Goal: Contribute content: Add original content to the website for others to see

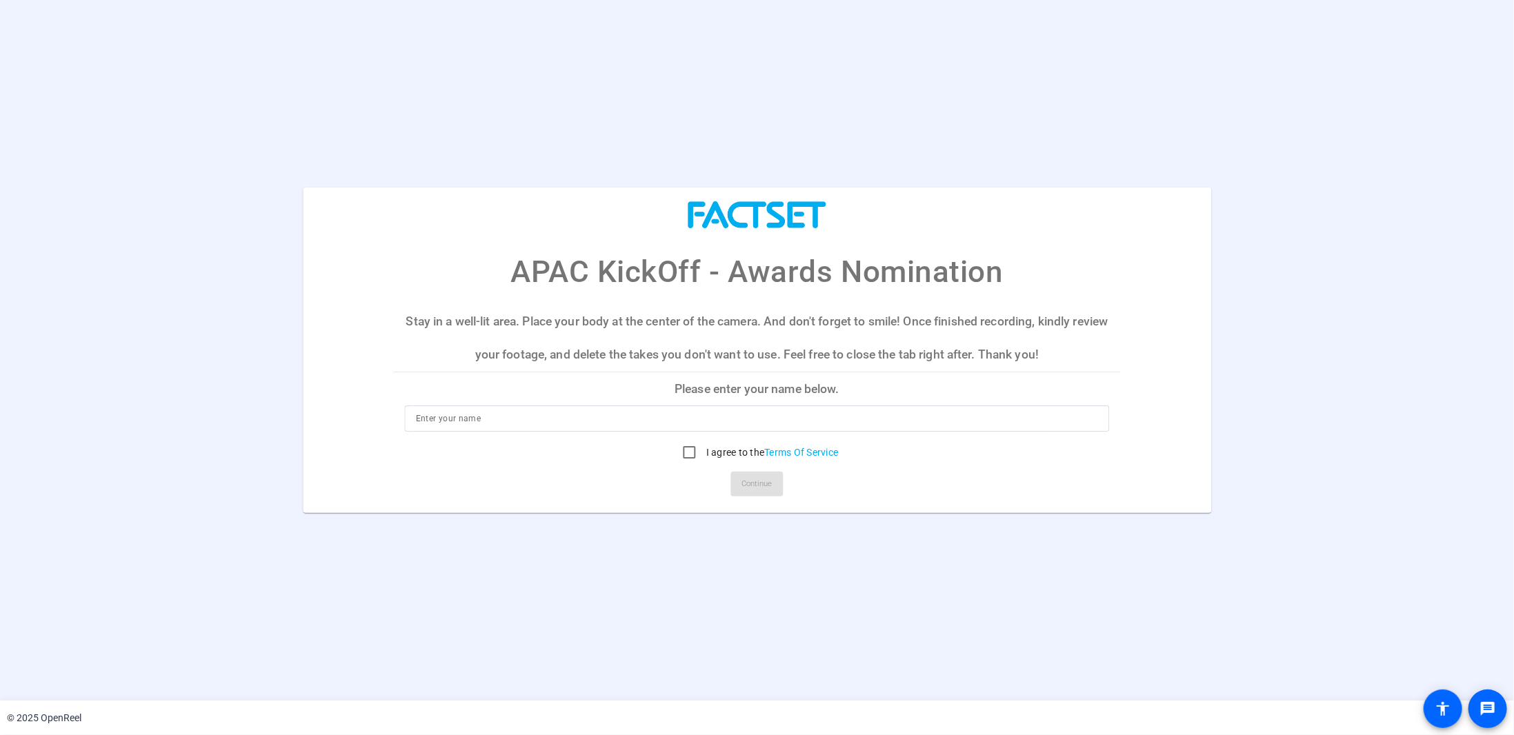
click at [628, 423] on input at bounding box center [757, 418] width 683 height 17
type input "[PERSON_NAME]"
click at [681, 447] on input "I agree to the Terms Of Service" at bounding box center [690, 453] width 28 height 28
checkbox input "true"
click at [772, 492] on span "Continue" at bounding box center [757, 484] width 30 height 21
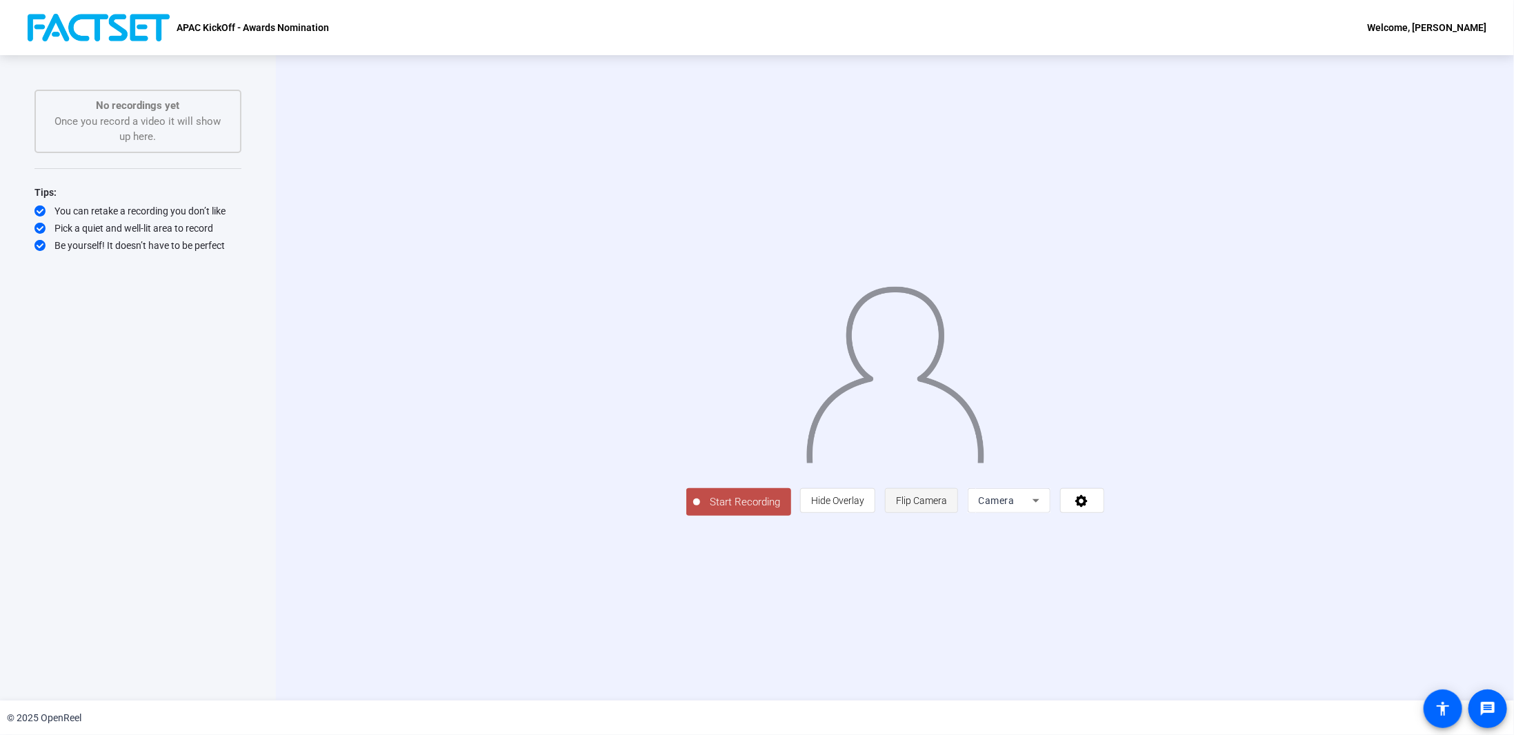
click at [947, 514] on span "Flip Camera" at bounding box center [921, 501] width 51 height 26
click at [1044, 509] on icon at bounding box center [1036, 500] width 17 height 17
click at [1252, 595] on div at bounding box center [757, 367] width 1514 height 735
click at [1088, 508] on icon at bounding box center [1081, 501] width 12 height 12
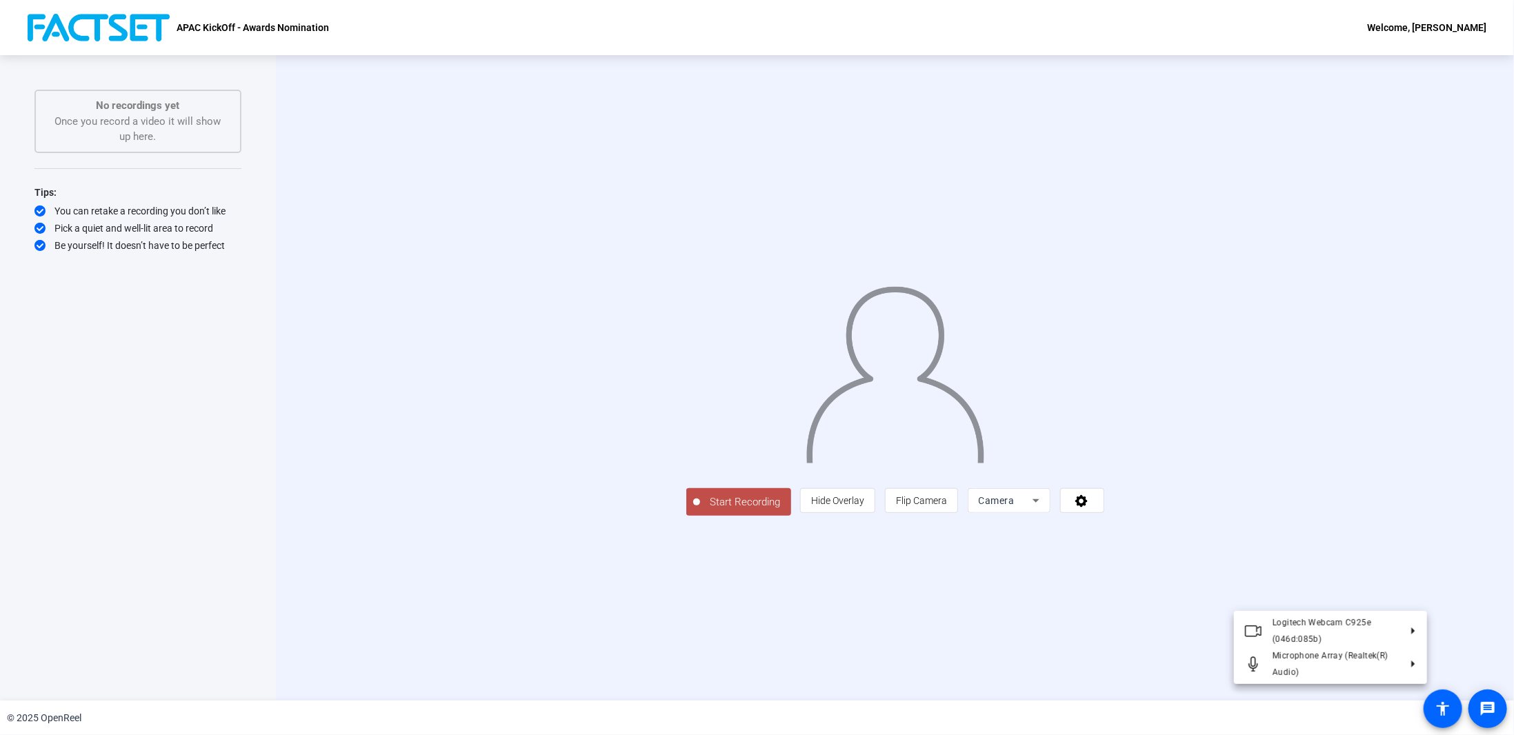
click at [1348, 221] on div at bounding box center [757, 367] width 1514 height 735
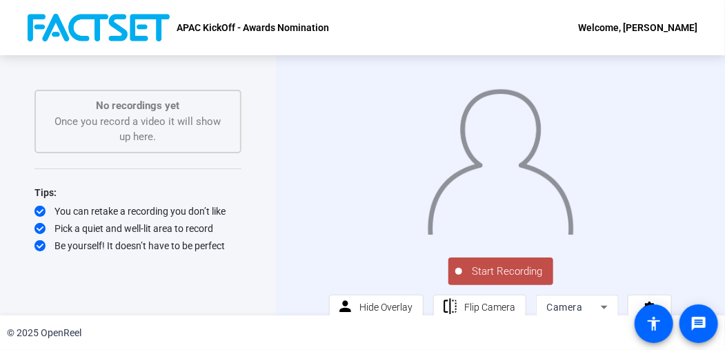
click at [497, 279] on span "Start Recording" at bounding box center [507, 271] width 91 height 16
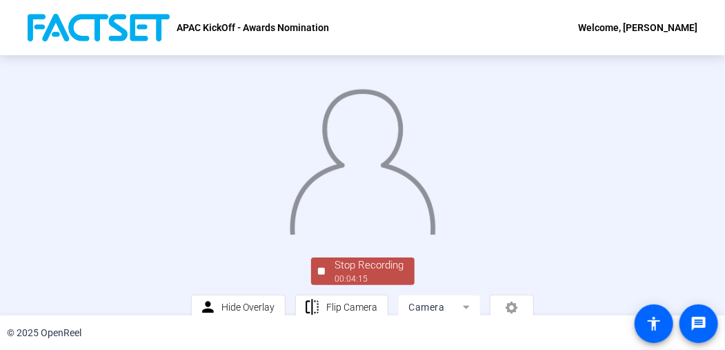
click at [317, 134] on img at bounding box center [362, 157] width 148 height 154
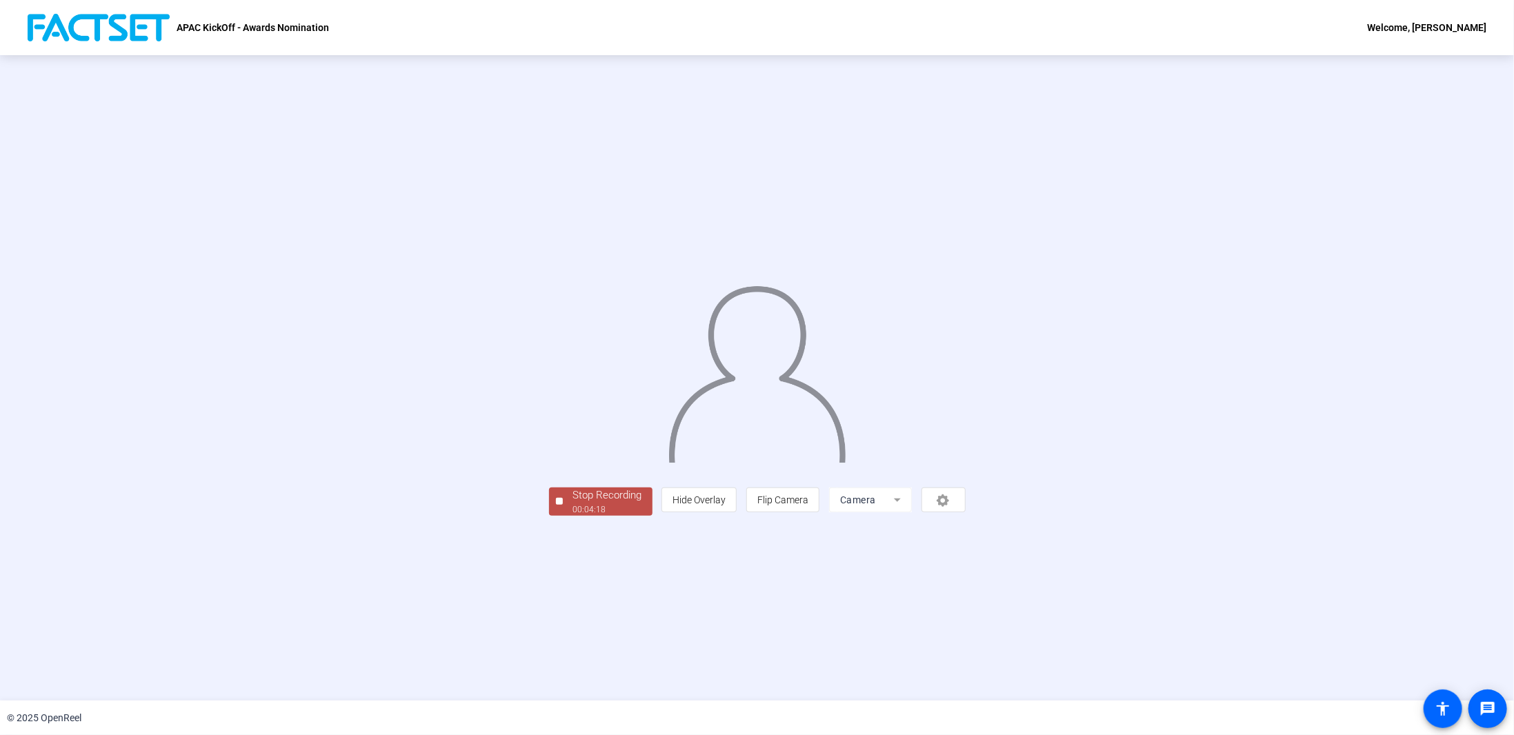
click at [573, 516] on div "00:04:18" at bounding box center [607, 509] width 69 height 12
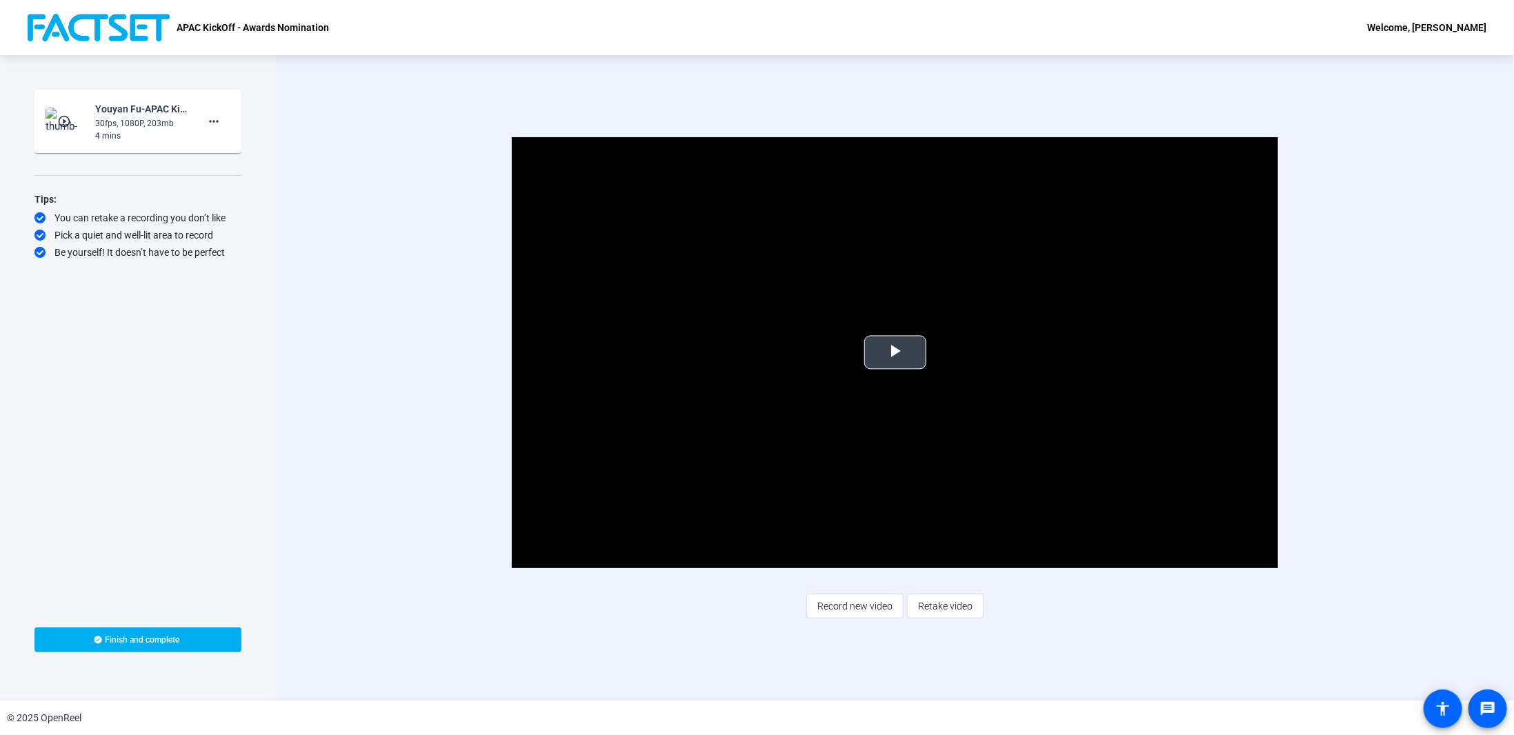
click at [895, 352] on span "Video Player" at bounding box center [895, 352] width 0 height 0
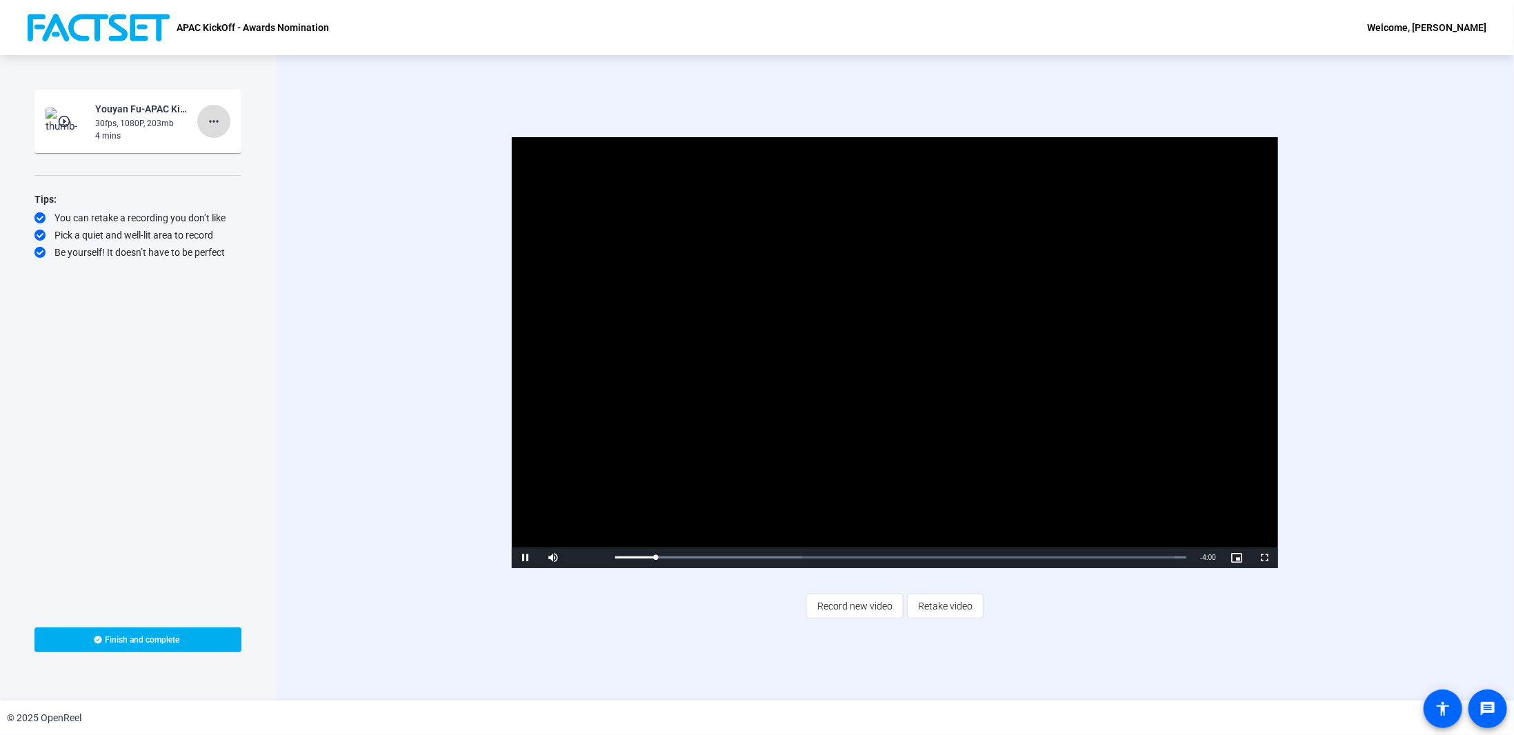
click at [223, 123] on span at bounding box center [213, 121] width 33 height 33
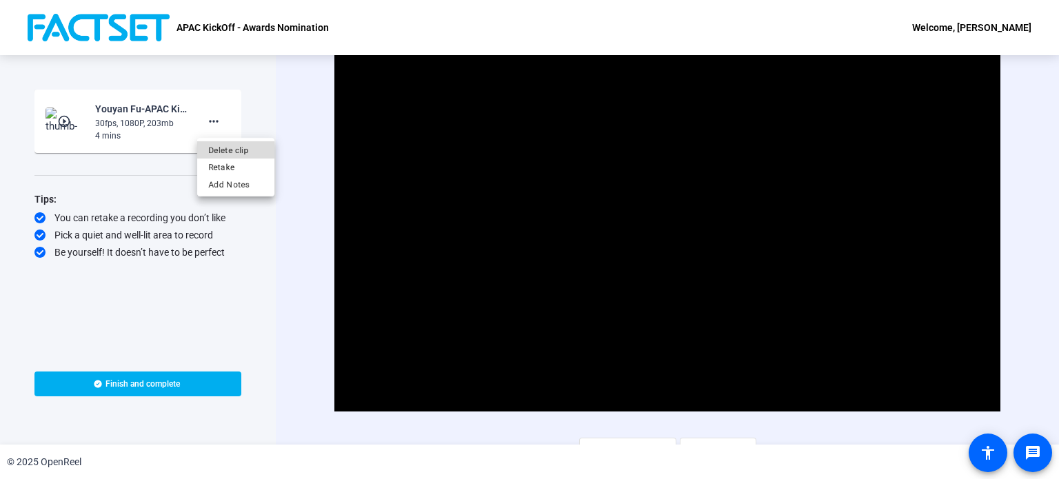
click at [232, 152] on span "Delete clip" at bounding box center [235, 150] width 55 height 17
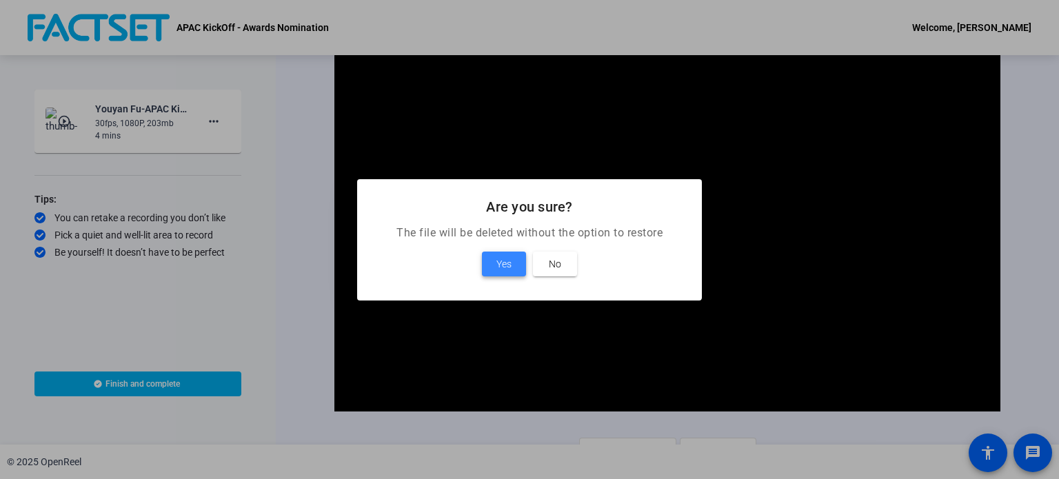
click at [516, 268] on span at bounding box center [504, 264] width 44 height 33
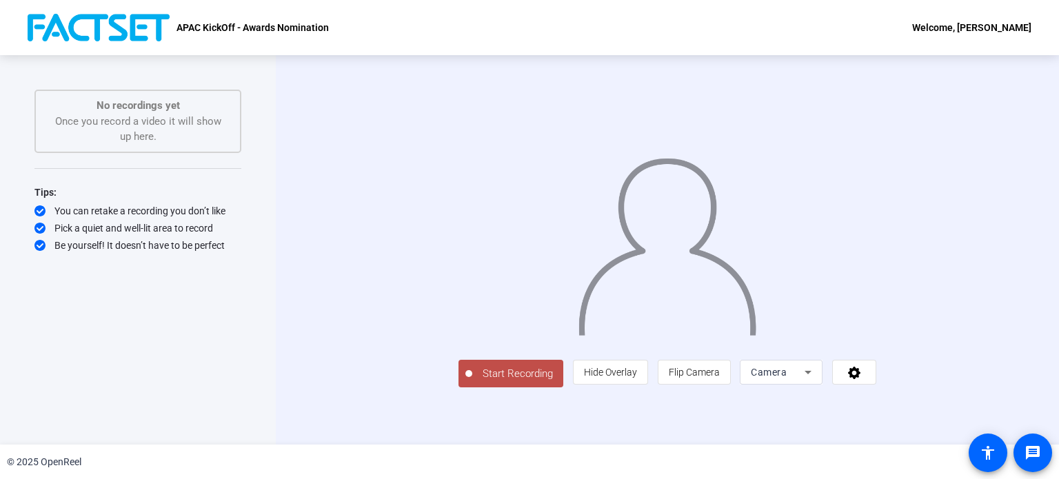
click at [737, 27] on div "APAC KickOff - Awards Nomination Welcome, Youyan Fu" at bounding box center [529, 27] width 1059 height 55
click at [817, 381] on icon at bounding box center [808, 372] width 17 height 17
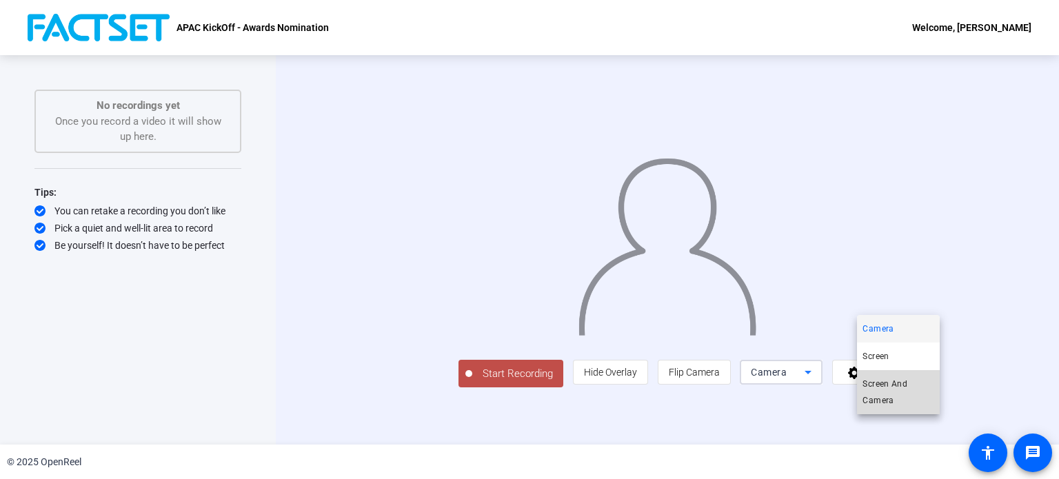
click at [895, 381] on span "Screen And Camera" at bounding box center [899, 392] width 72 height 33
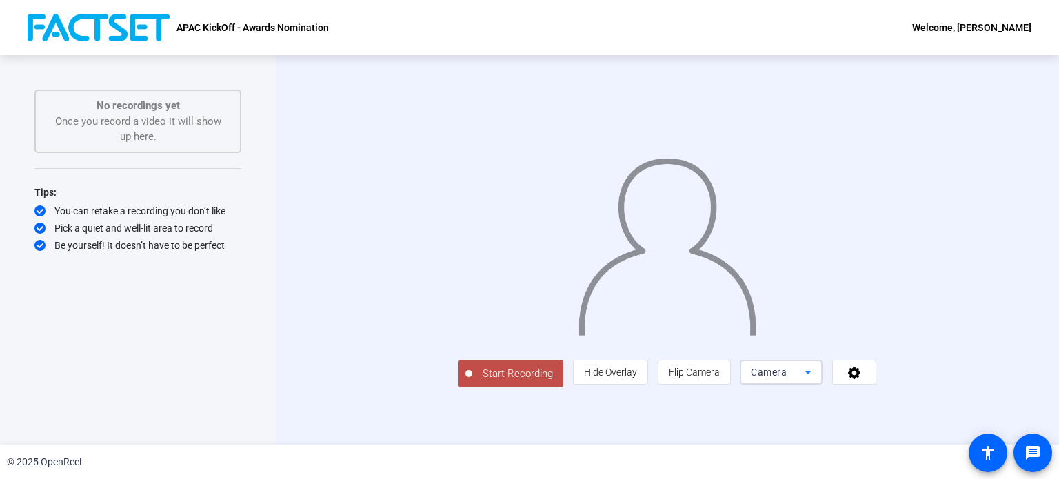
scroll to position [0, 0]
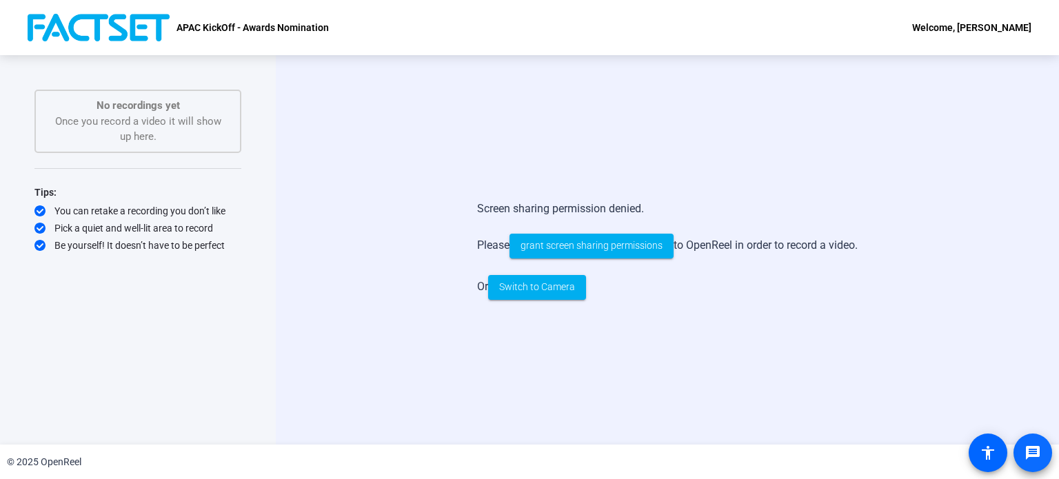
click at [1042, 460] on span at bounding box center [1033, 453] width 33 height 33
click at [996, 459] on mat-icon "accessibility" at bounding box center [988, 453] width 17 height 17
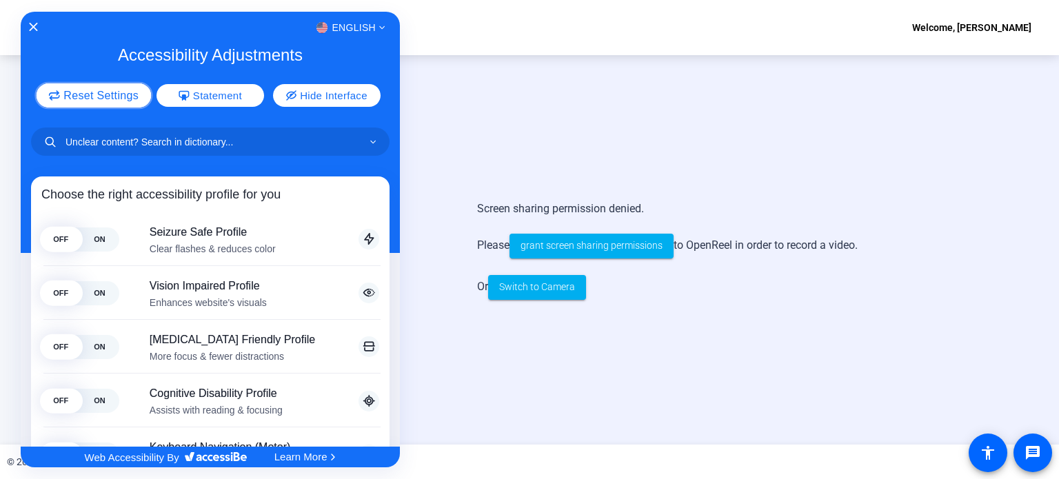
click at [87, 90] on span "Reset Settings" at bounding box center [100, 95] width 75 height 11
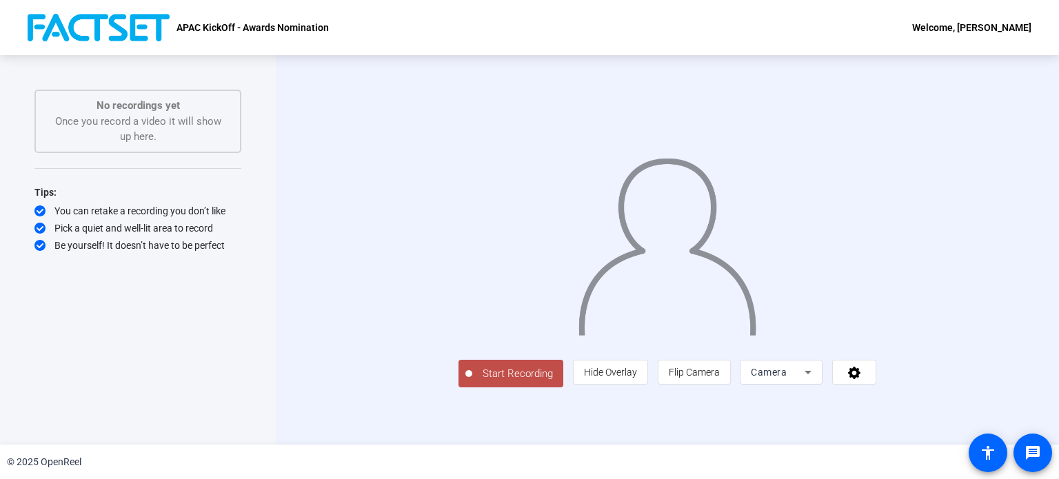
scroll to position [22, 0]
click at [863, 379] on icon at bounding box center [855, 373] width 16 height 14
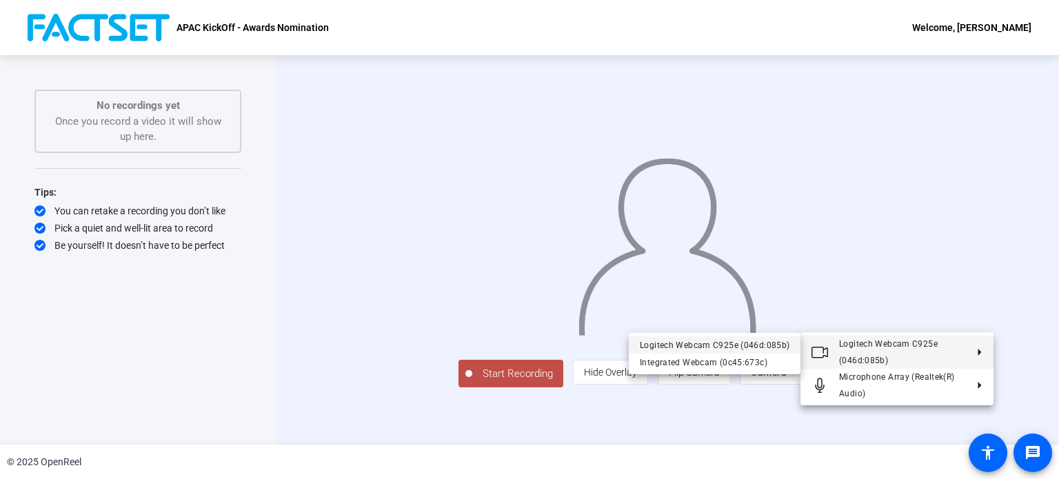
click at [677, 342] on div "Logitech Webcam C925e (046d:085b)" at bounding box center [715, 345] width 150 height 17
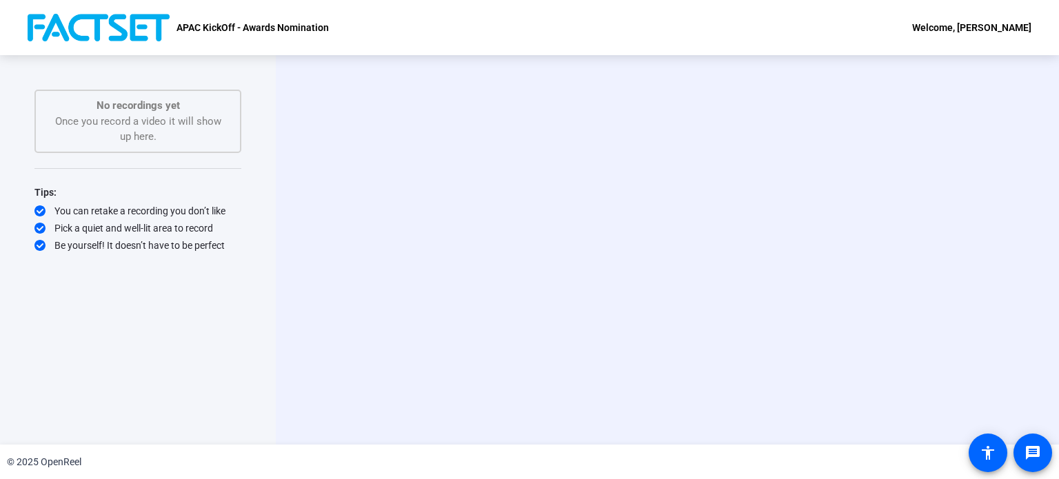
scroll to position [0, 0]
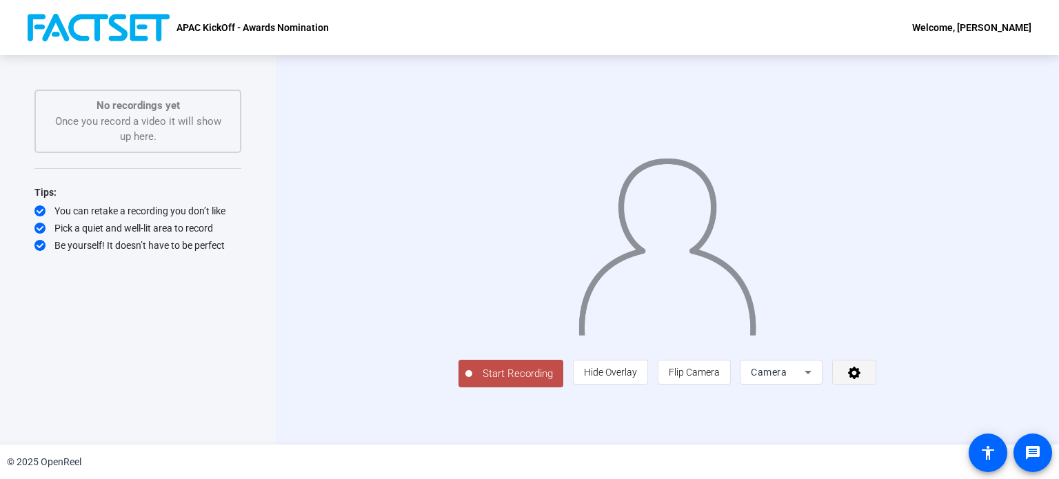
click at [861, 379] on icon at bounding box center [854, 373] width 12 height 12
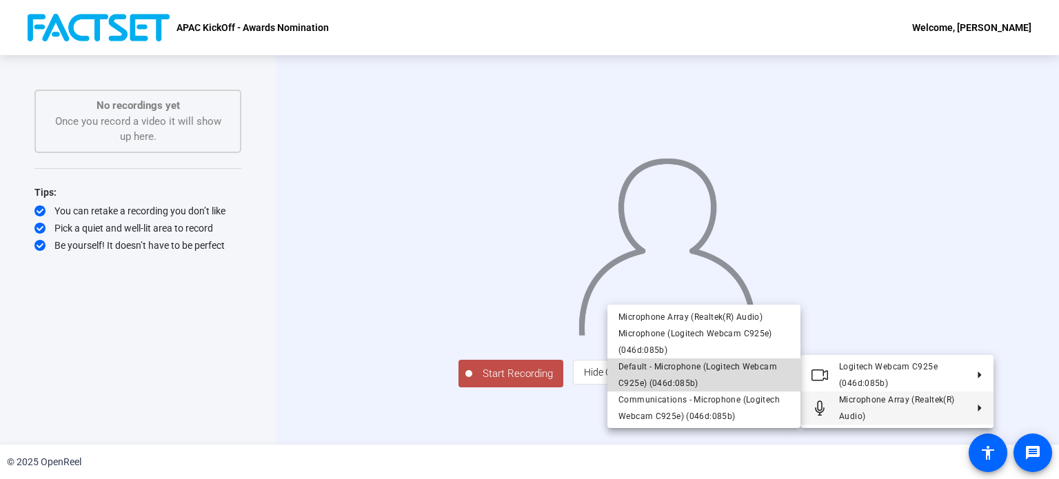
click at [697, 378] on span "Default - Microphone (Logitech Webcam C925e) (046d:085b)" at bounding box center [704, 375] width 171 height 33
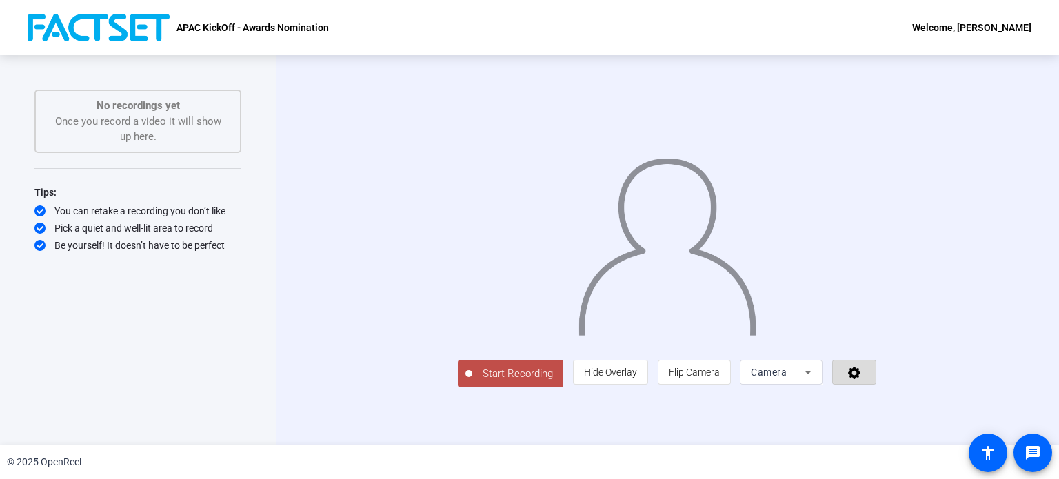
click at [863, 379] on icon at bounding box center [855, 373] width 16 height 14
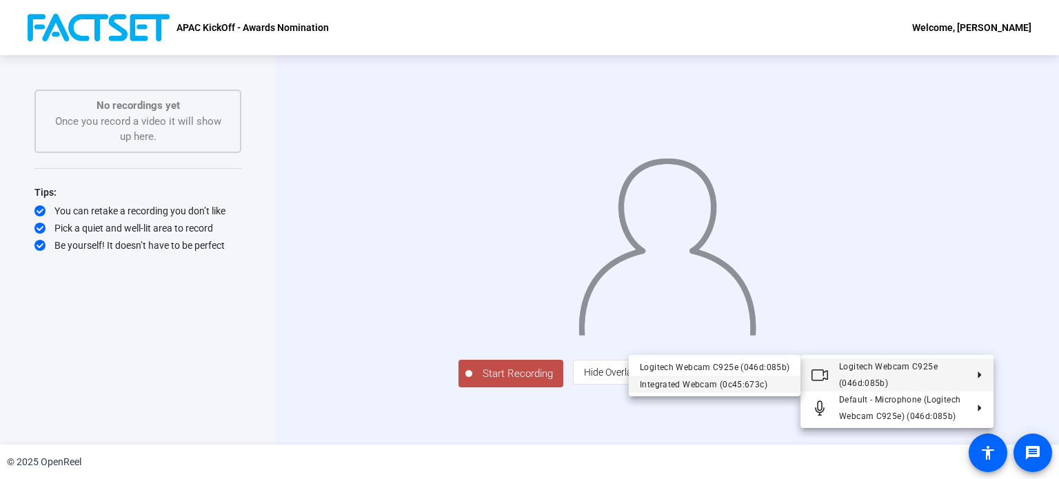
click at [724, 388] on div "Integrated Webcam (0c45:673c)" at bounding box center [715, 385] width 150 height 17
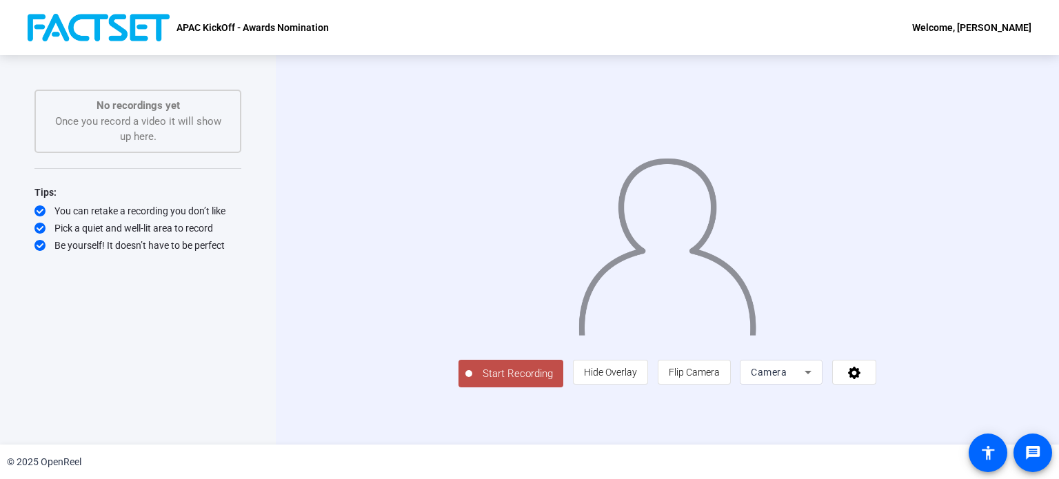
scroll to position [23, 0]
click at [664, 148] on img at bounding box center [667, 242] width 181 height 188
click at [472, 382] on span "Start Recording" at bounding box center [517, 374] width 91 height 16
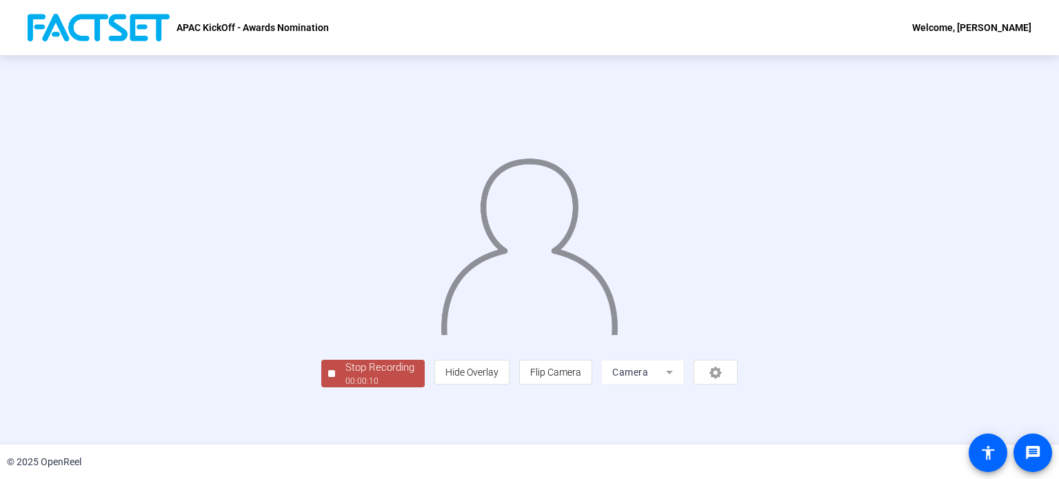
scroll to position [52, 0]
click at [346, 376] on div "Stop Recording" at bounding box center [380, 368] width 69 height 16
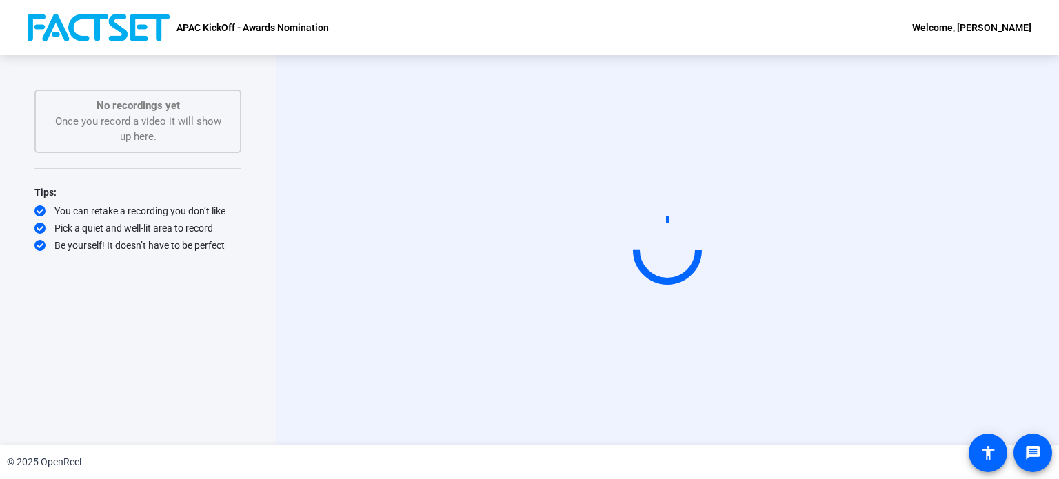
scroll to position [0, 0]
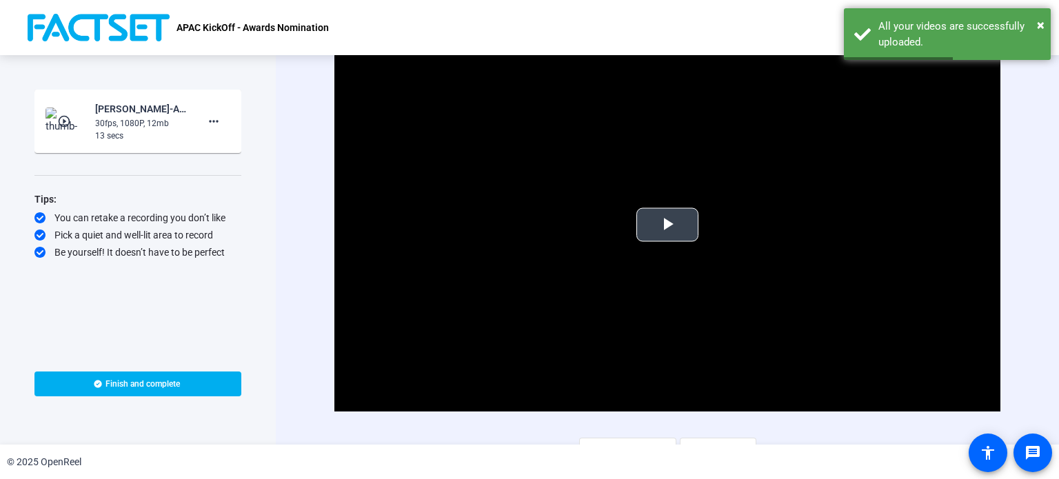
click at [668, 225] on span "Video Player" at bounding box center [668, 225] width 0 height 0
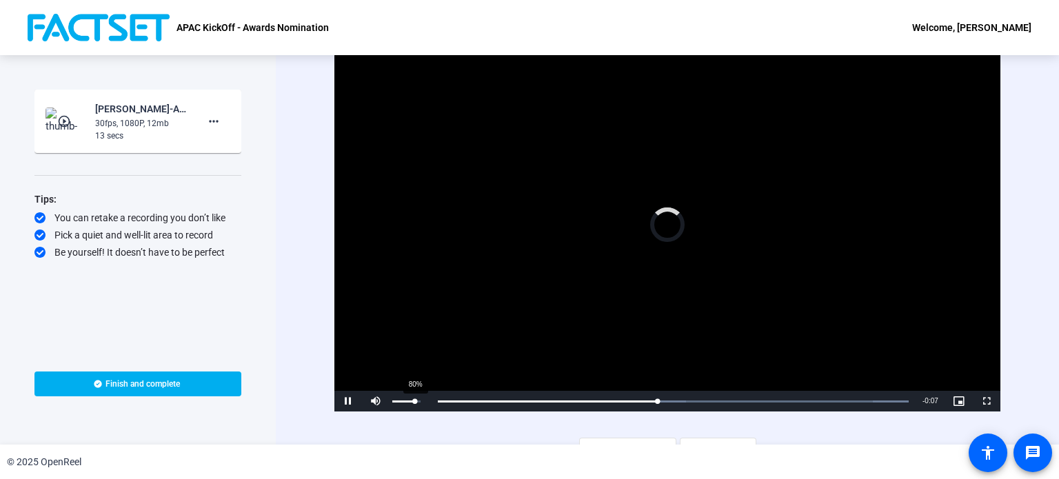
drag, startPoint x: 414, startPoint y: 399, endPoint x: 406, endPoint y: 399, distance: 8.3
click at [415, 401] on div "80%" at bounding box center [415, 402] width 1 height 2
click at [408, 401] on div "Volume Level" at bounding box center [400, 402] width 17 height 2
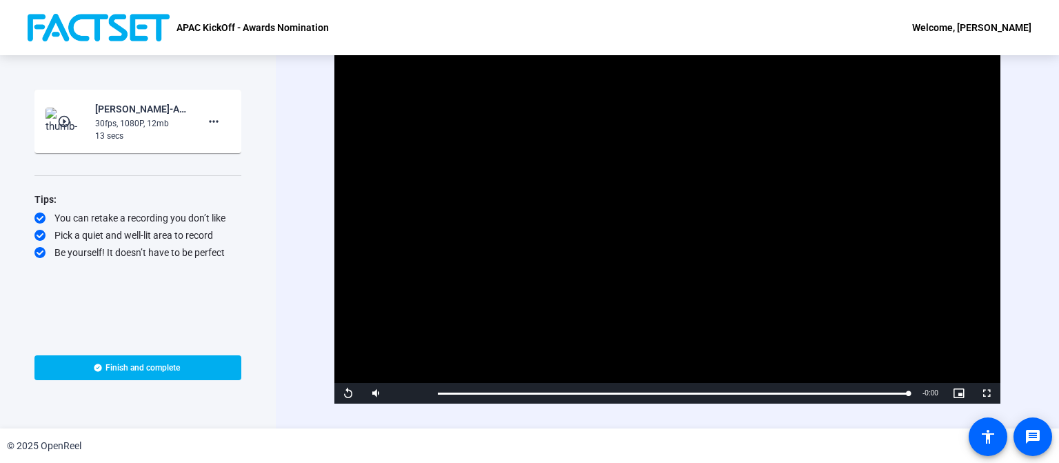
click at [521, 187] on video "Video Player" at bounding box center [668, 216] width 666 height 375
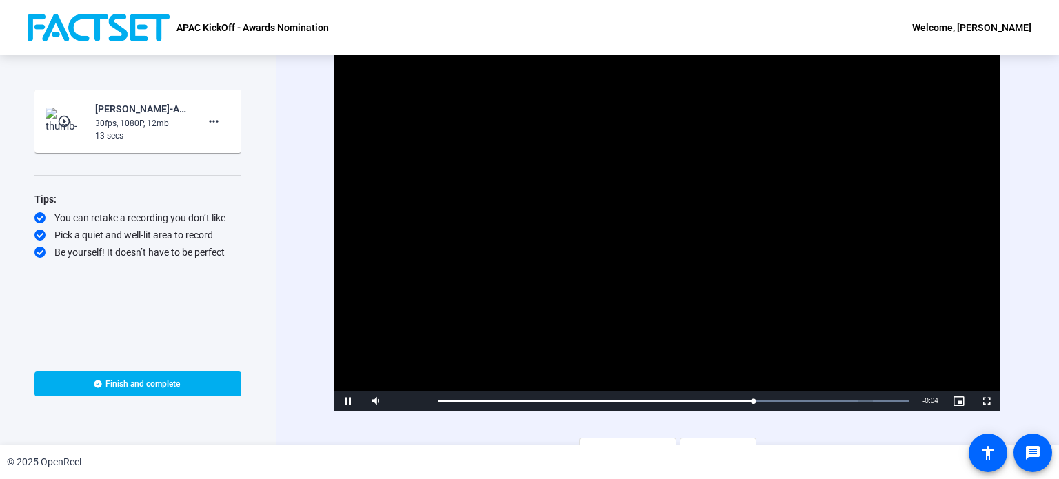
click at [646, 80] on video "Video Player" at bounding box center [668, 224] width 666 height 375
click at [373, 401] on span "Video Player" at bounding box center [376, 401] width 28 height 0
click at [222, 130] on span at bounding box center [213, 121] width 33 height 33
click at [227, 146] on span "Delete clip" at bounding box center [235, 150] width 55 height 17
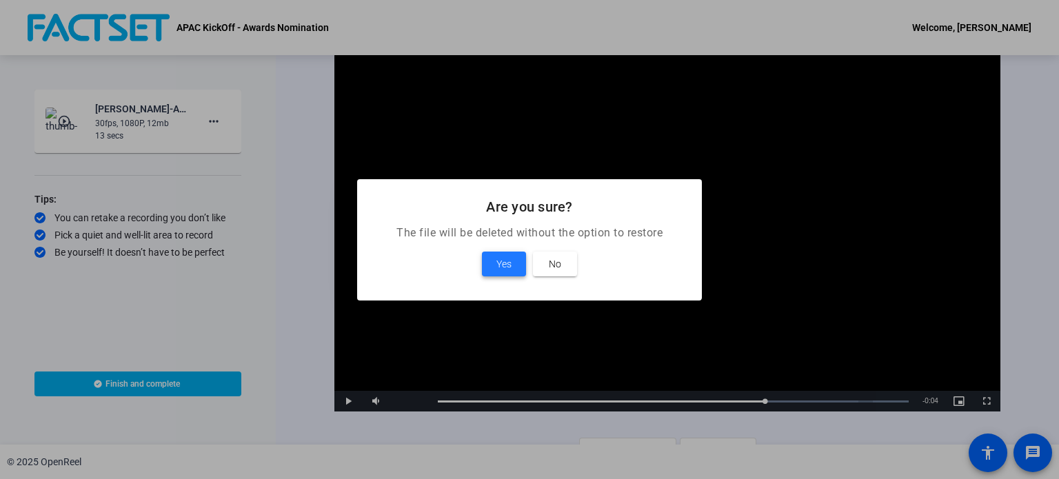
click at [505, 261] on span "Yes" at bounding box center [504, 264] width 15 height 17
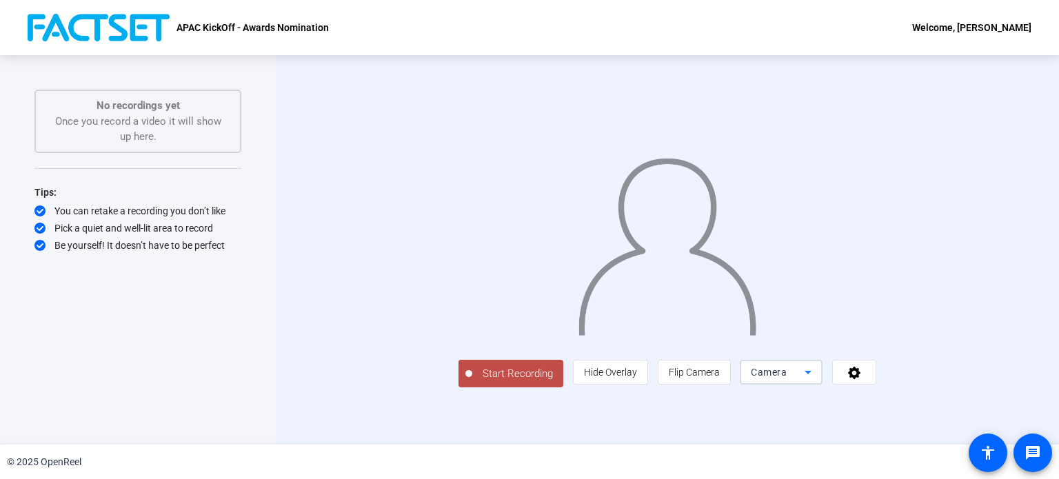
click at [817, 381] on icon at bounding box center [808, 372] width 17 height 17
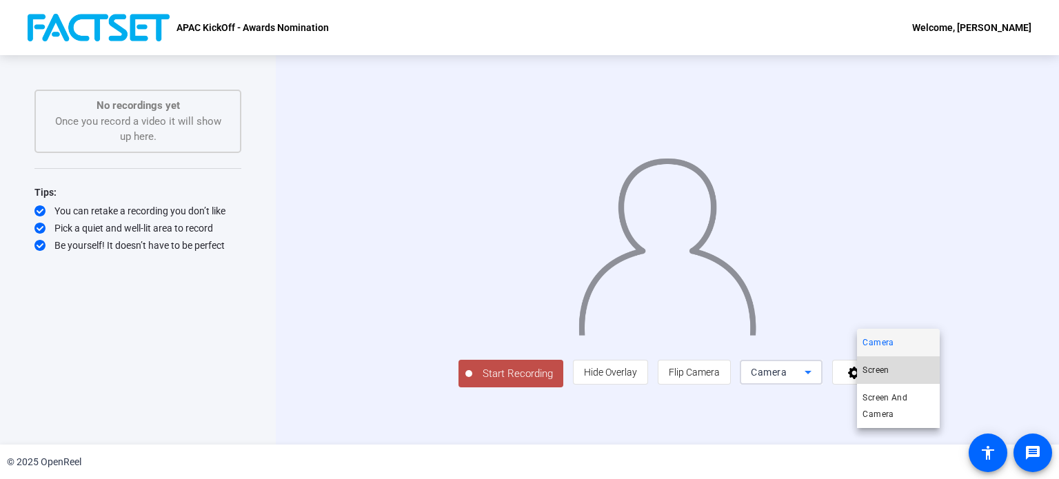
click at [904, 366] on mat-option "Screen" at bounding box center [898, 371] width 83 height 28
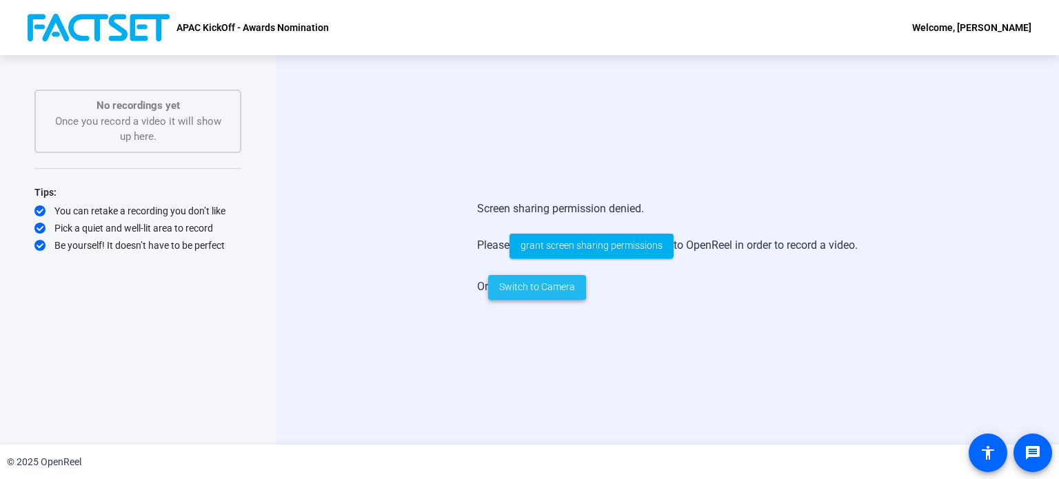
click at [510, 288] on span "Switch to Camera" at bounding box center [537, 287] width 76 height 14
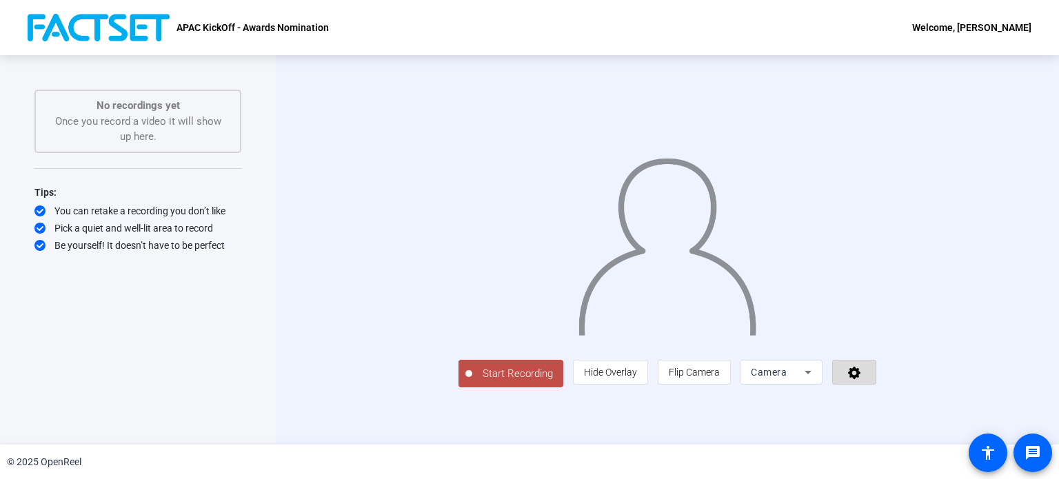
click at [876, 389] on span at bounding box center [854, 372] width 43 height 33
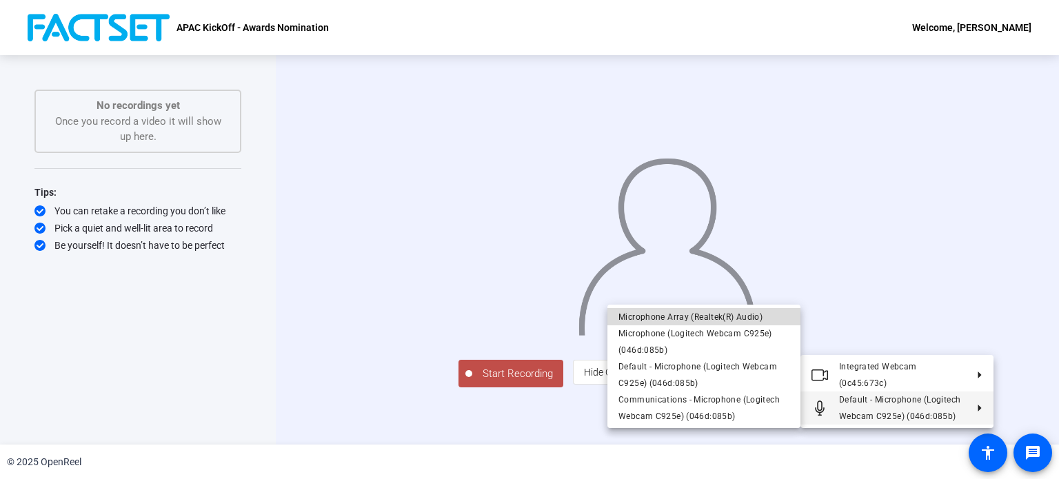
click at [677, 317] on span "Microphone Array (Realtek(R) Audio)" at bounding box center [691, 317] width 144 height 10
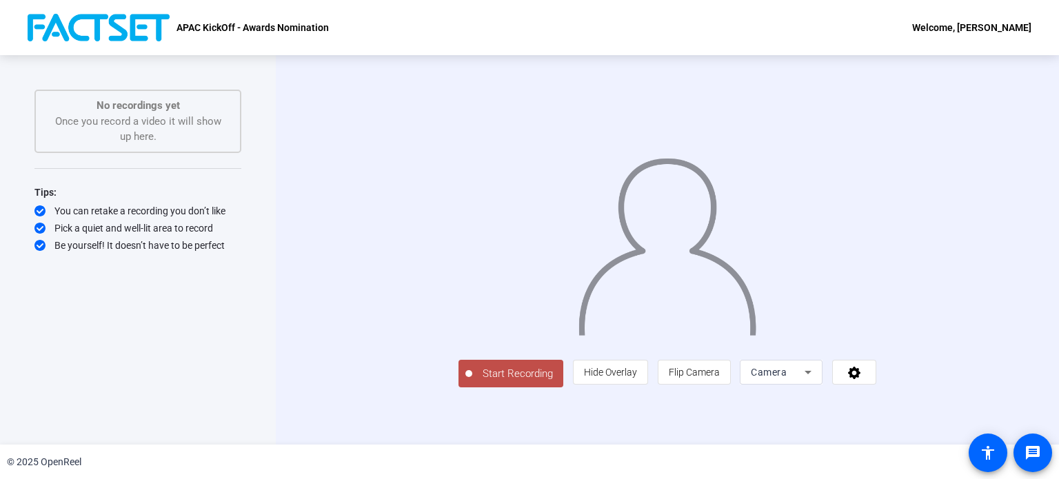
scroll to position [23, 0]
click at [472, 382] on span "Start Recording" at bounding box center [517, 374] width 91 height 16
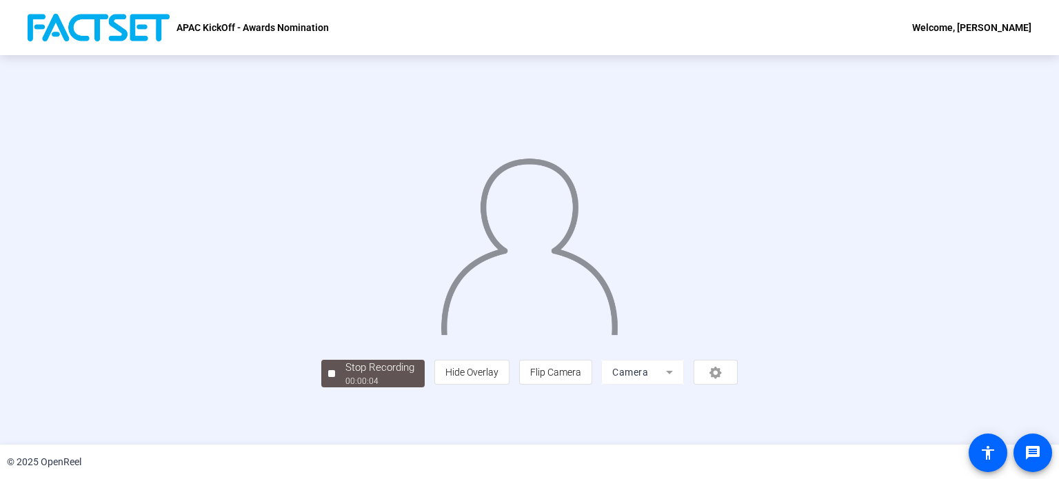
click at [957, 130] on div "Stop Recording 00:00:04 person Hide Overlay flip Flip Camera Camera" at bounding box center [529, 249] width 901 height 275
click at [346, 376] on div "Stop Recording" at bounding box center [380, 368] width 69 height 16
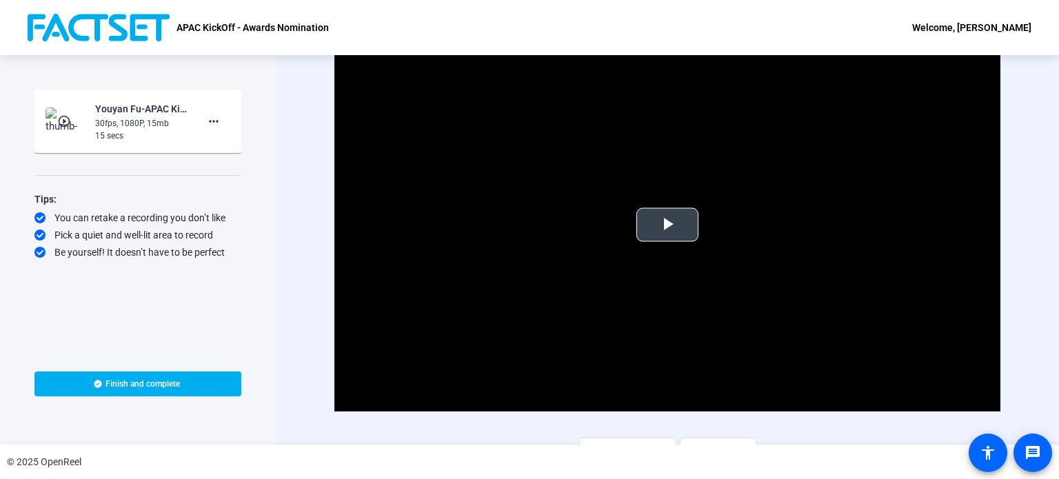
click at [668, 225] on span "Video Player" at bounding box center [668, 225] width 0 height 0
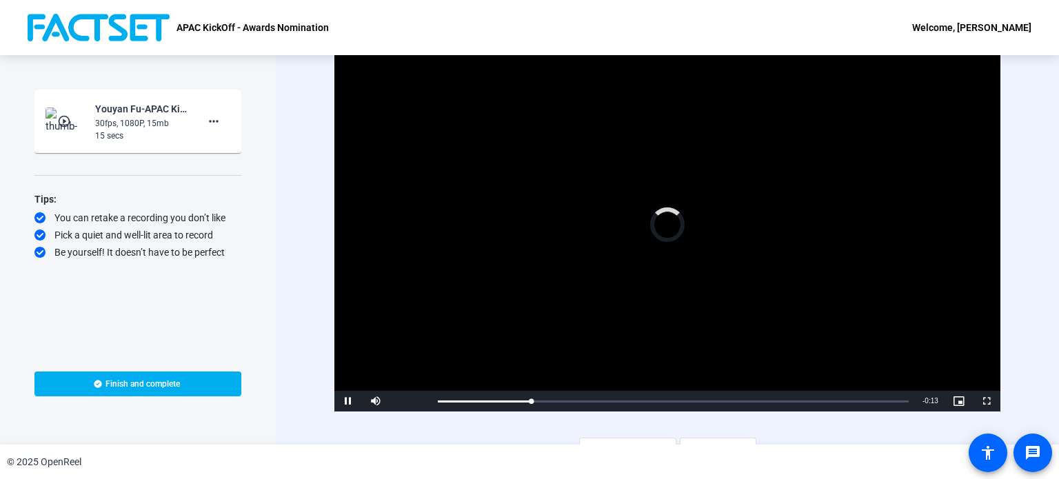
click at [303, 316] on div "Video Player is loading. Play Video Pause Mute Current Time 0:02 / Duration 0:1…" at bounding box center [668, 250] width 784 height 390
click at [979, 401] on span "Video Player" at bounding box center [987, 401] width 28 height 0
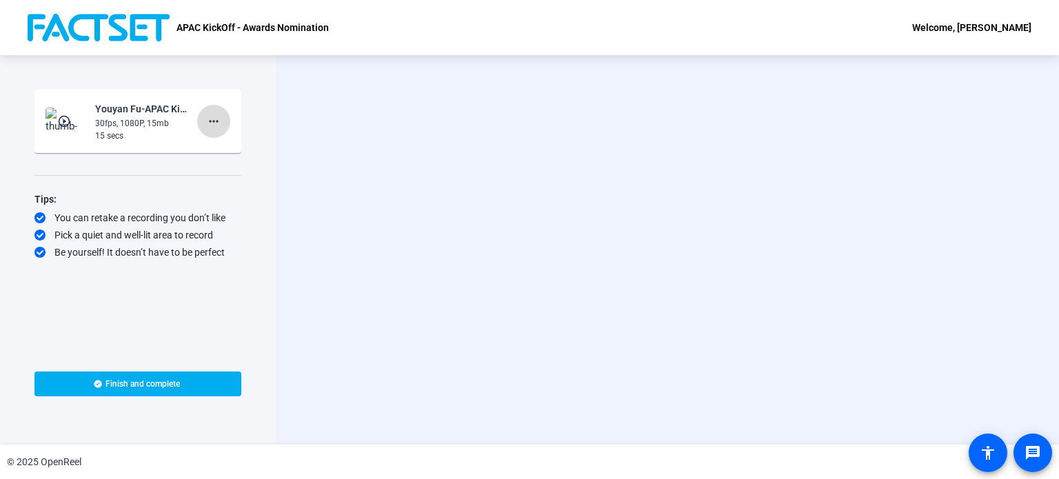
click at [216, 121] on mat-icon "more_horiz" at bounding box center [214, 121] width 17 height 17
click at [231, 151] on span "Delete clip" at bounding box center [235, 150] width 55 height 17
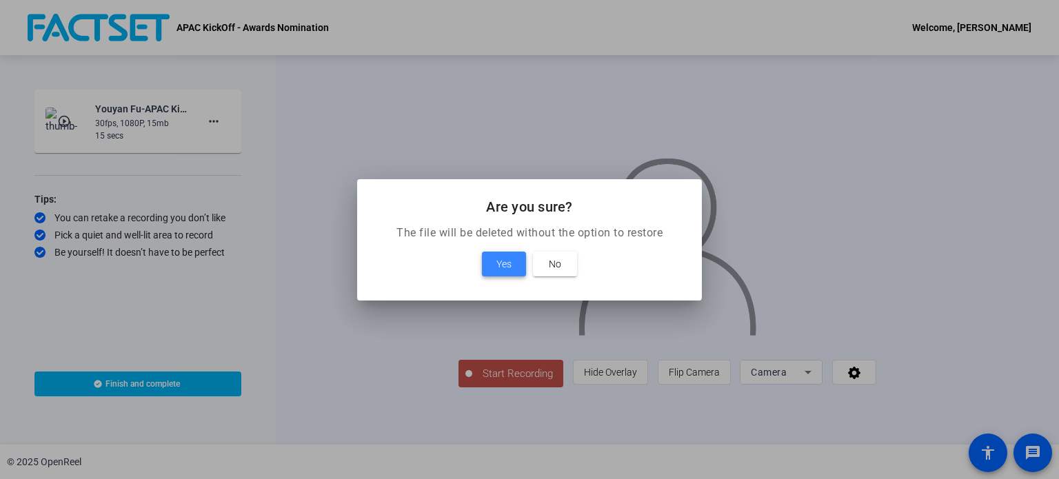
click at [509, 263] on span "Yes" at bounding box center [504, 264] width 15 height 17
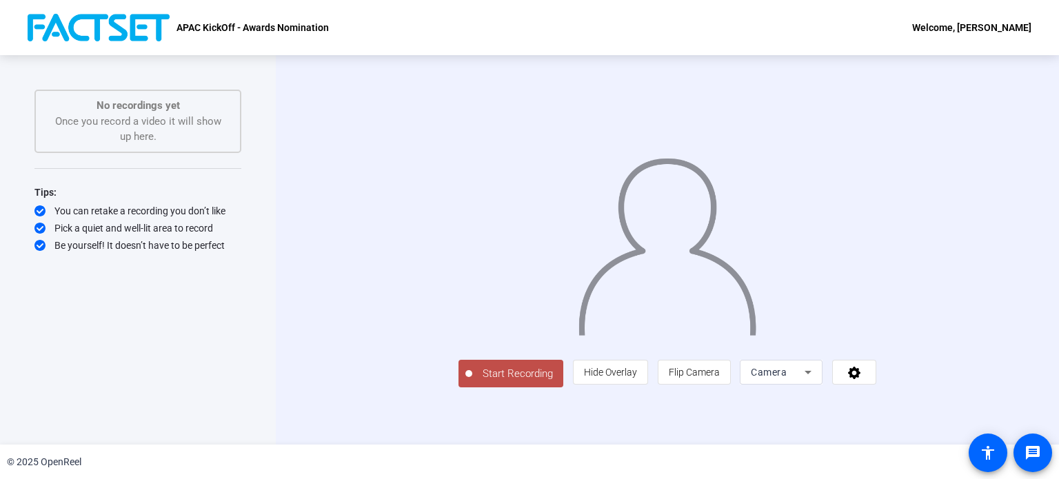
scroll to position [23, 0]
drag, startPoint x: 44, startPoint y: 0, endPoint x: 727, endPoint y: 416, distance: 799.5
click at [637, 378] on span "Hide Overlay" at bounding box center [610, 372] width 53 height 11
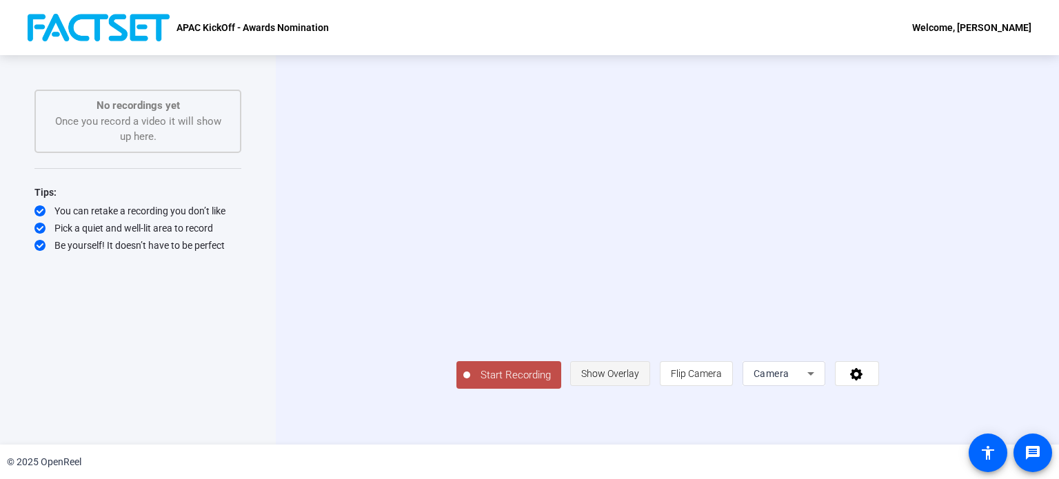
click at [639, 379] on span "Show Overlay" at bounding box center [610, 373] width 58 height 11
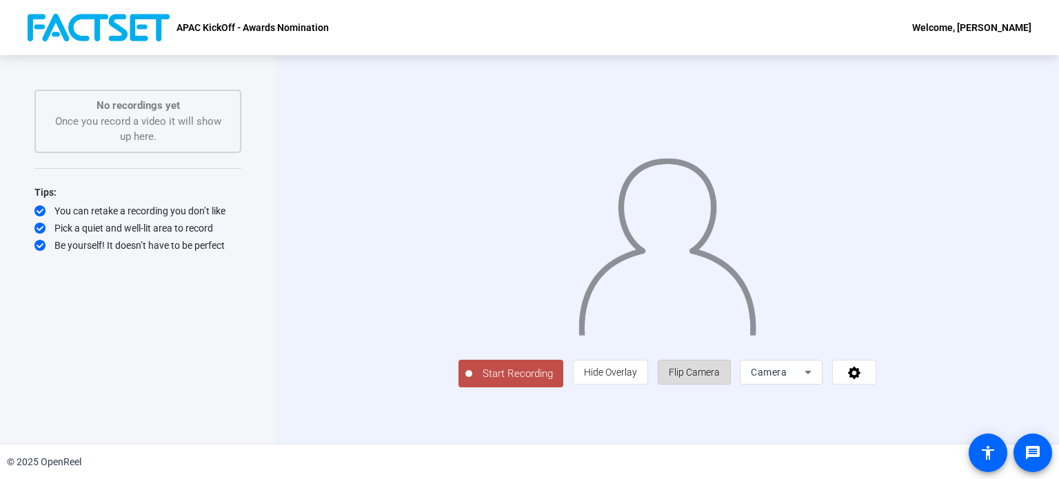
click at [720, 378] on span "Flip Camera" at bounding box center [694, 372] width 51 height 11
click at [817, 381] on icon at bounding box center [808, 372] width 17 height 17
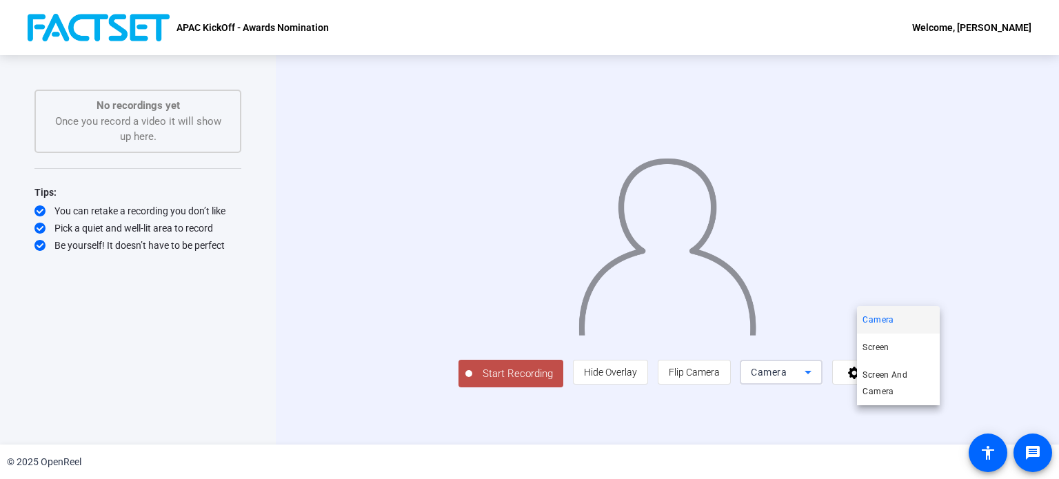
click at [921, 419] on div at bounding box center [529, 239] width 1059 height 479
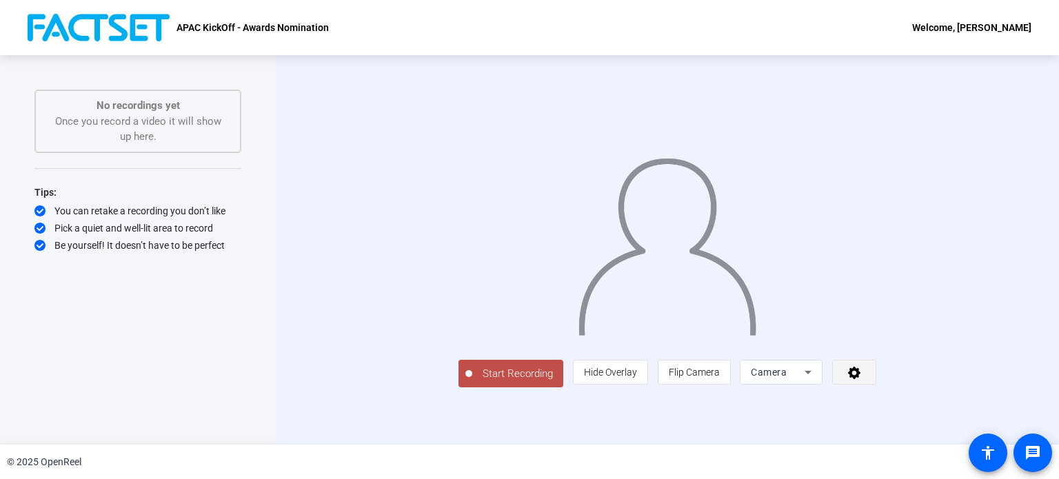
click at [861, 379] on icon at bounding box center [854, 373] width 12 height 12
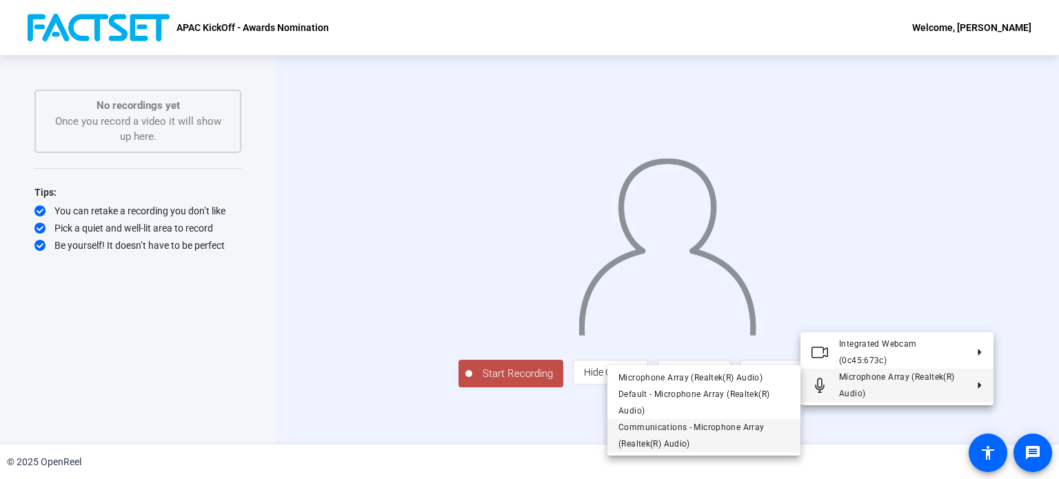
click at [691, 432] on span "Communications - Microphone Array (Realtek(R) Audio)" at bounding box center [692, 436] width 146 height 26
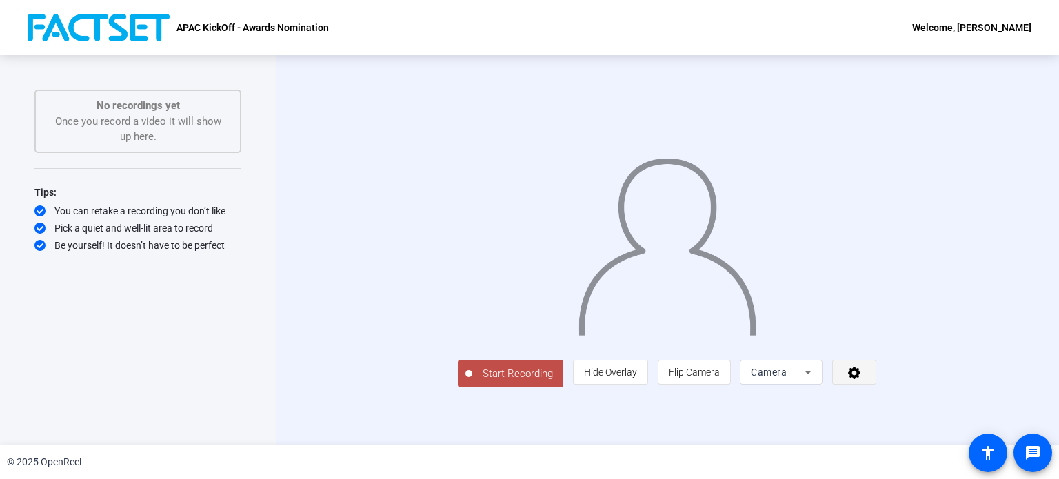
click at [876, 389] on span at bounding box center [854, 372] width 43 height 33
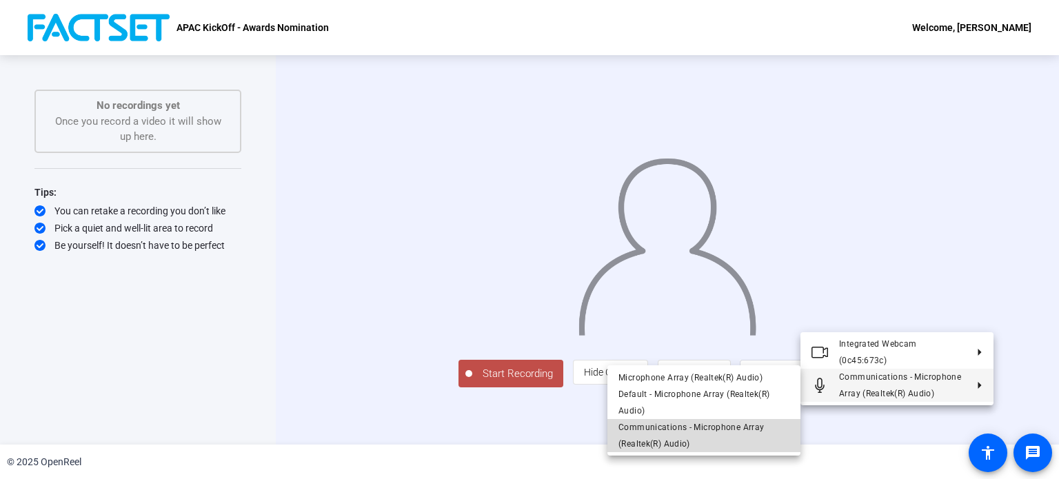
click at [646, 443] on span "Communications - Microphone Array (Realtek(R) Audio)" at bounding box center [692, 436] width 146 height 26
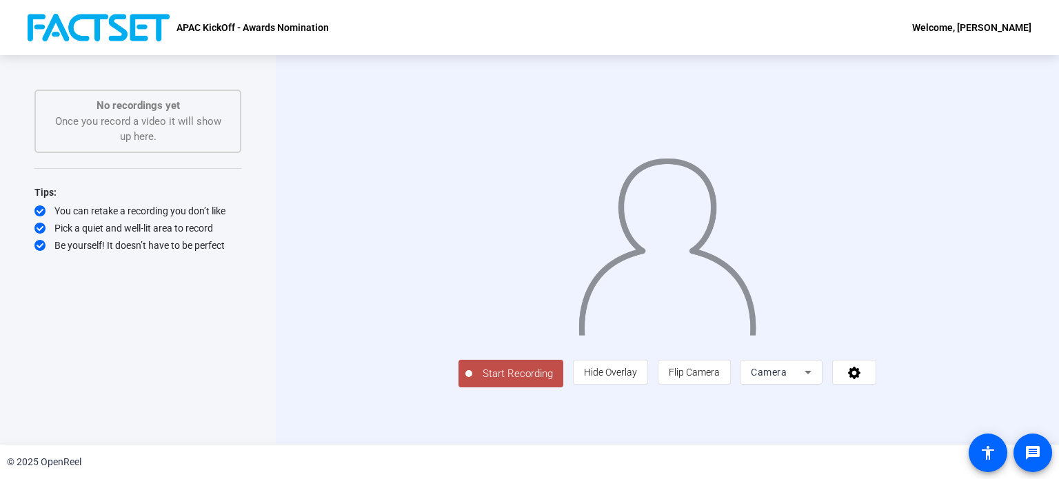
click at [459, 388] on button "Start Recording" at bounding box center [511, 374] width 105 height 28
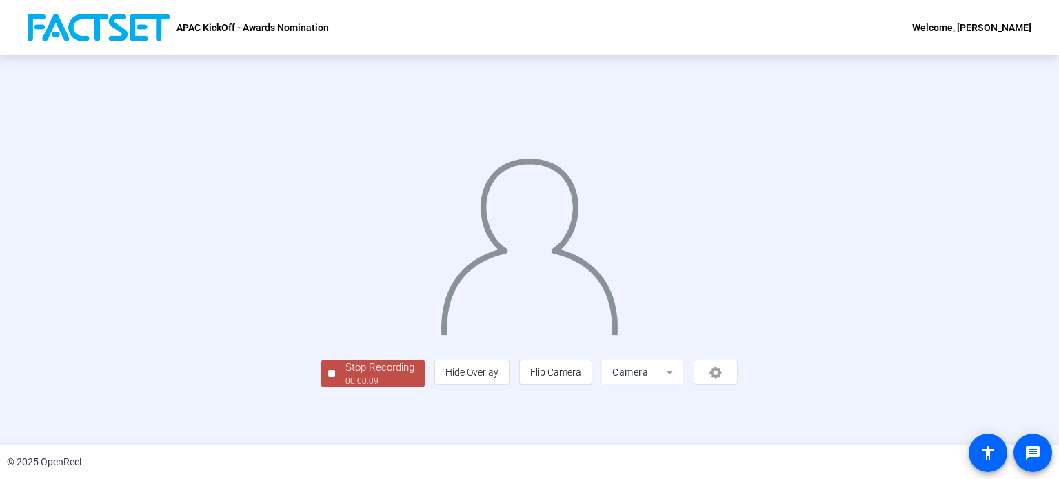
scroll to position [53, 0]
click at [321, 388] on div "Stop Recording 00:00:11 person Hide Overlay flip Flip Camera Camera" at bounding box center [529, 372] width 417 height 30
click at [346, 376] on div "Stop Recording" at bounding box center [380, 368] width 69 height 16
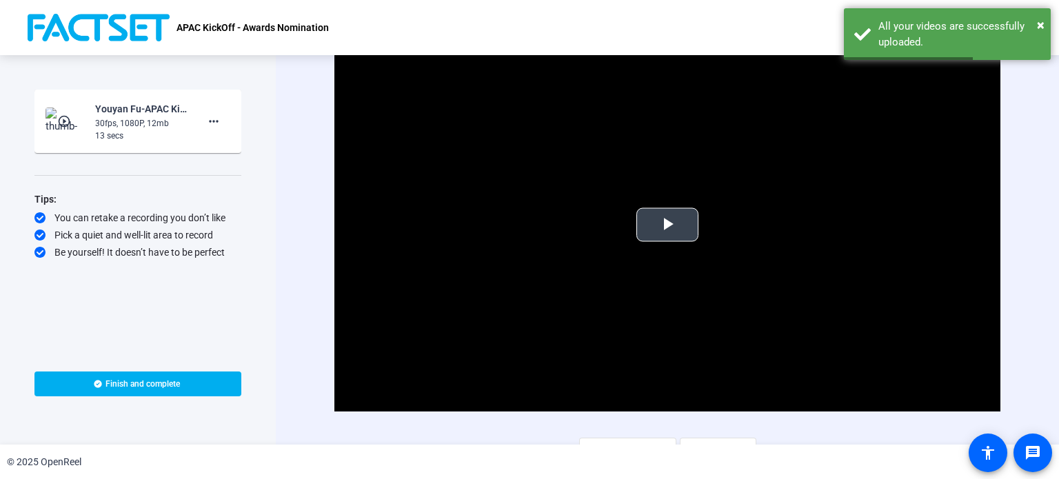
click at [668, 225] on span "Video Player" at bounding box center [668, 225] width 0 height 0
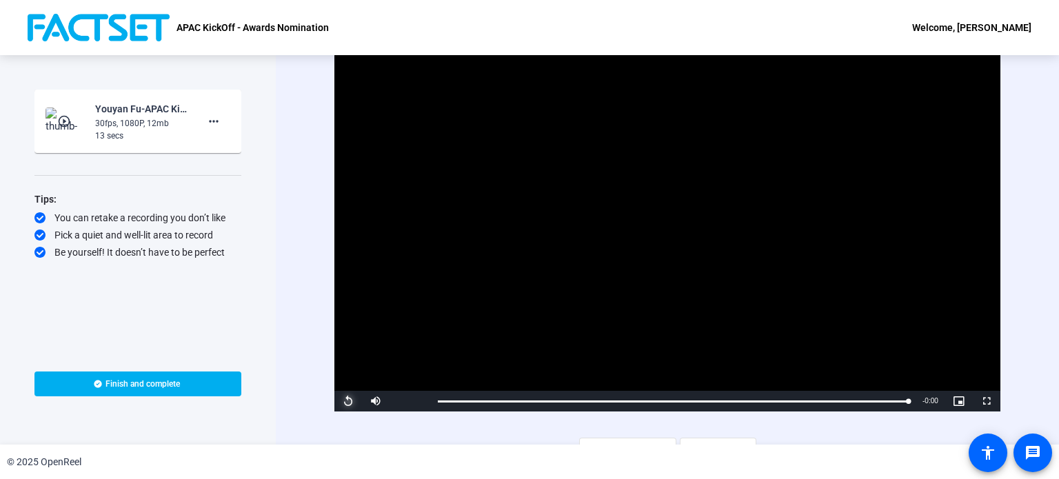
click at [352, 401] on span "Video Player" at bounding box center [349, 401] width 28 height 0
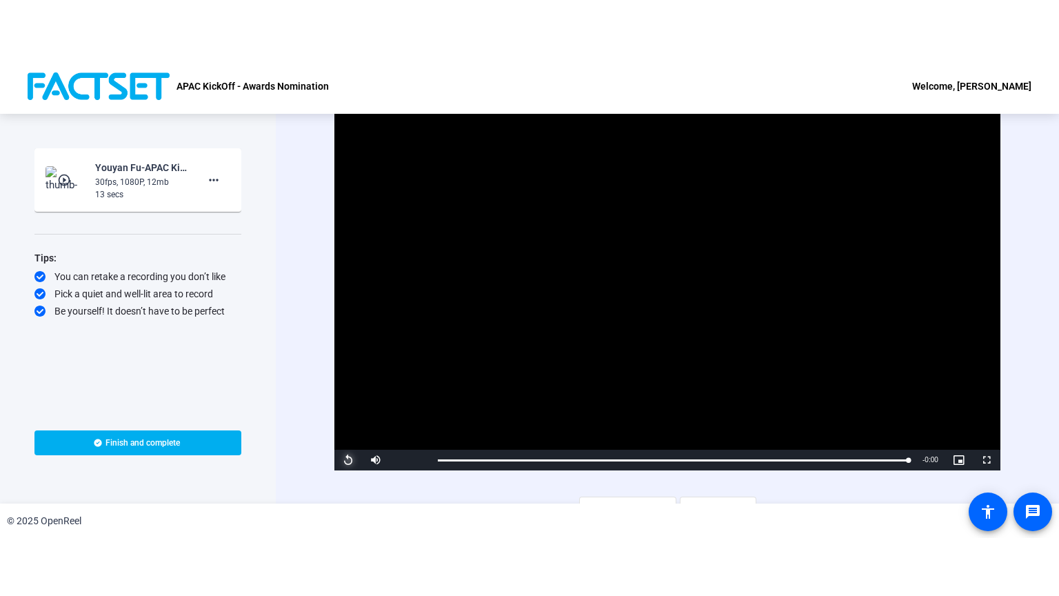
scroll to position [19, 0]
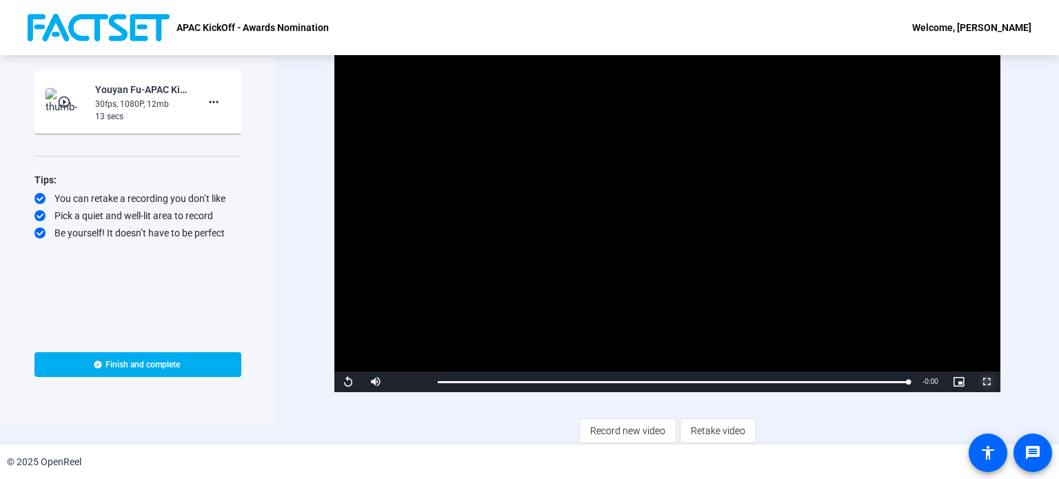
click at [982, 382] on span "Video Player" at bounding box center [987, 382] width 28 height 0
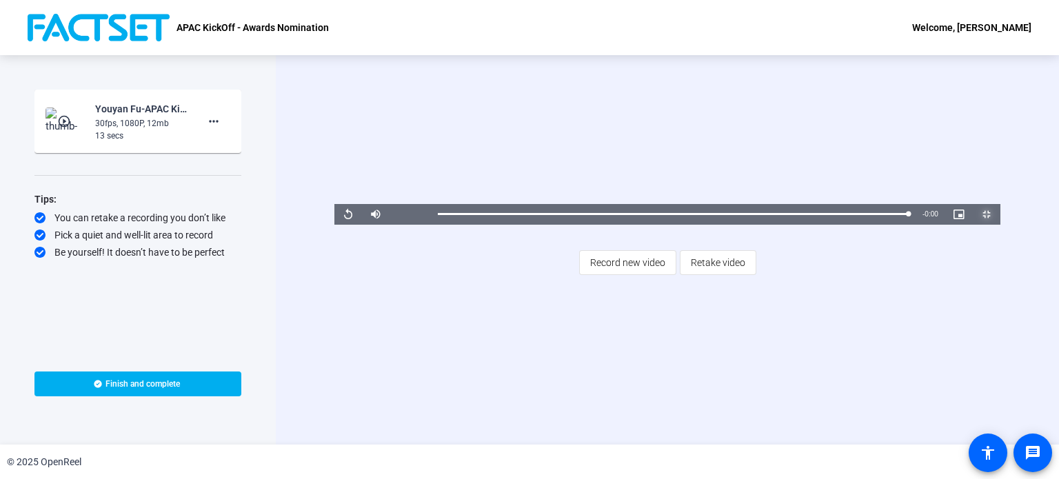
scroll to position [0, 0]
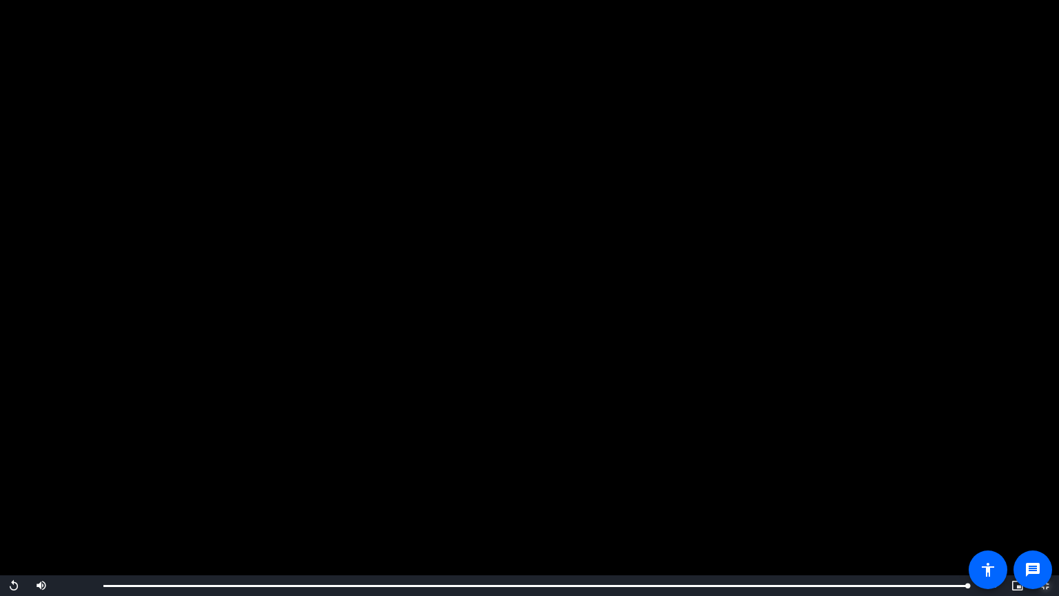
click at [1048, 479] on span "Video Player" at bounding box center [1046, 586] width 28 height 0
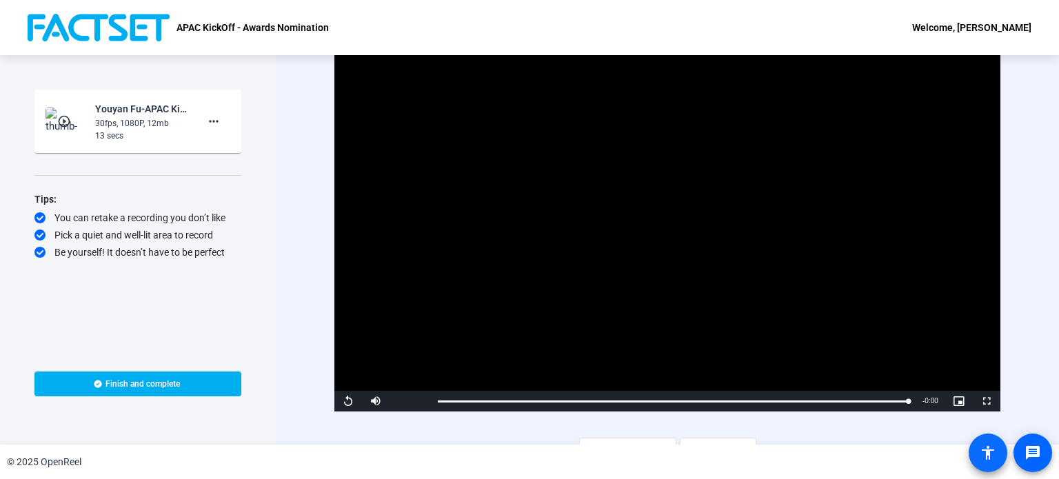
click at [983, 452] on mat-icon "accessibility" at bounding box center [988, 453] width 17 height 17
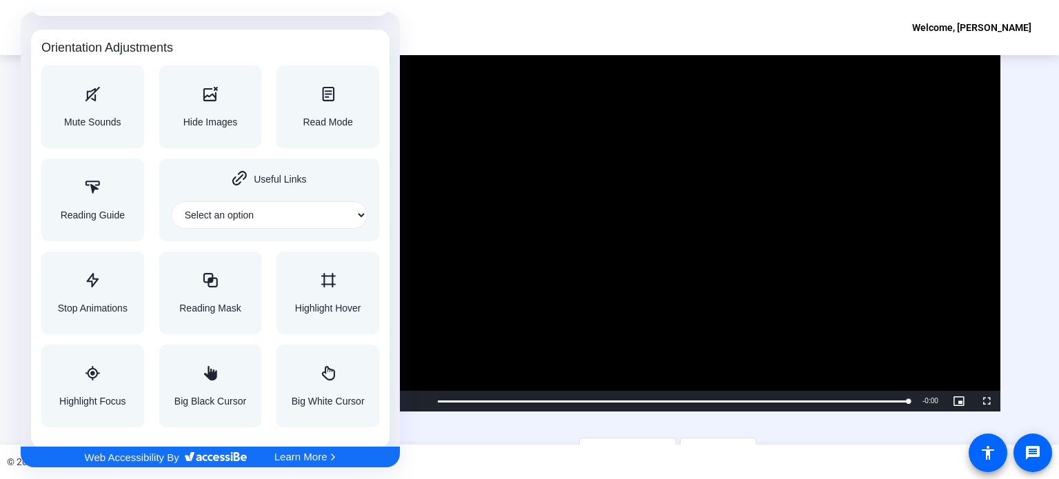
scroll to position [1479, 0]
click at [77, 90] on div "Accessibility Adjustments" at bounding box center [92, 95] width 57 height 17
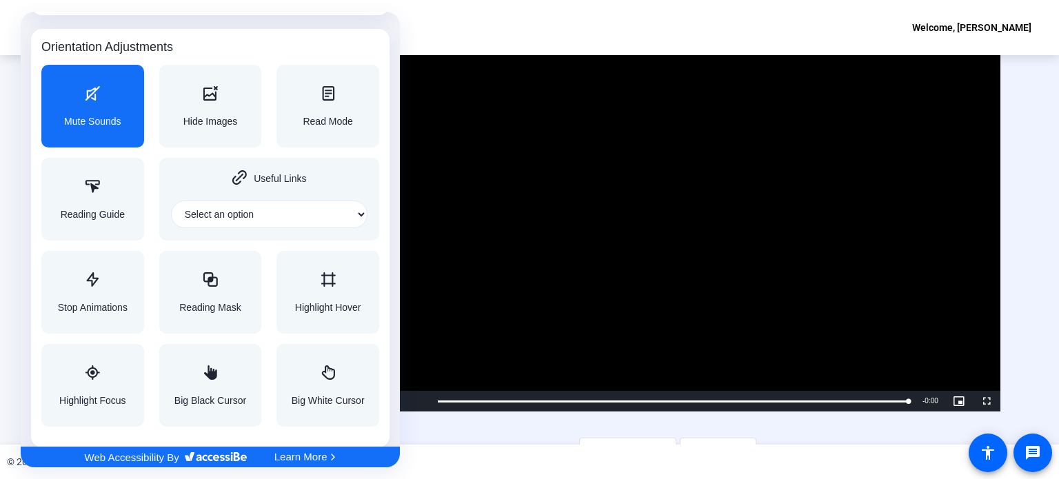
click at [109, 104] on div "Mute Sounds" at bounding box center [92, 107] width 57 height 40
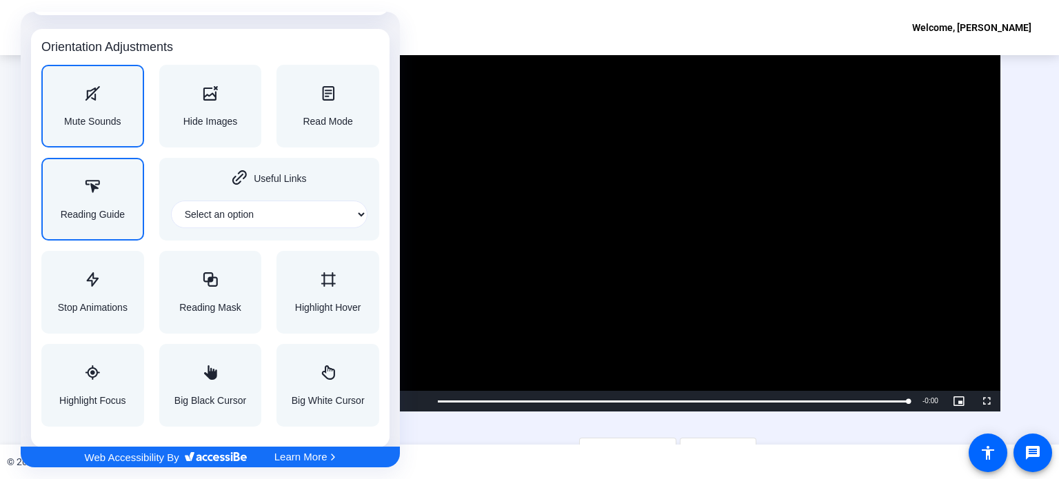
click at [114, 201] on div "Reading Guide" at bounding box center [93, 200] width 64 height 40
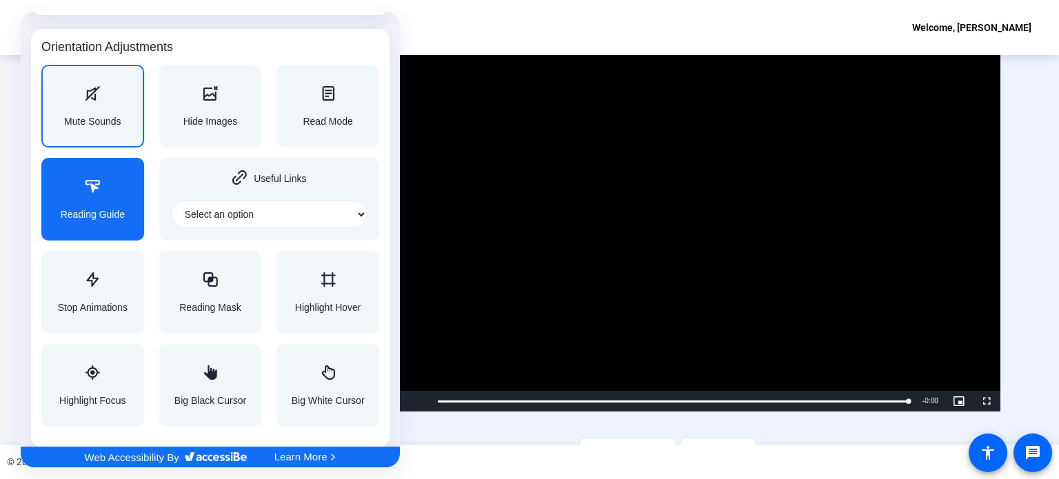
click at [114, 201] on div "Reading Guide" at bounding box center [93, 200] width 64 height 40
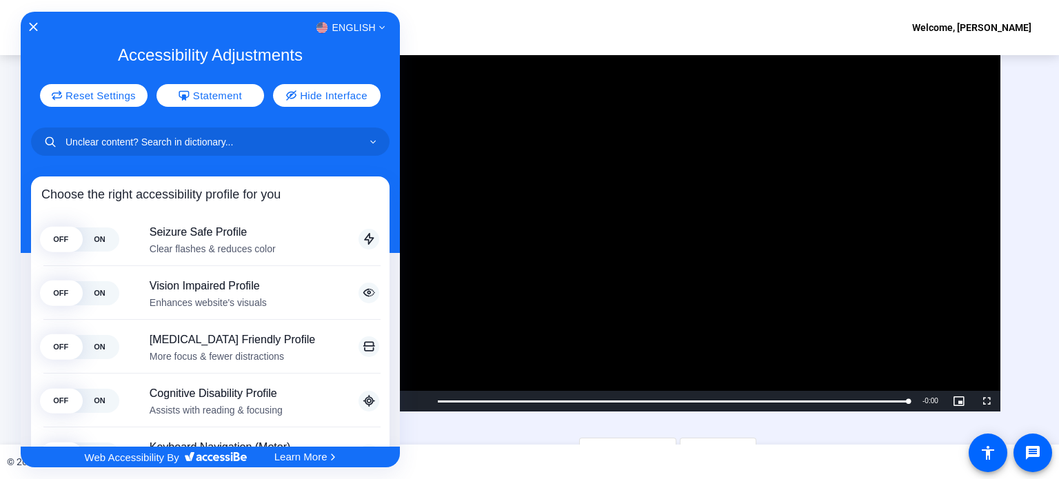
scroll to position [0, 0]
click at [81, 101] on button "Reset Settings" at bounding box center [94, 95] width 115 height 24
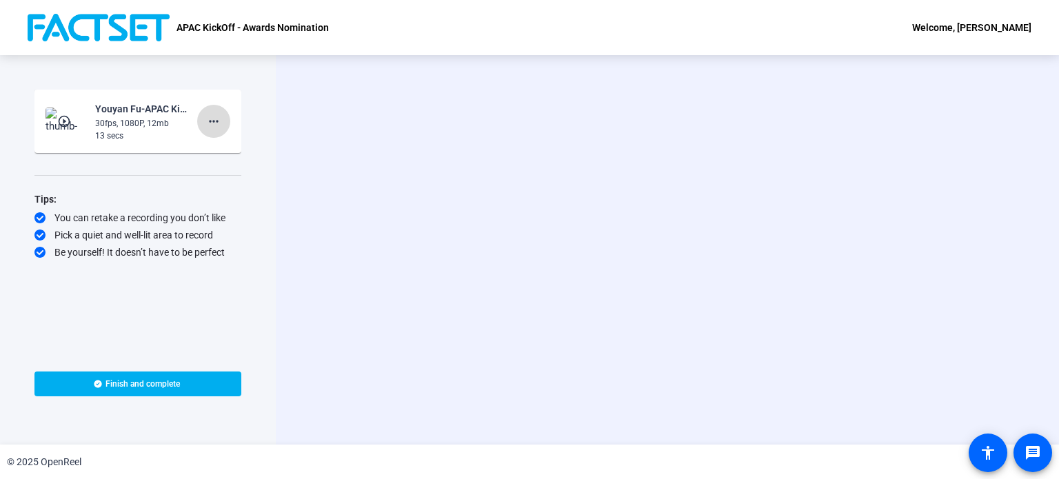
click at [217, 121] on mat-icon "more_horiz" at bounding box center [214, 121] width 17 height 17
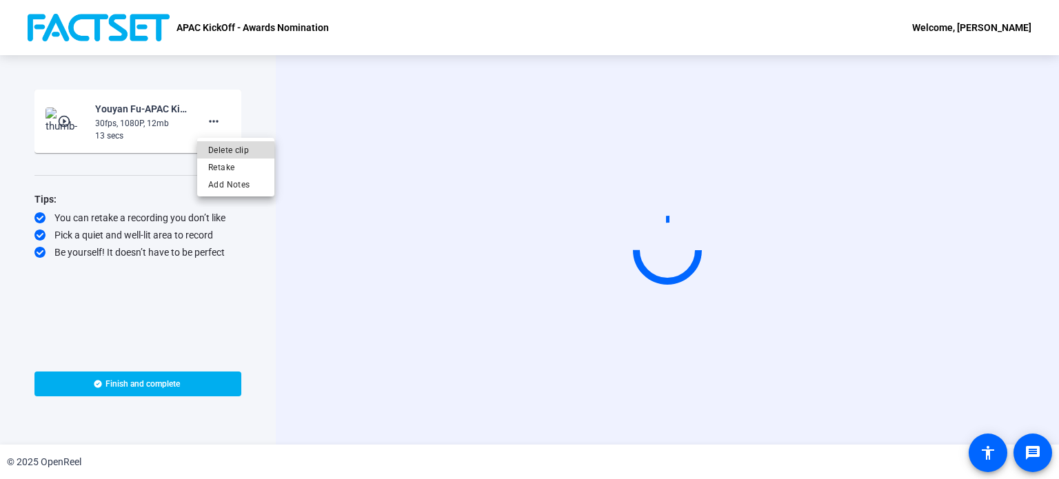
click at [225, 151] on span "Delete clip" at bounding box center [235, 150] width 55 height 17
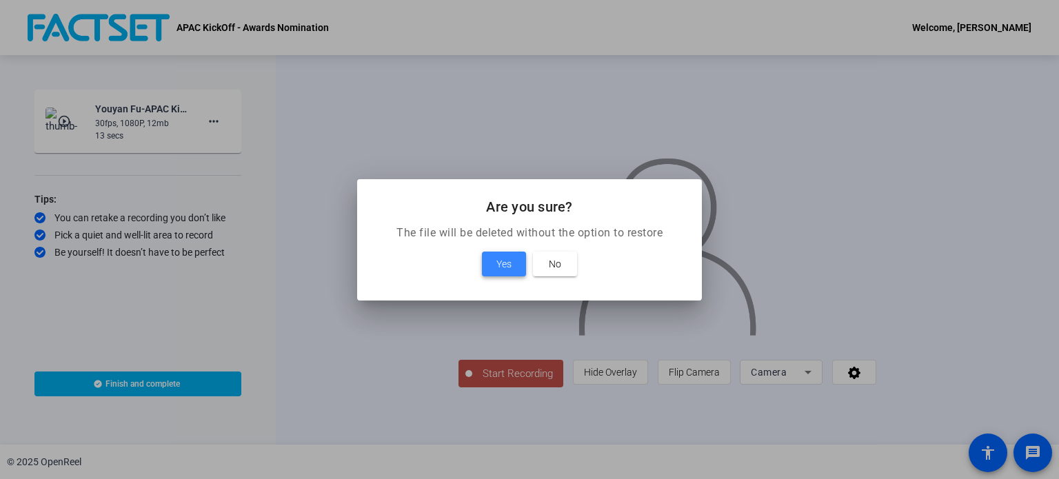
click at [507, 266] on span "Yes" at bounding box center [504, 264] width 15 height 17
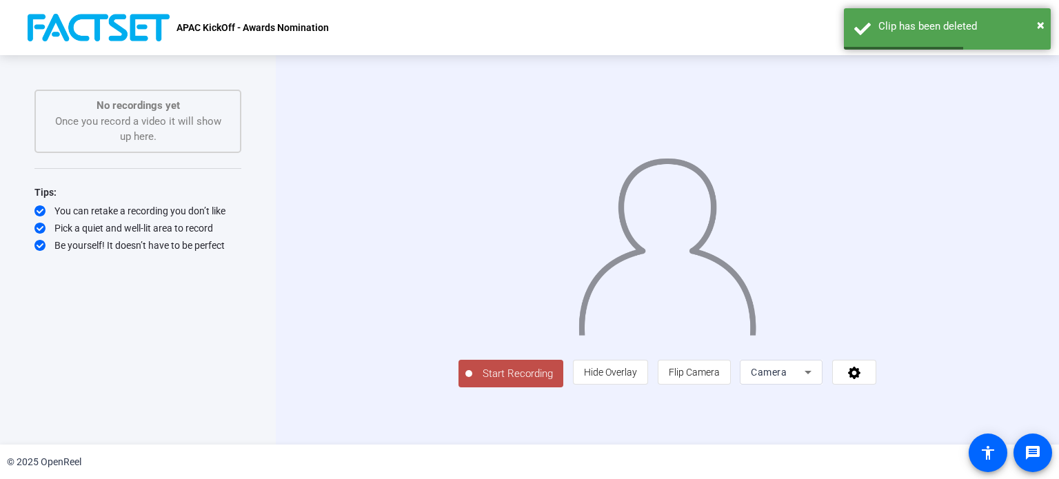
scroll to position [23, 0]
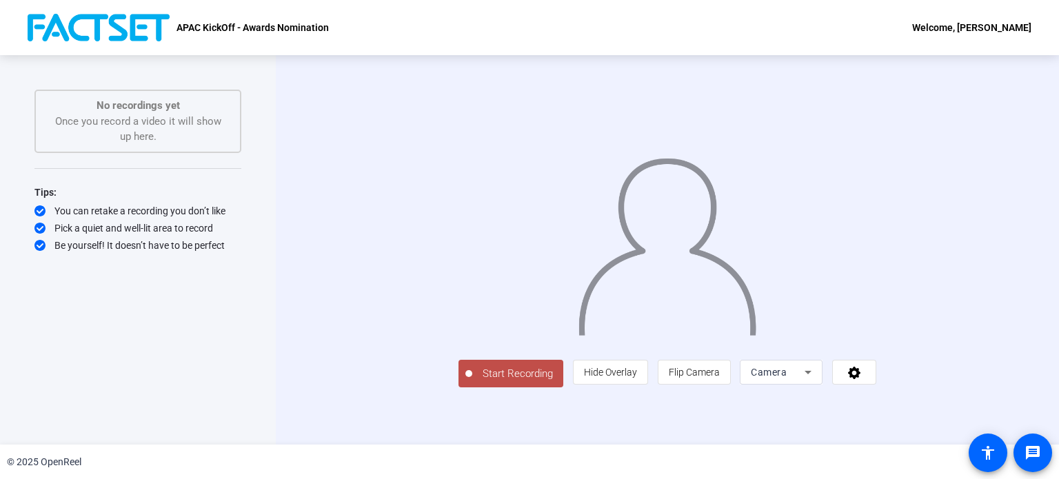
click at [787, 378] on span "Camera" at bounding box center [769, 372] width 36 height 11
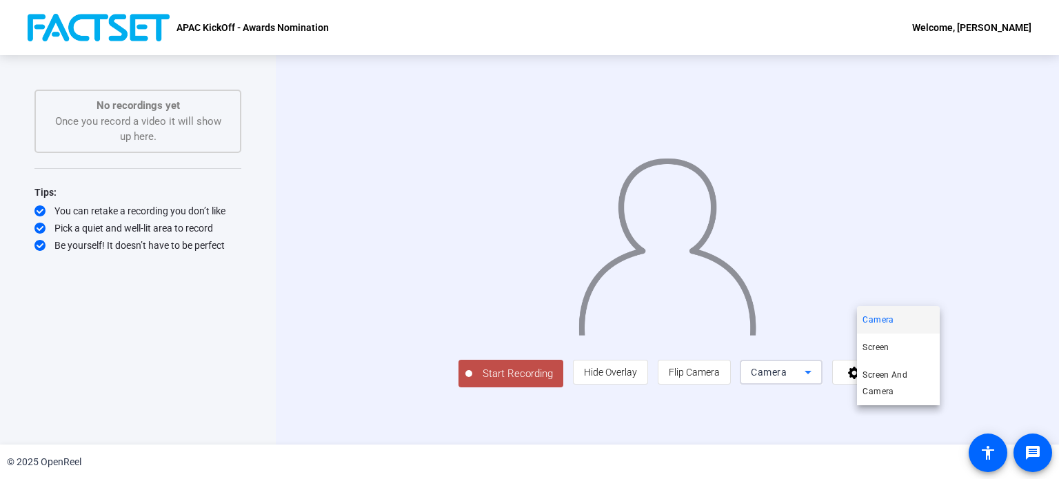
click at [971, 421] on div at bounding box center [529, 239] width 1059 height 479
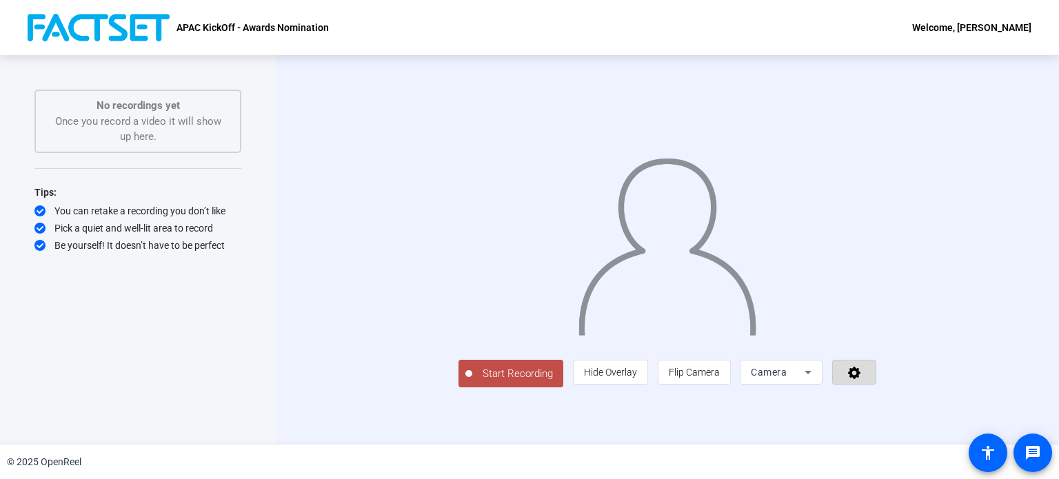
click at [863, 379] on icon at bounding box center [855, 373] width 16 height 14
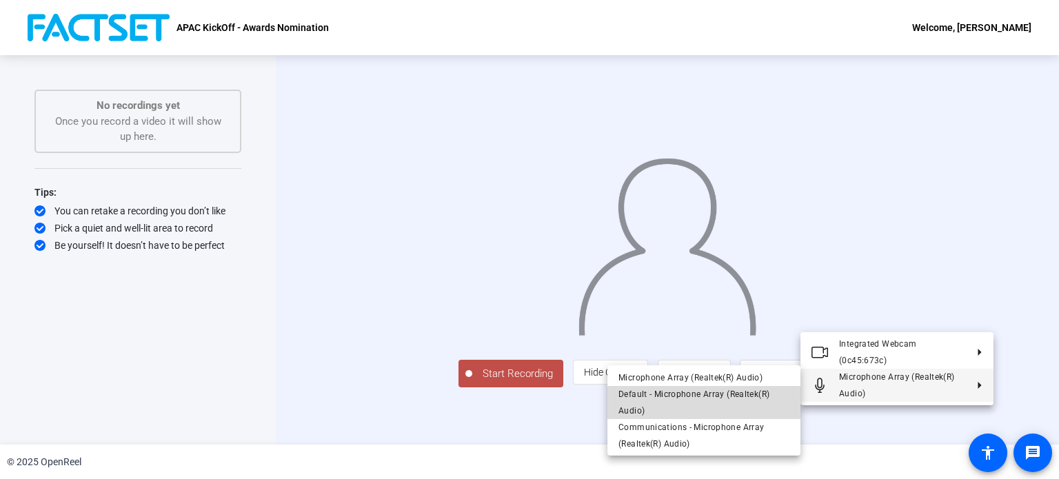
click at [751, 412] on span "Default - Microphone Array (Realtek(R) Audio)" at bounding box center [704, 402] width 171 height 33
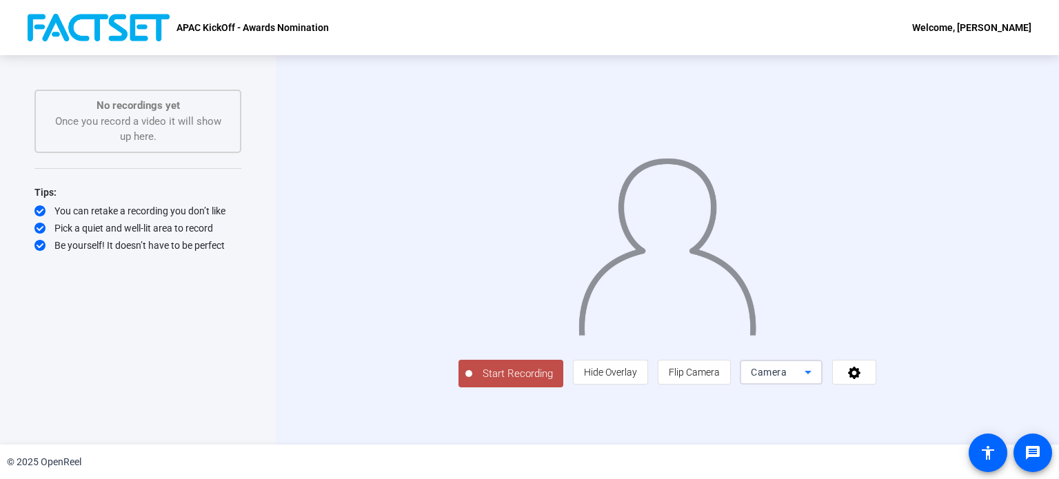
click at [817, 381] on icon at bounding box center [808, 372] width 17 height 17
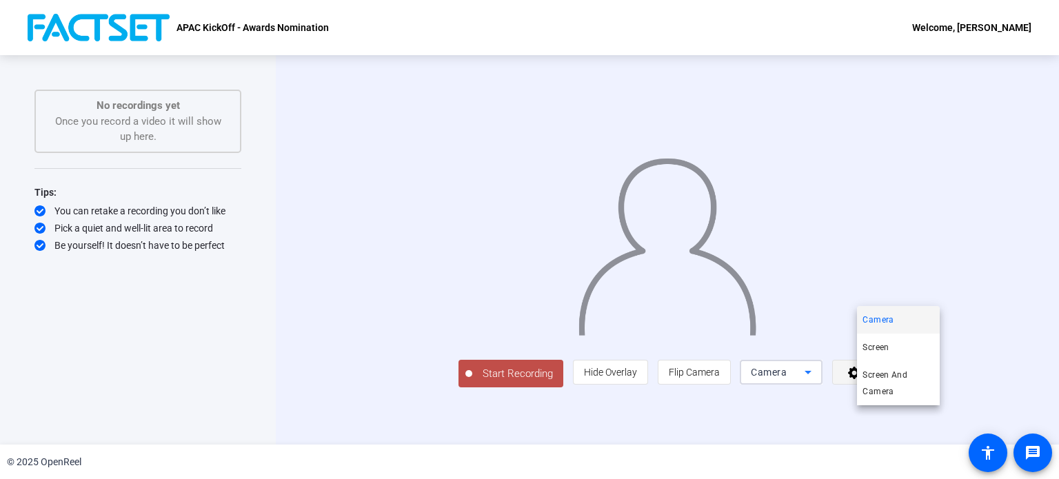
drag, startPoint x: 973, startPoint y: 406, endPoint x: 971, endPoint y: 415, distance: 9.8
click at [971, 412] on div at bounding box center [529, 239] width 1059 height 479
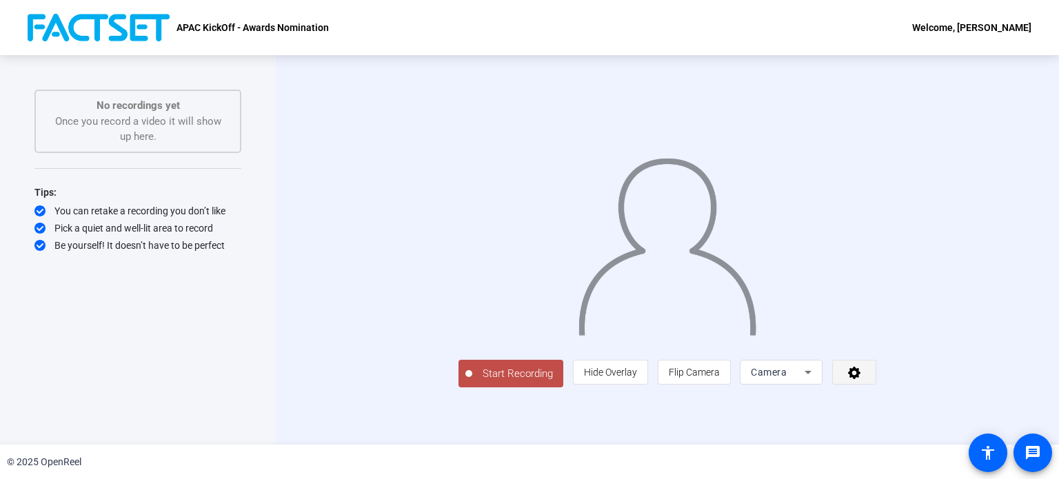
click at [861, 379] on icon at bounding box center [854, 373] width 12 height 12
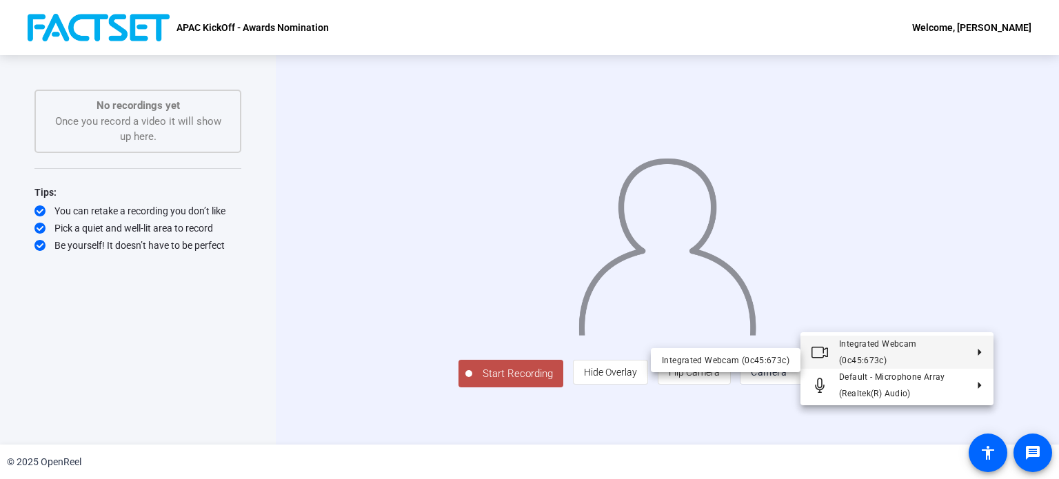
click at [377, 410] on div at bounding box center [529, 239] width 1059 height 479
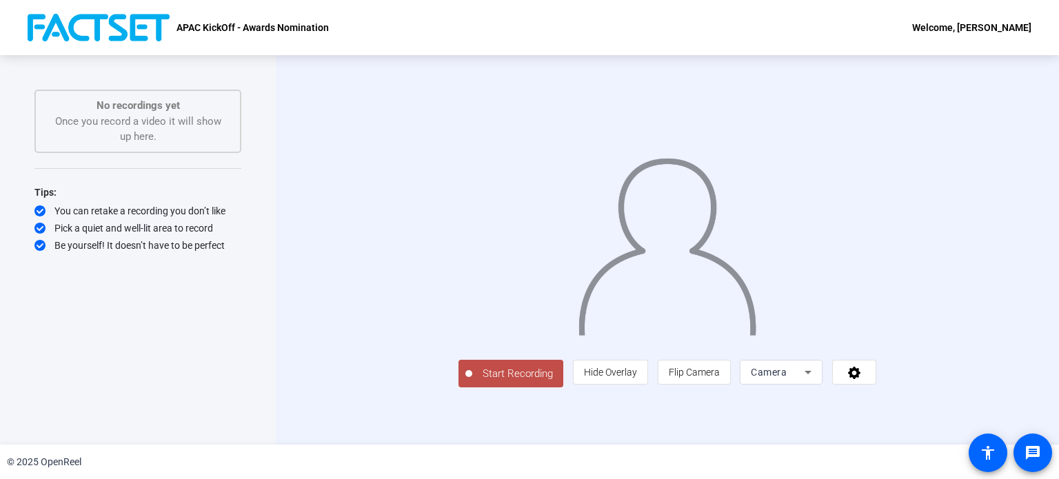
click at [459, 388] on button "Start Recording" at bounding box center [511, 374] width 105 height 28
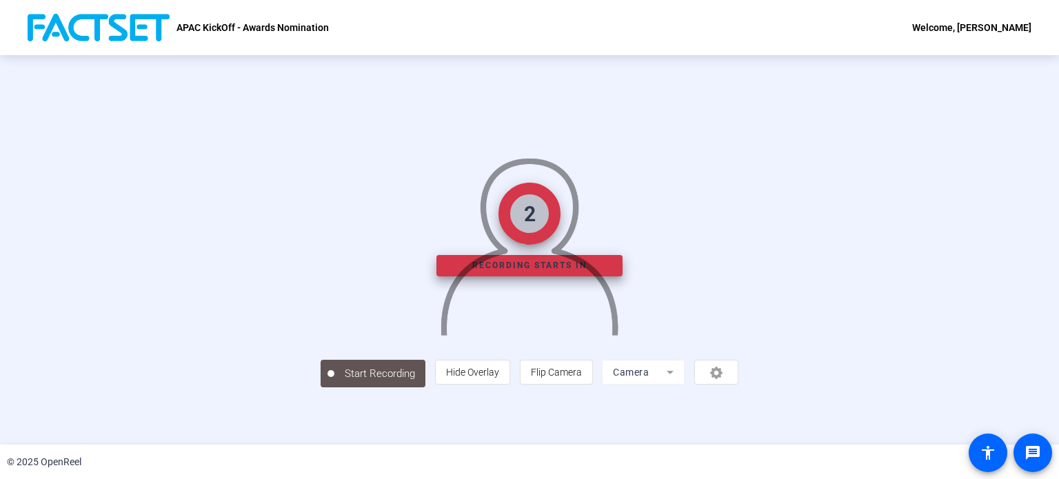
scroll to position [53, 0]
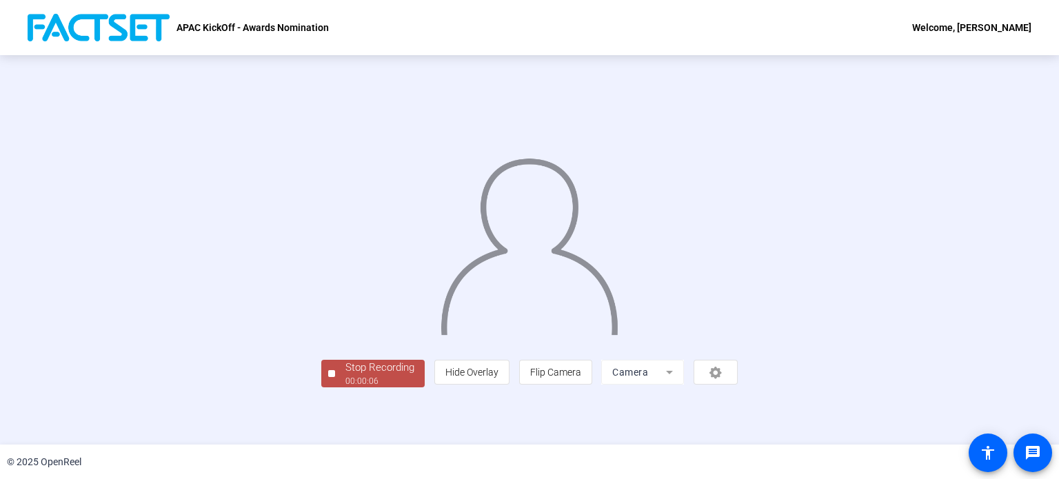
click at [335, 388] on span "Stop Recording 00:00:06" at bounding box center [380, 374] width 90 height 28
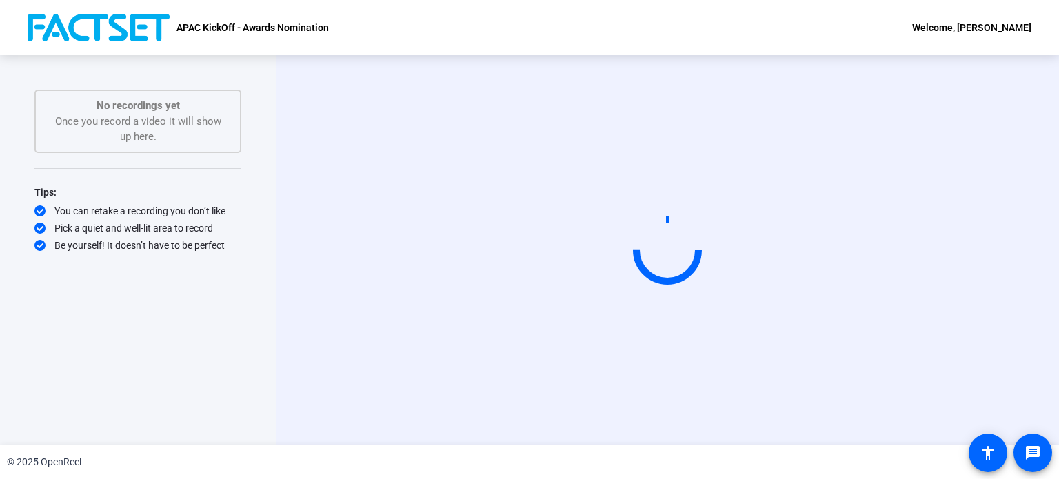
scroll to position [0, 0]
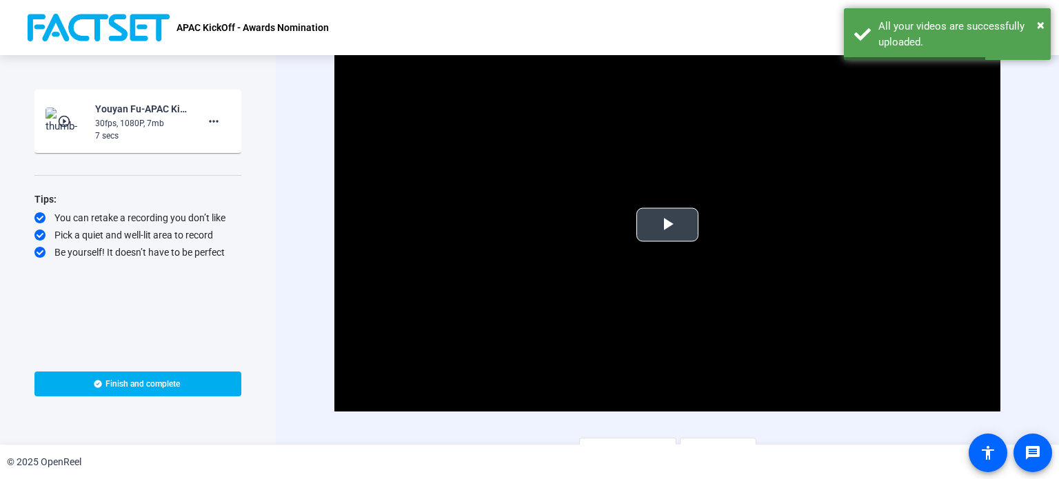
click at [668, 225] on span "Video Player" at bounding box center [668, 225] width 0 height 0
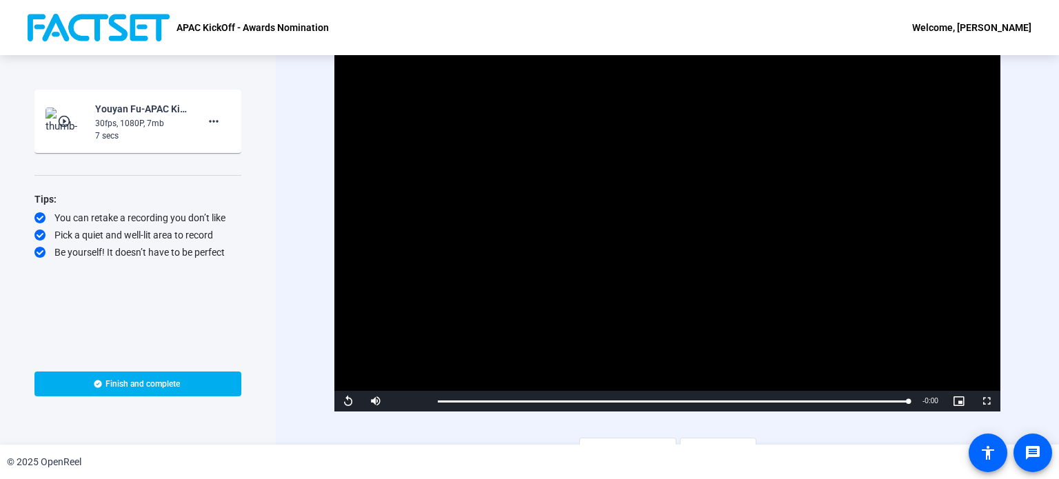
scroll to position [19, 0]
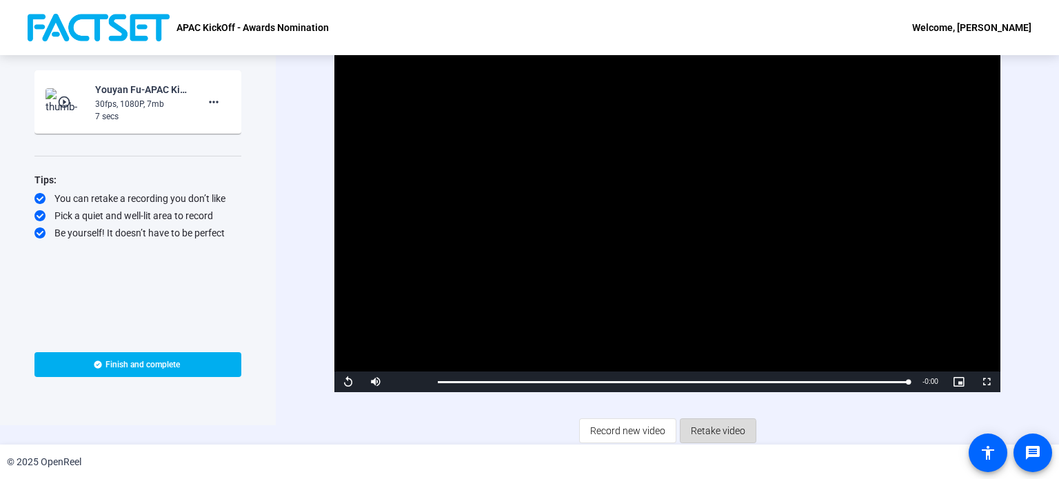
click at [693, 432] on span "Retake video" at bounding box center [718, 431] width 54 height 26
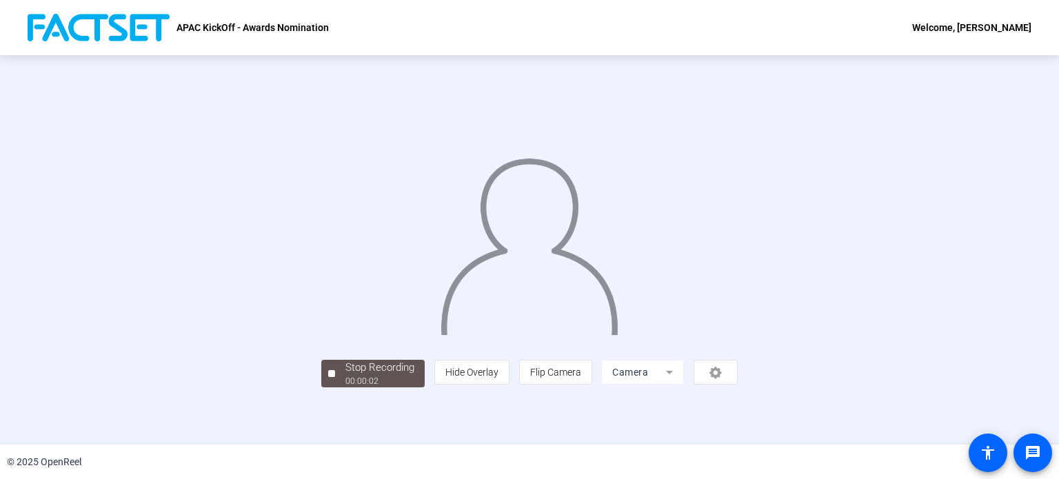
scroll to position [53, 0]
click at [346, 376] on div "Stop Recording" at bounding box center [380, 368] width 69 height 16
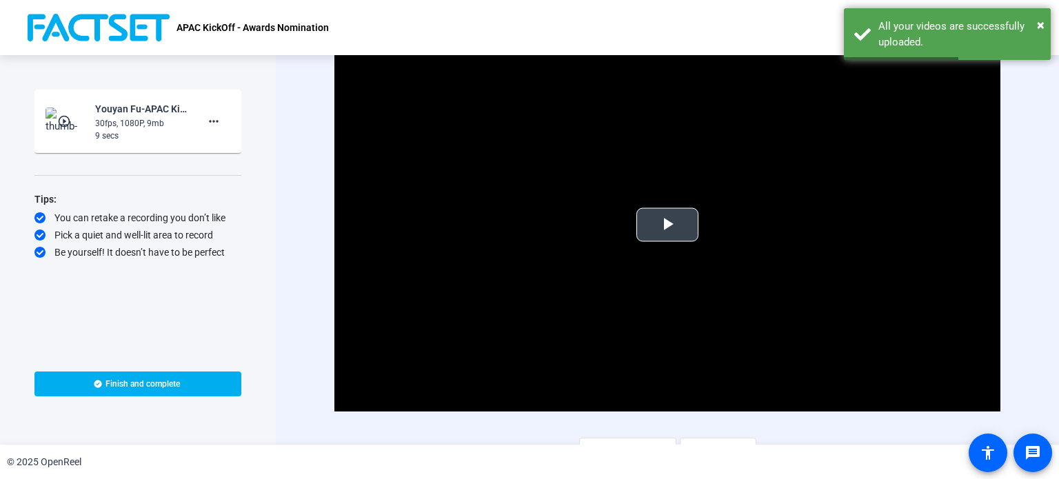
click at [668, 225] on span "Video Player" at bounding box center [668, 225] width 0 height 0
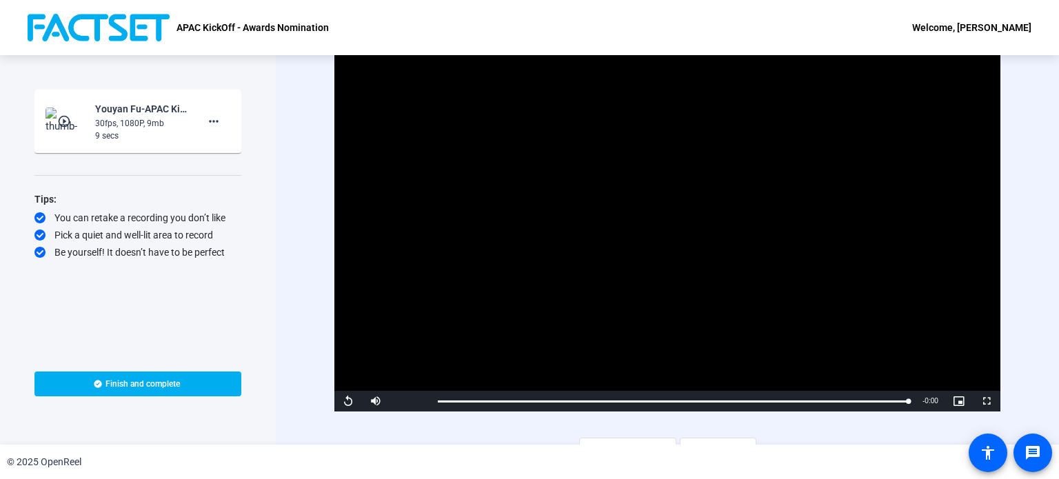
scroll to position [19, 0]
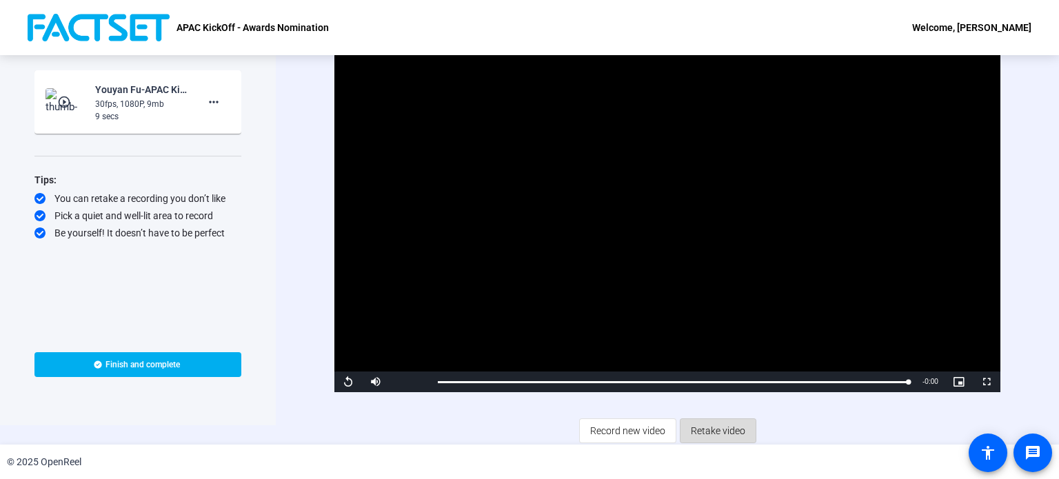
click at [730, 419] on span "Retake video" at bounding box center [718, 431] width 54 height 26
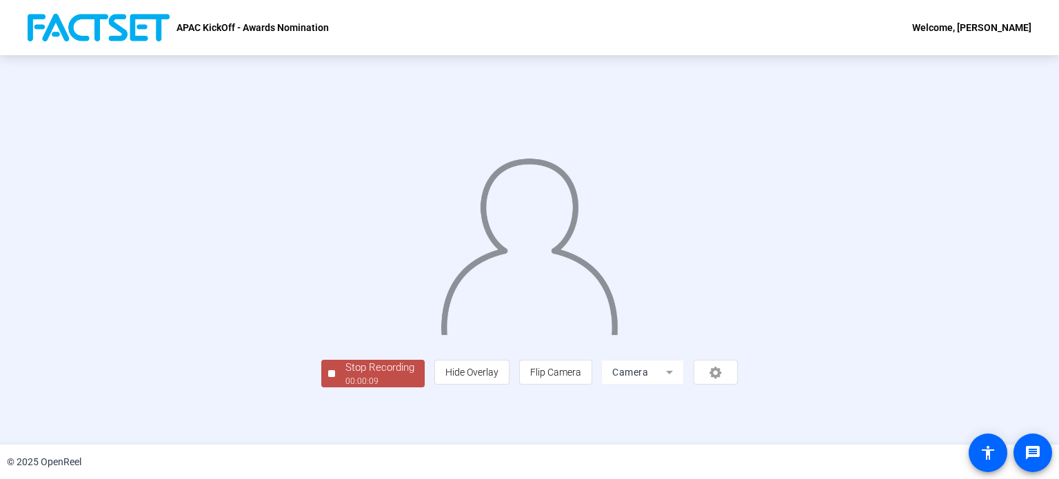
scroll to position [53, 0]
click at [346, 388] on div "00:00:10" at bounding box center [380, 381] width 69 height 12
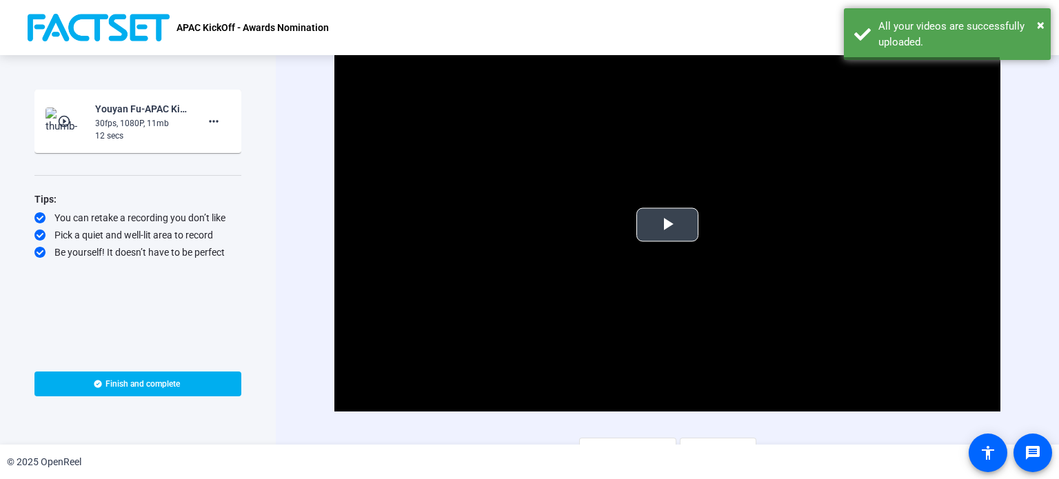
click at [668, 225] on span "Video Player" at bounding box center [668, 225] width 0 height 0
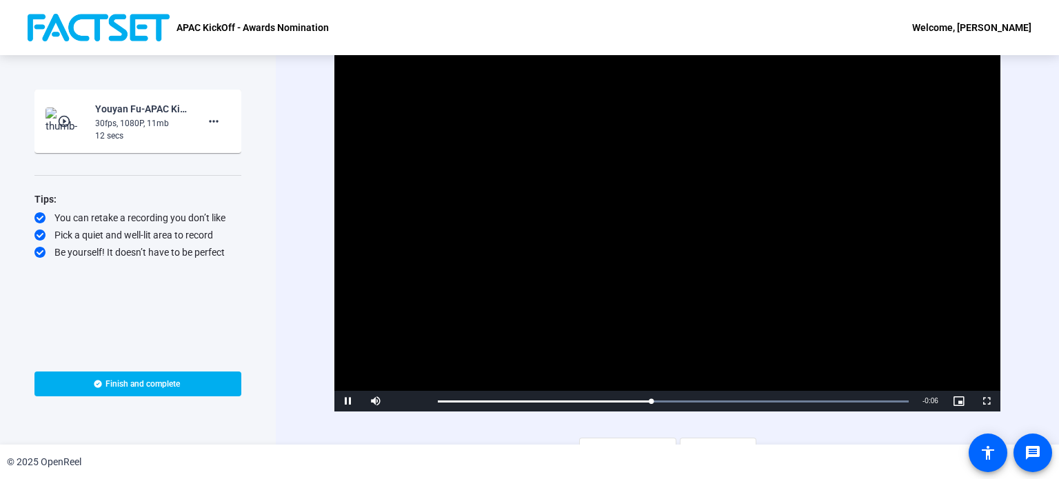
drag, startPoint x: 653, startPoint y: 223, endPoint x: 631, endPoint y: 283, distance: 63.9
click at [631, 283] on div "Video Player is loading. Play Video Pause Mute Current Time 0:05 / Duration 0:1…" at bounding box center [668, 224] width 666 height 375
click at [347, 401] on span "Video Player" at bounding box center [349, 401] width 28 height 0
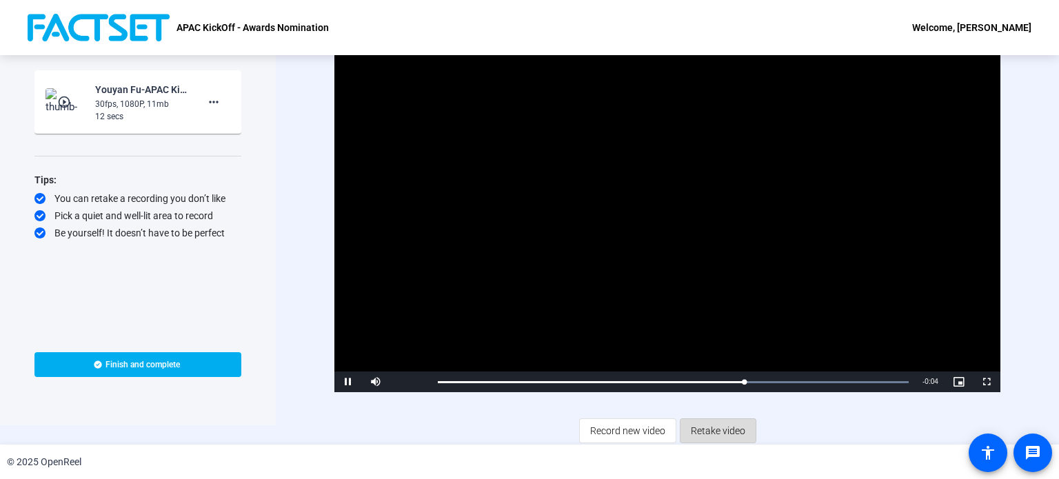
click at [703, 427] on span "Retake video" at bounding box center [718, 431] width 54 height 26
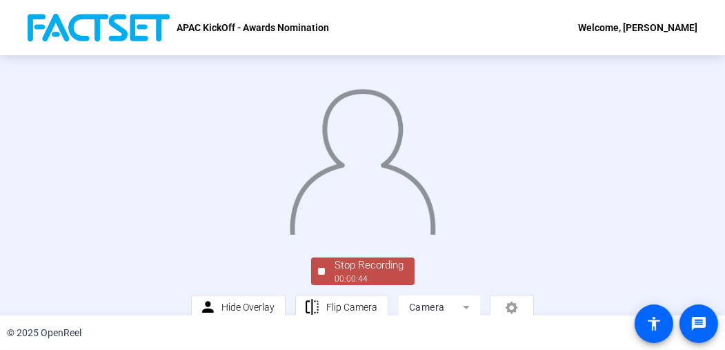
scroll to position [94, 0]
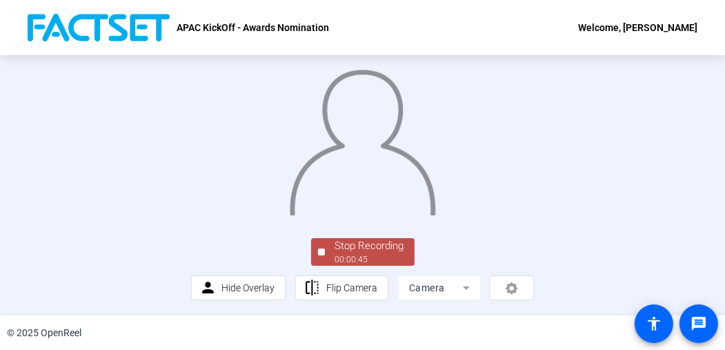
click at [341, 255] on div "00:00:45" at bounding box center [369, 259] width 69 height 12
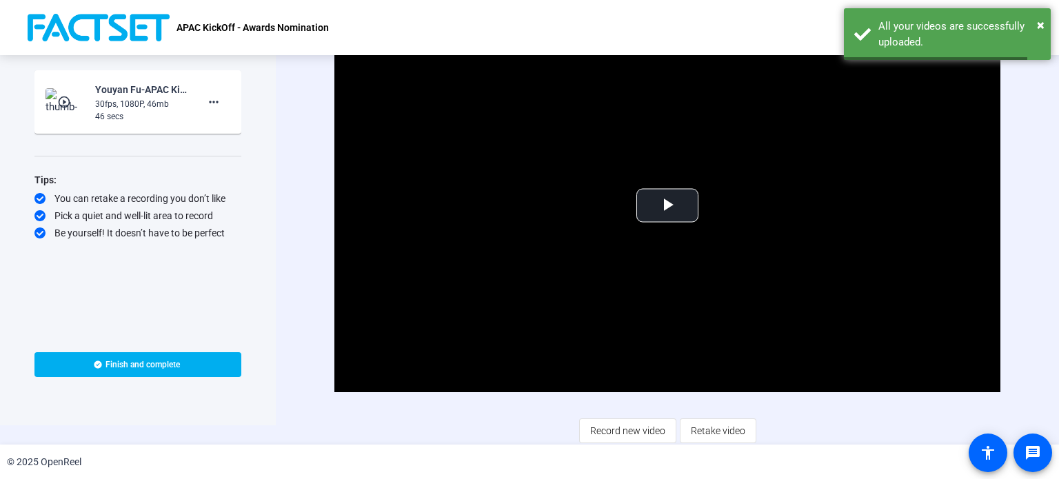
scroll to position [17, 0]
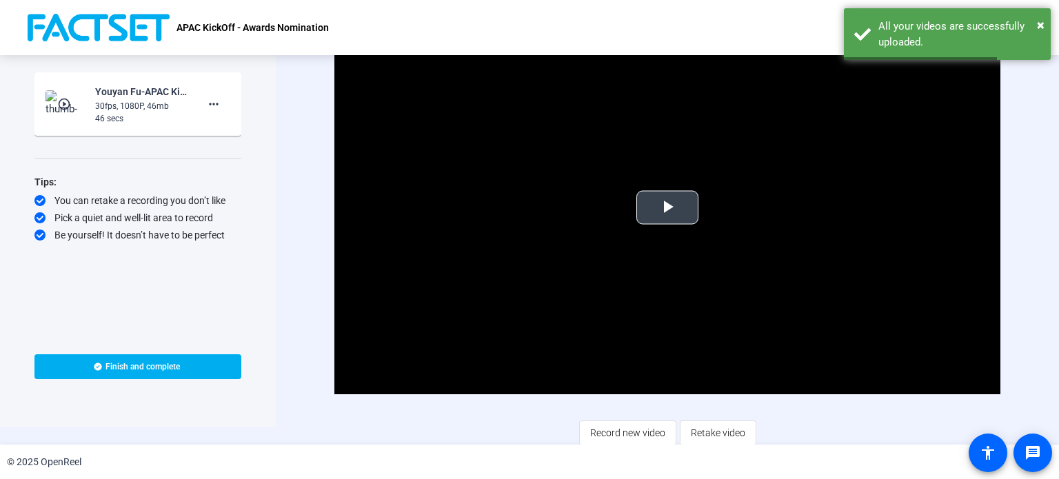
click at [676, 176] on video "Video Player" at bounding box center [668, 207] width 666 height 375
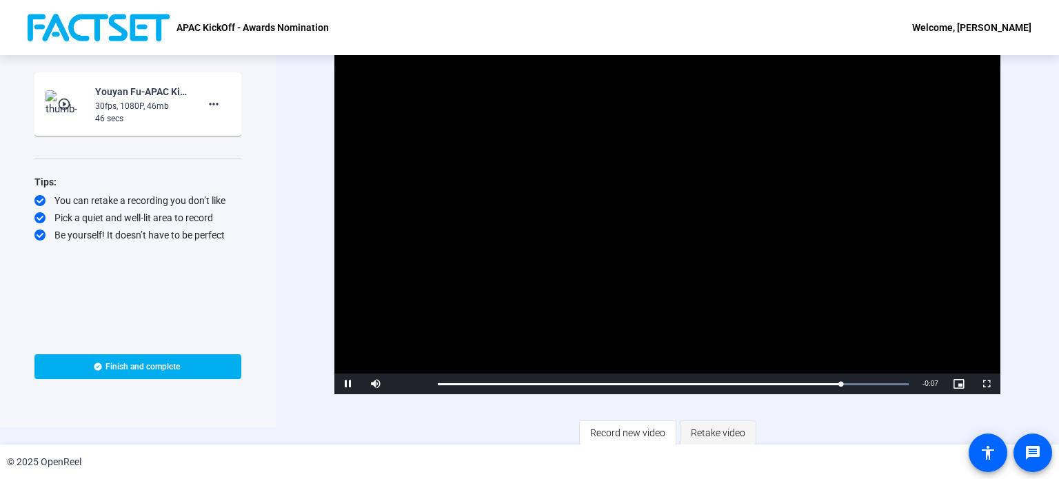
click at [706, 425] on span "Retake video" at bounding box center [718, 433] width 54 height 26
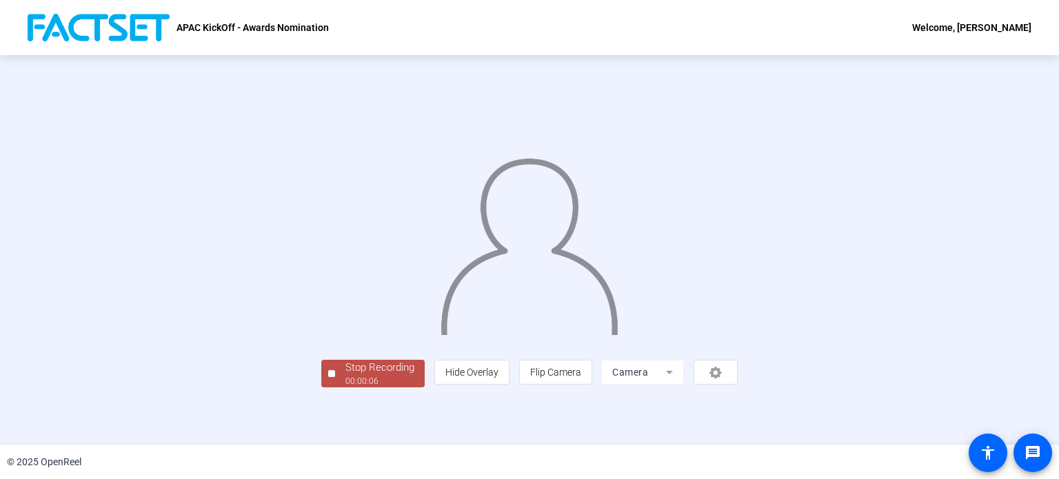
scroll to position [53, 0]
click at [346, 388] on div "00:00:07" at bounding box center [380, 381] width 69 height 12
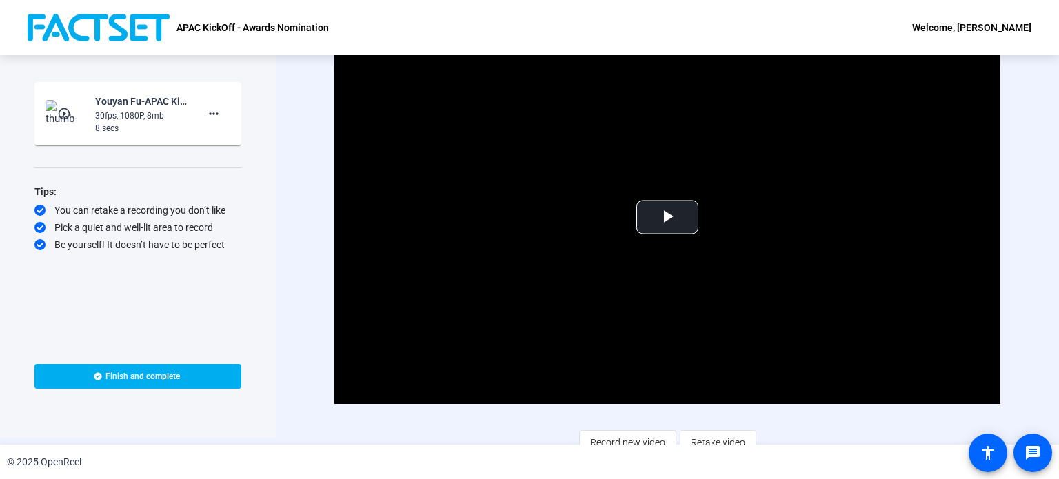
scroll to position [19, 0]
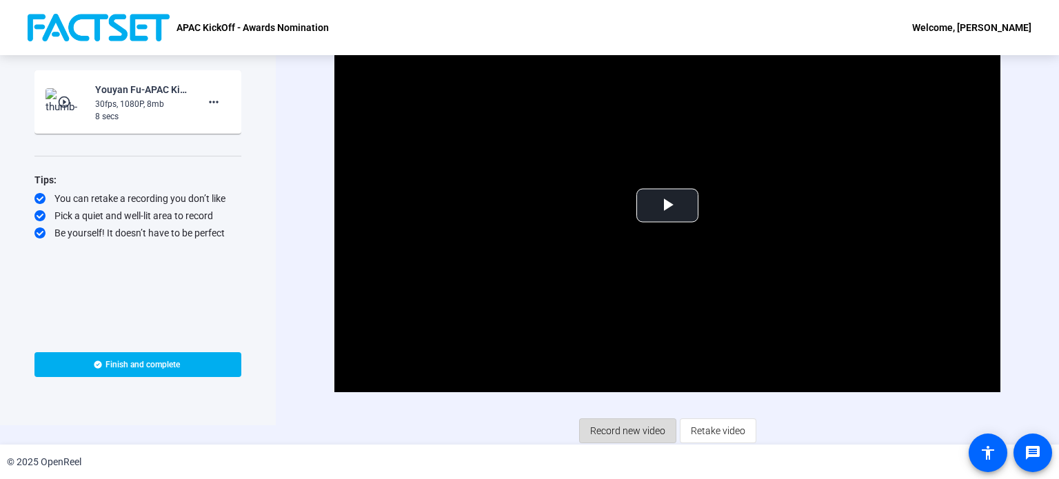
click at [626, 428] on span "Record new video" at bounding box center [627, 431] width 75 height 26
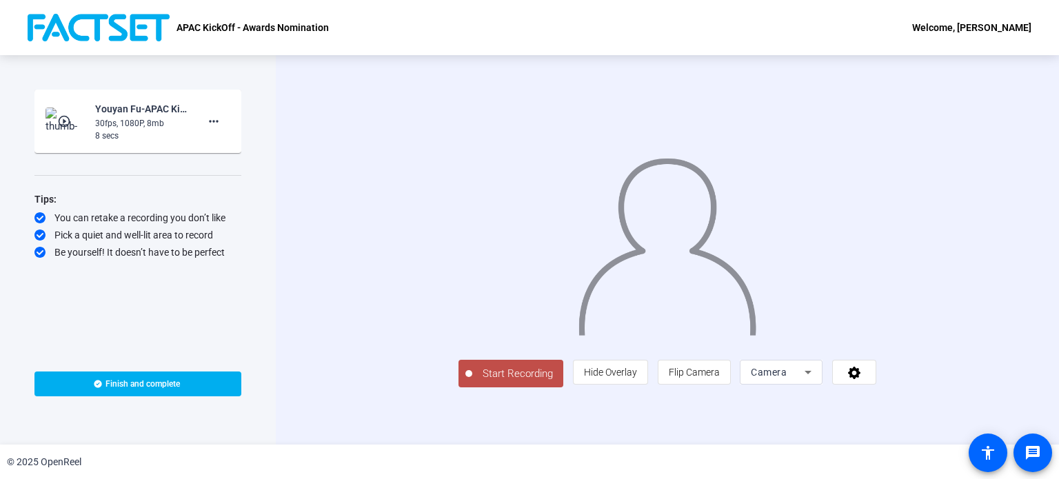
scroll to position [17, 0]
click at [472, 382] on span "Start Recording" at bounding box center [517, 374] width 91 height 16
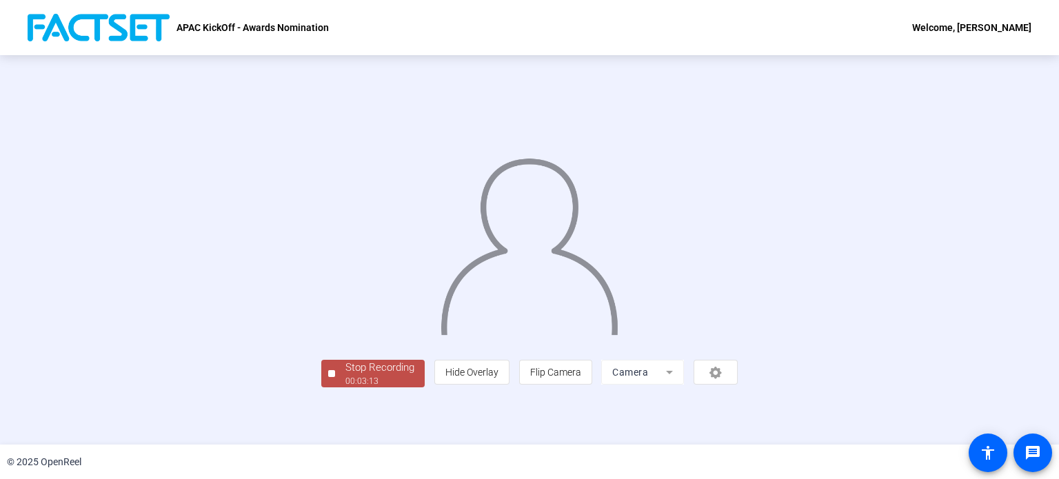
scroll to position [53, 0]
click at [346, 388] on div "00:03:14" at bounding box center [380, 381] width 69 height 12
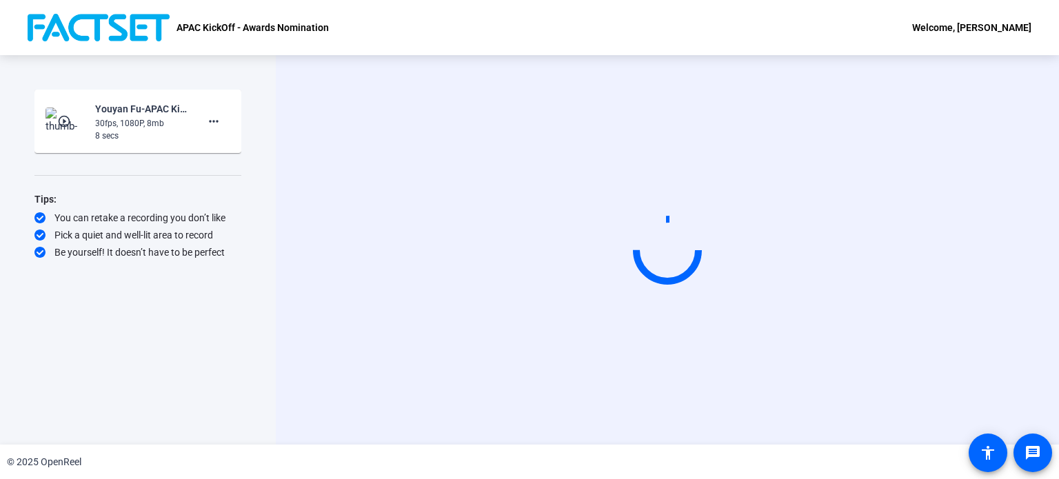
scroll to position [0, 0]
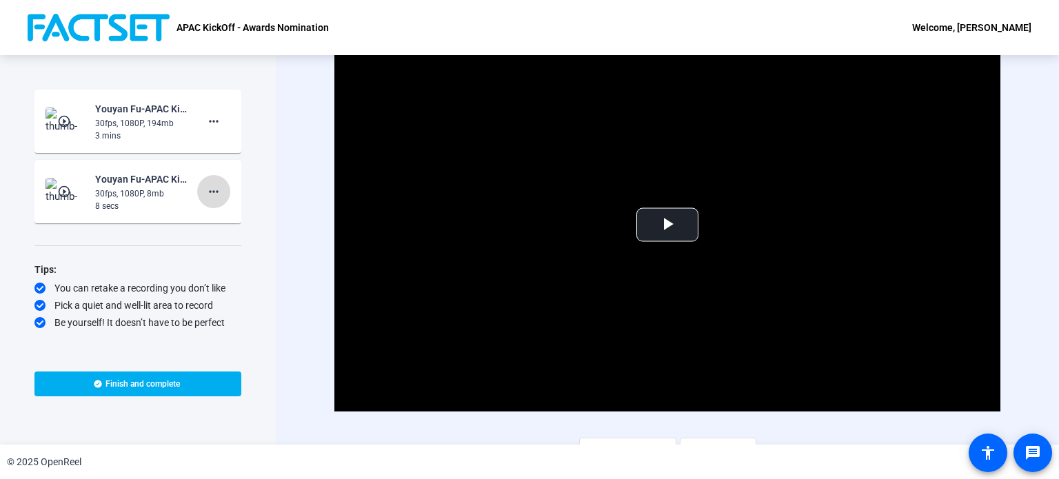
click at [210, 182] on span at bounding box center [213, 191] width 33 height 33
click at [229, 221] on span "Delete clip" at bounding box center [235, 220] width 55 height 17
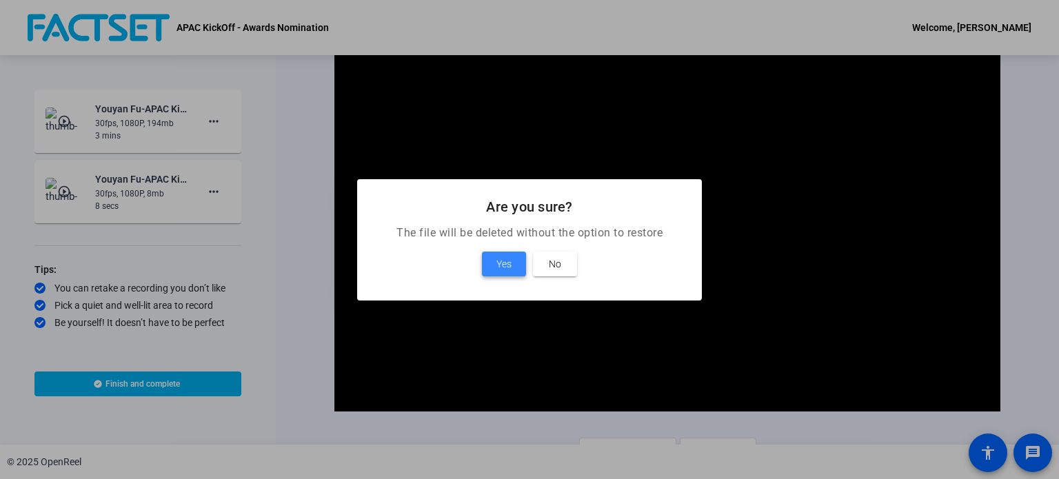
click at [508, 261] on span "Yes" at bounding box center [504, 264] width 15 height 17
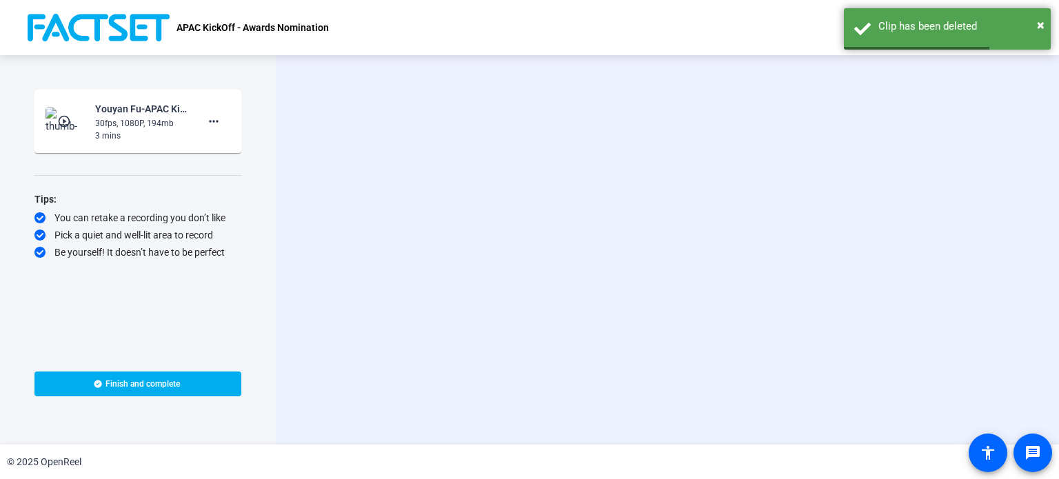
click at [86, 114] on div "play_circle_outline [PERSON_NAME]-APAC KickOff - Top Deal- FY25 and Top sa-APAC…" at bounding box center [138, 121] width 185 height 41
click at [123, 122] on div "30fps, 1080P, 194mb" at bounding box center [141, 123] width 92 height 12
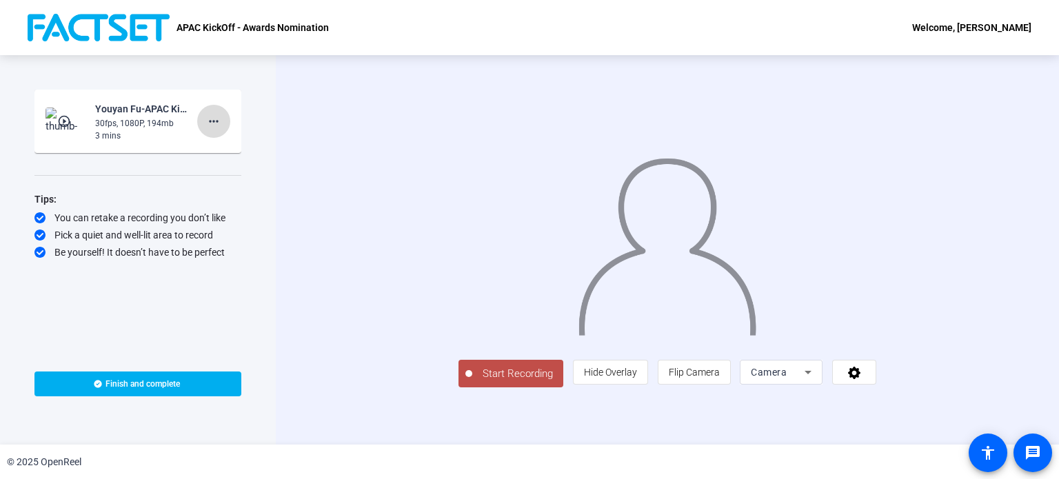
click at [224, 112] on span at bounding box center [213, 121] width 33 height 33
click at [154, 130] on div at bounding box center [529, 239] width 1059 height 479
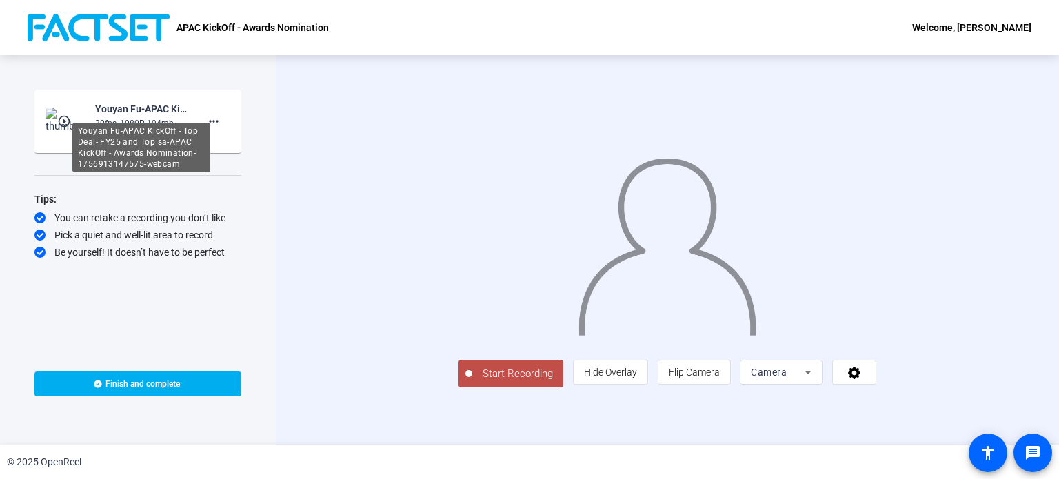
click at [132, 104] on div "Youyan Fu-APAC KickOff - Top Deal- FY25 and Top sa-APAC KickOff - Awards Nomina…" at bounding box center [141, 109] width 92 height 17
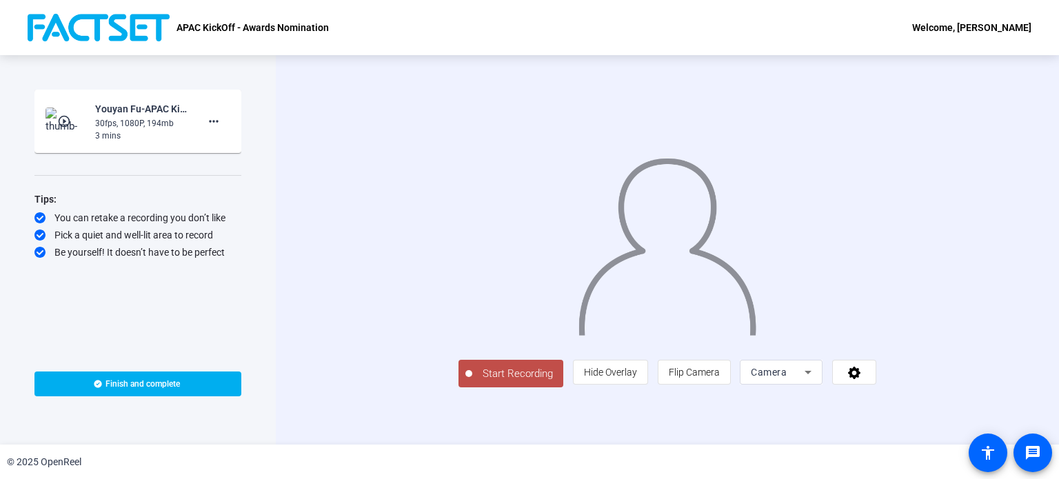
click at [61, 126] on mat-icon "play_circle_outline" at bounding box center [65, 121] width 17 height 14
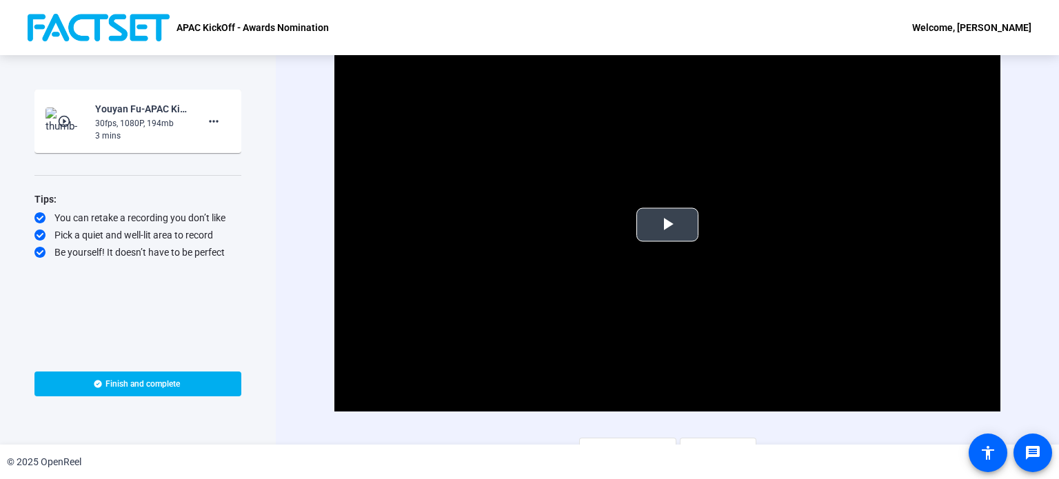
click at [668, 225] on span "Video Player" at bounding box center [668, 225] width 0 height 0
click at [204, 120] on span at bounding box center [213, 121] width 33 height 33
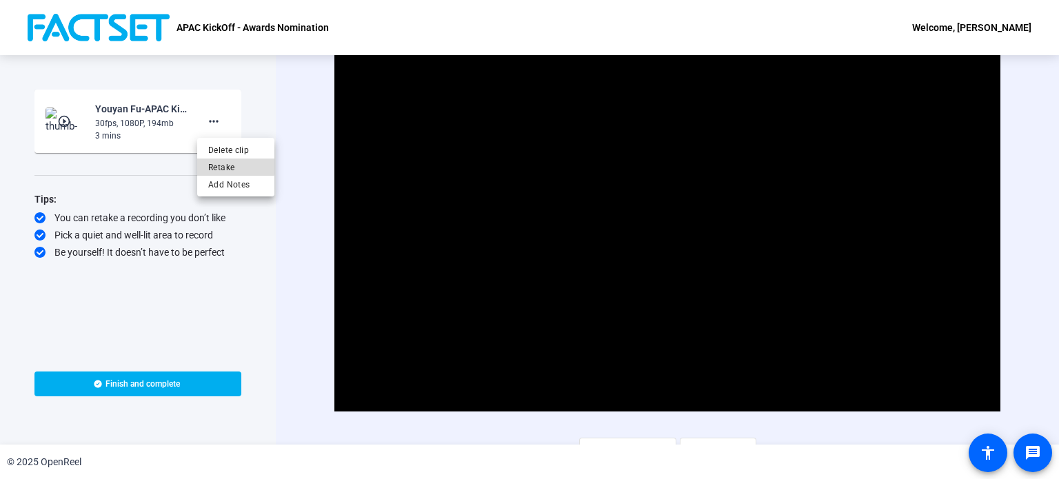
click at [229, 163] on span "Retake" at bounding box center [235, 167] width 55 height 17
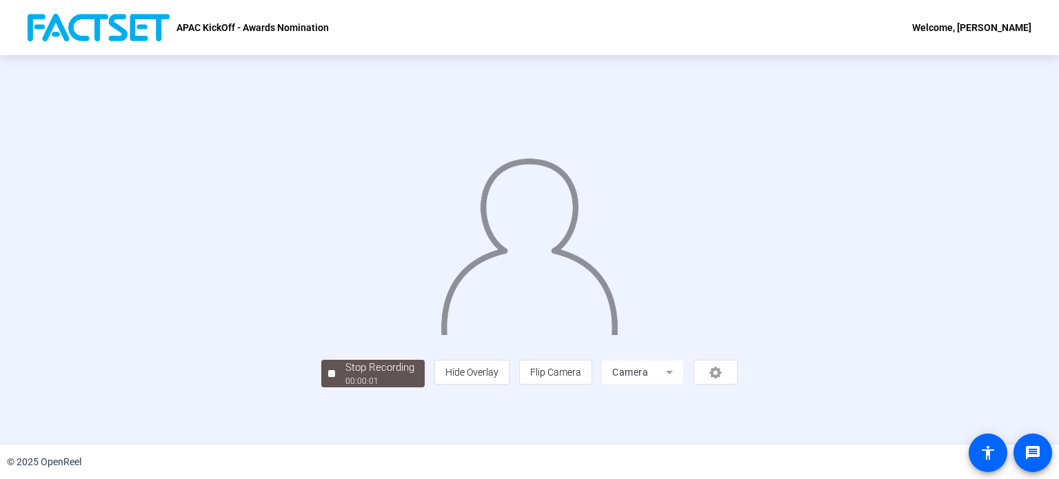
scroll to position [53, 0]
click at [346, 376] on div "Stop Recording" at bounding box center [380, 368] width 69 height 16
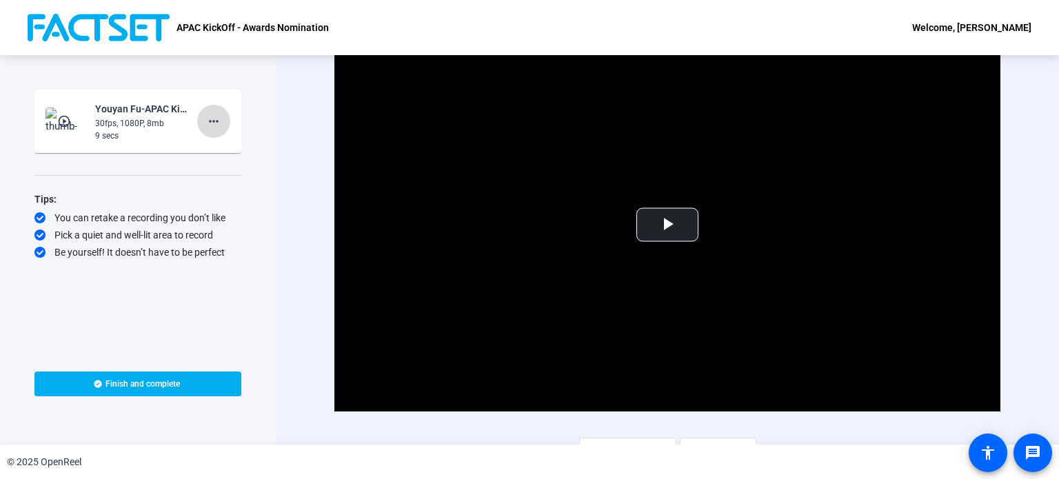
click at [217, 117] on mat-icon "more_horiz" at bounding box center [214, 121] width 17 height 17
click at [232, 299] on div at bounding box center [529, 239] width 1059 height 479
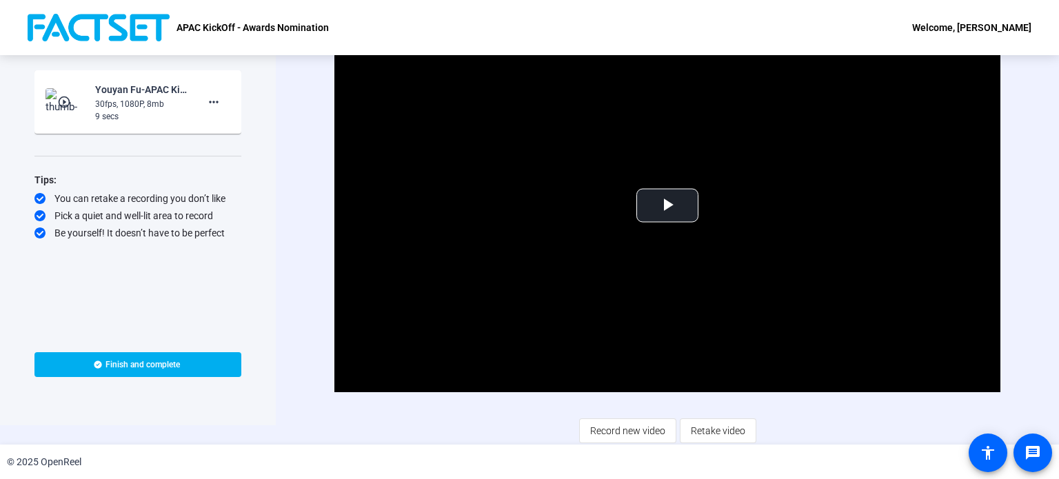
scroll to position [19, 0]
click at [203, 99] on span at bounding box center [213, 102] width 33 height 33
click at [237, 129] on span "Delete clip" at bounding box center [235, 131] width 55 height 17
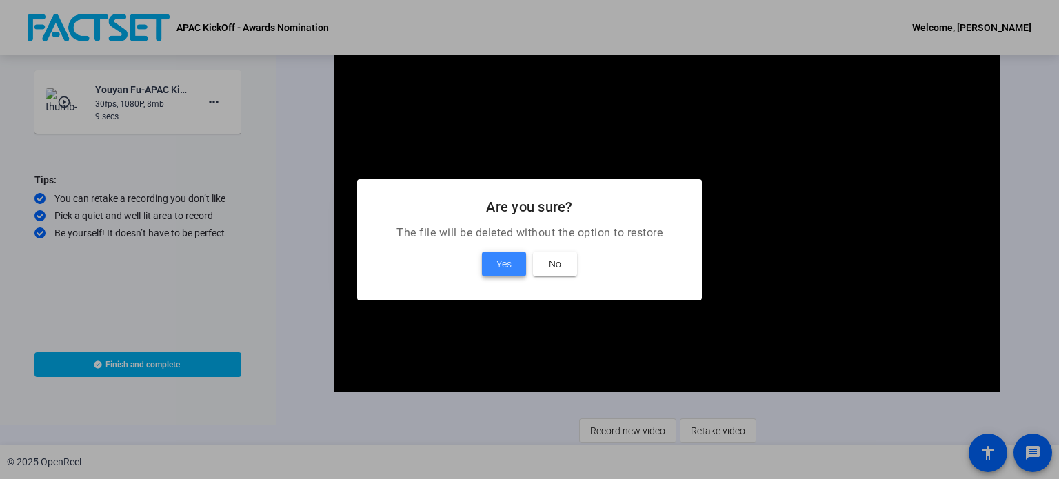
click at [511, 270] on span "Yes" at bounding box center [504, 264] width 15 height 17
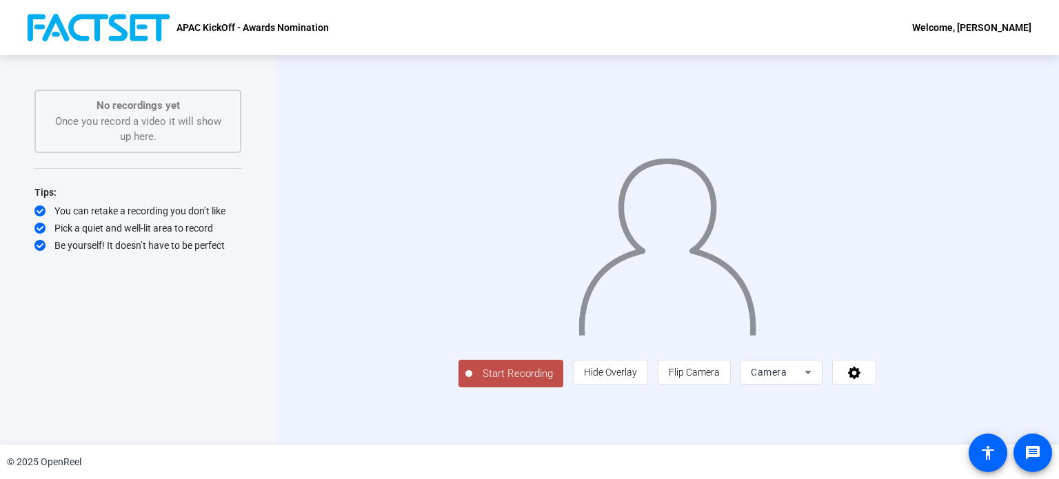
click at [459, 388] on button "Start Recording" at bounding box center [511, 374] width 105 height 28
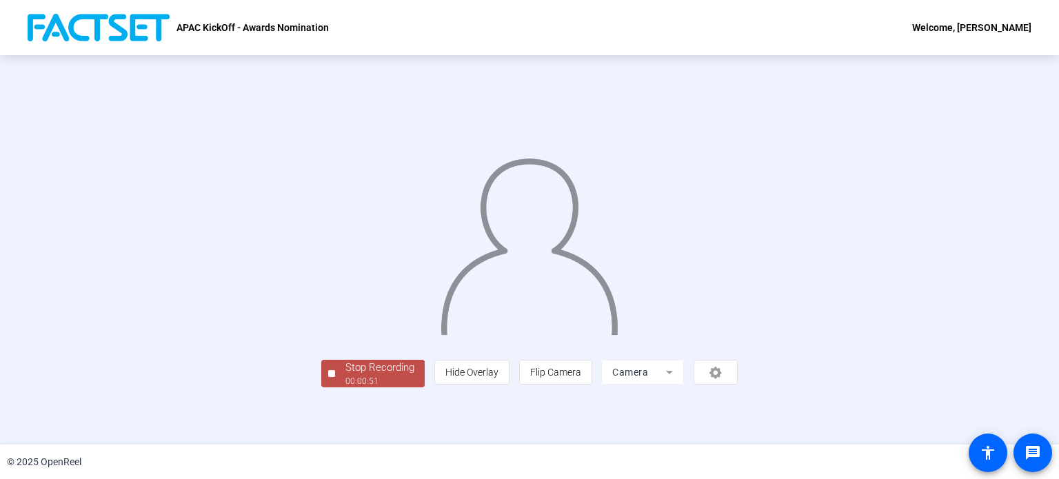
scroll to position [53, 0]
click at [346, 376] on div "Stop Recording" at bounding box center [380, 368] width 69 height 16
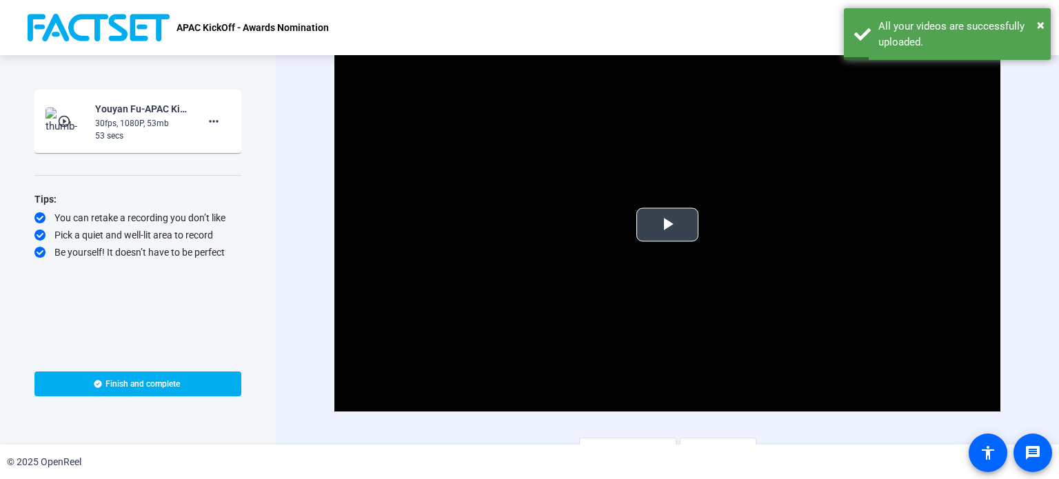
click at [668, 225] on span "Video Player" at bounding box center [668, 225] width 0 height 0
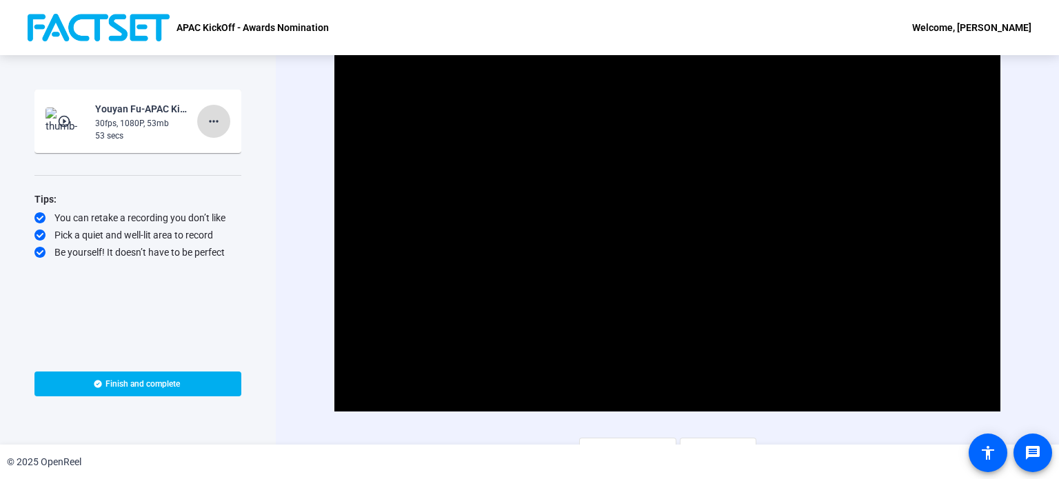
click at [201, 111] on span at bounding box center [213, 121] width 33 height 33
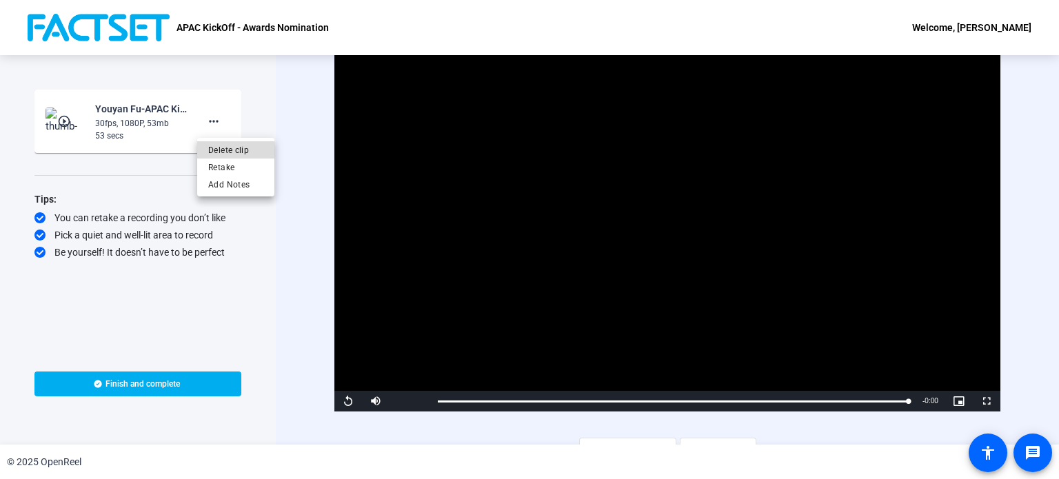
click at [228, 157] on span "Delete clip" at bounding box center [235, 150] width 55 height 17
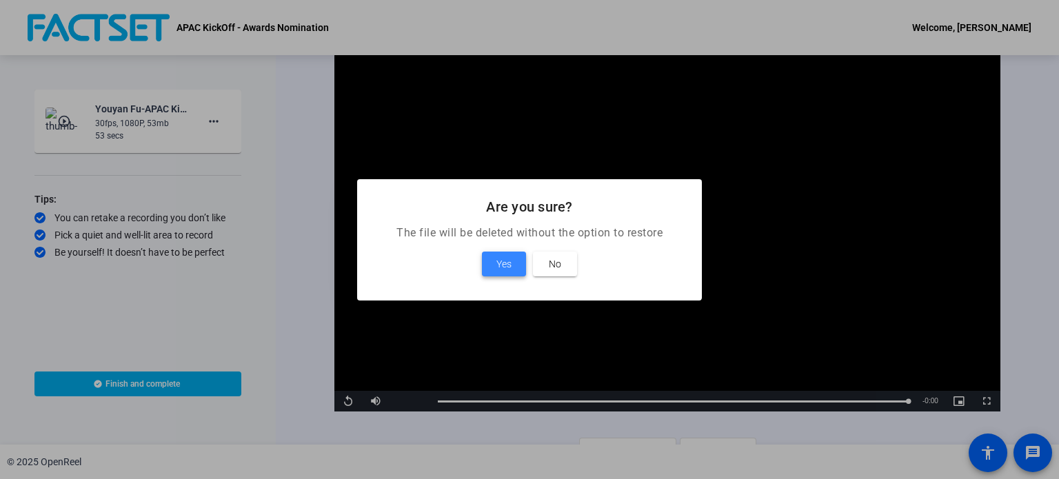
click at [507, 270] on span "Yes" at bounding box center [504, 264] width 15 height 17
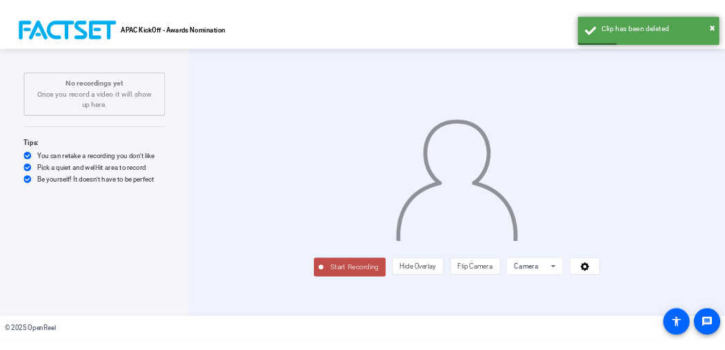
scroll to position [23, 0]
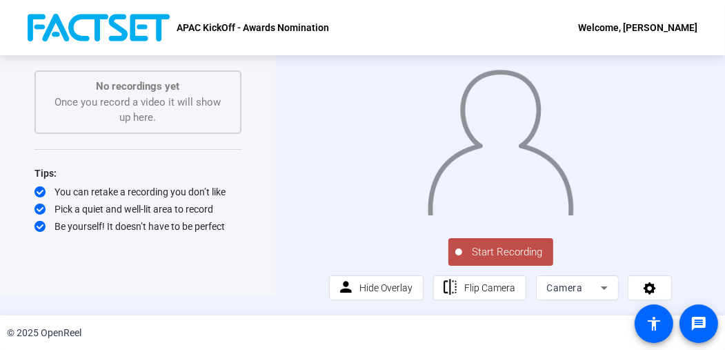
click at [292, 92] on div "Start Recording person Hide Overlay flip Flip Camera Camera" at bounding box center [500, 166] width 449 height 260
click at [254, 72] on div "Start Recording No recordings yet Once you record a video it will show up here.…" at bounding box center [138, 166] width 276 height 260
click at [469, 260] on span "Start Recording" at bounding box center [507, 252] width 91 height 16
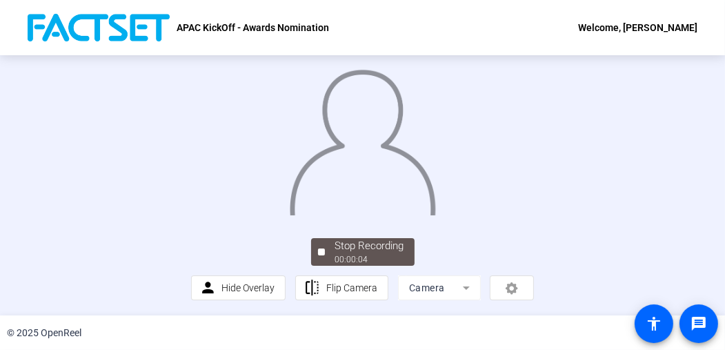
scroll to position [94, 0]
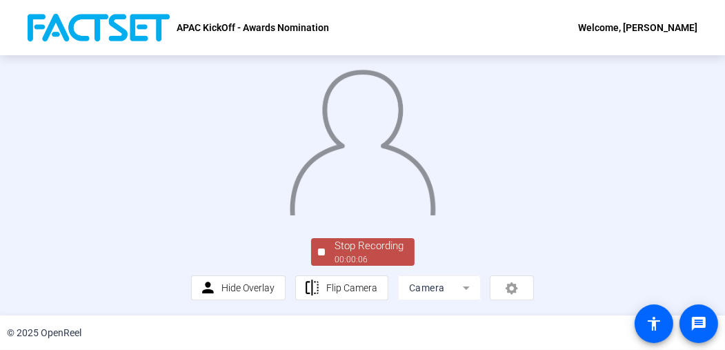
click at [375, 241] on div "Stop Recording" at bounding box center [369, 246] width 69 height 16
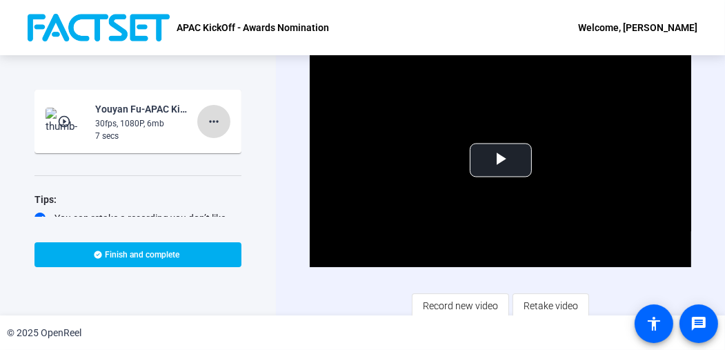
click at [206, 122] on mat-icon "more_horiz" at bounding box center [214, 121] width 17 height 17
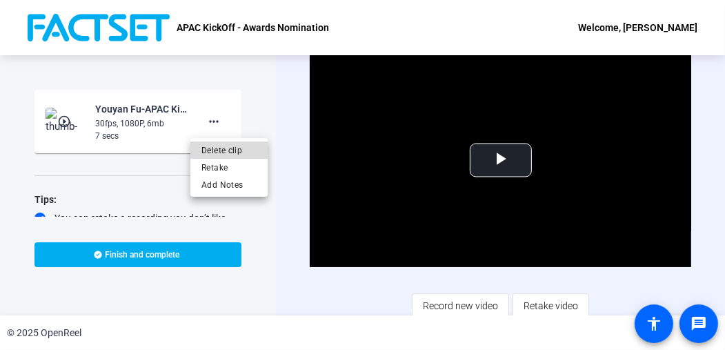
click at [229, 143] on span "Delete clip" at bounding box center [228, 150] width 55 height 17
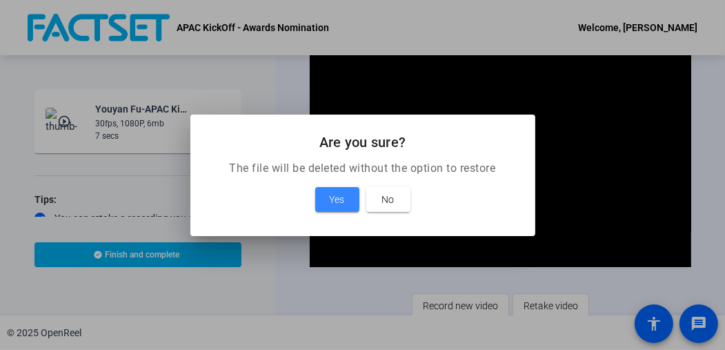
click at [351, 200] on span at bounding box center [337, 199] width 44 height 33
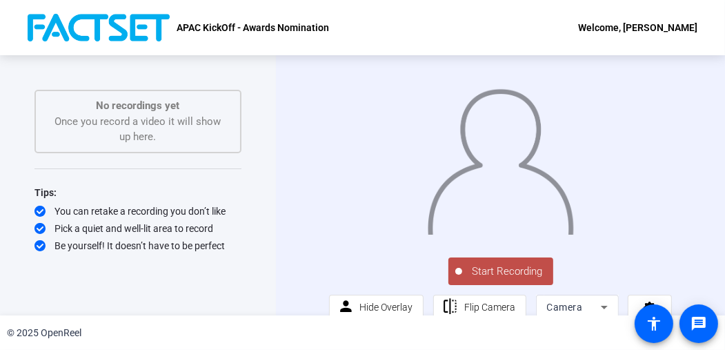
click at [518, 269] on button "Start Recording" at bounding box center [500, 271] width 105 height 28
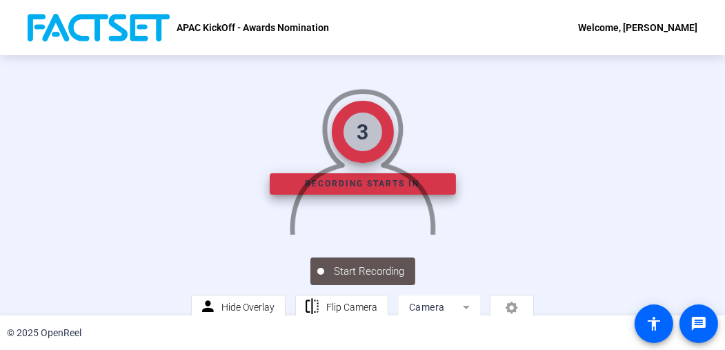
scroll to position [69, 0]
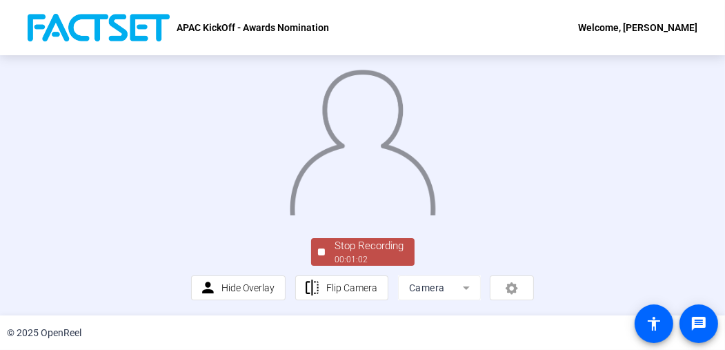
click at [325, 266] on span "Stop Recording 00:01:02" at bounding box center [370, 252] width 90 height 28
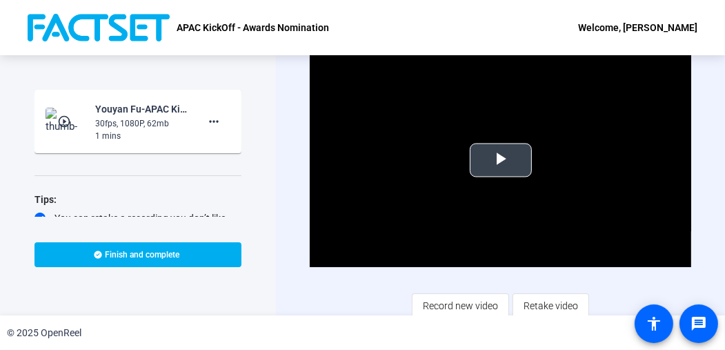
click at [501, 160] on span "Video Player" at bounding box center [501, 160] width 0 height 0
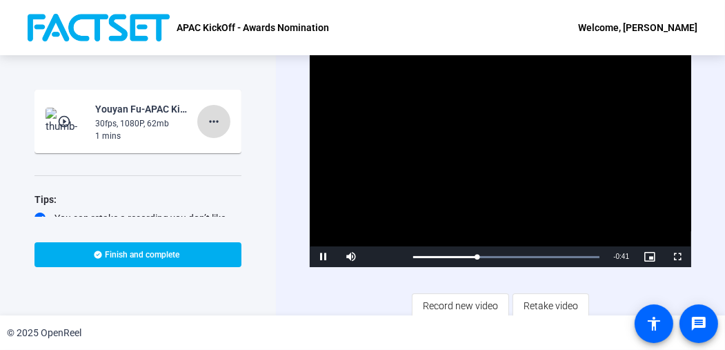
click at [212, 123] on mat-icon "more_horiz" at bounding box center [214, 121] width 17 height 17
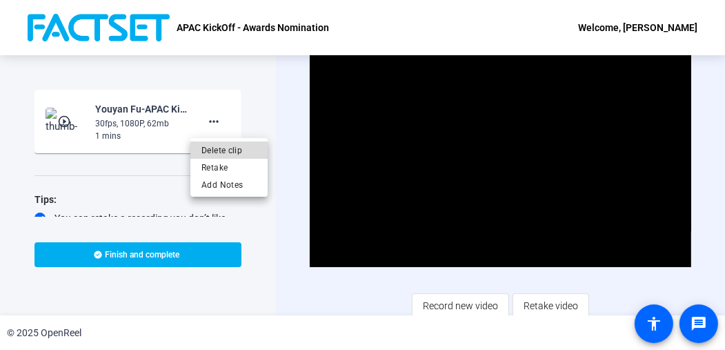
click at [235, 151] on span "Delete clip" at bounding box center [228, 150] width 55 height 17
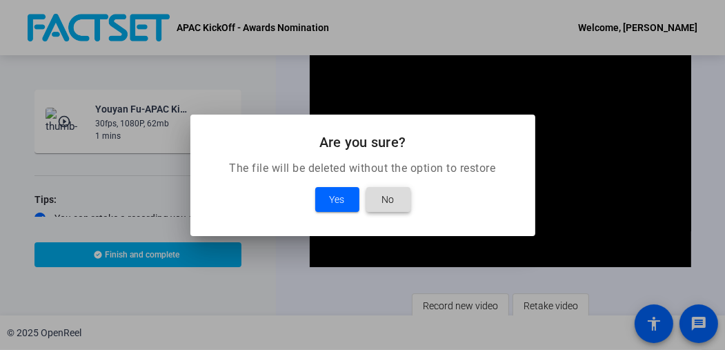
click at [383, 186] on span at bounding box center [388, 199] width 44 height 33
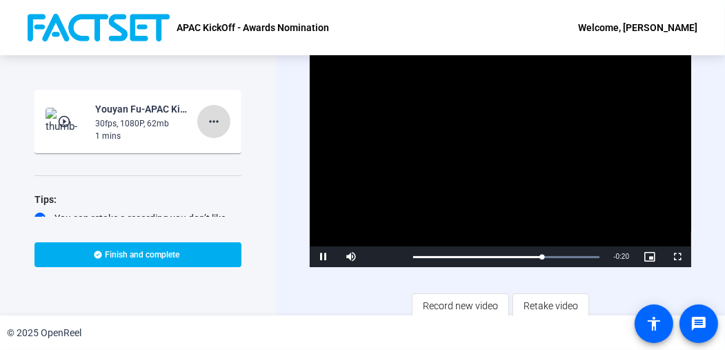
click at [217, 126] on span at bounding box center [213, 121] width 33 height 33
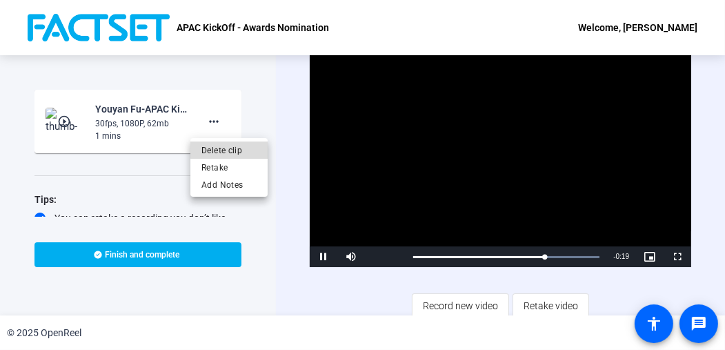
click at [230, 143] on span "Delete clip" at bounding box center [228, 150] width 55 height 17
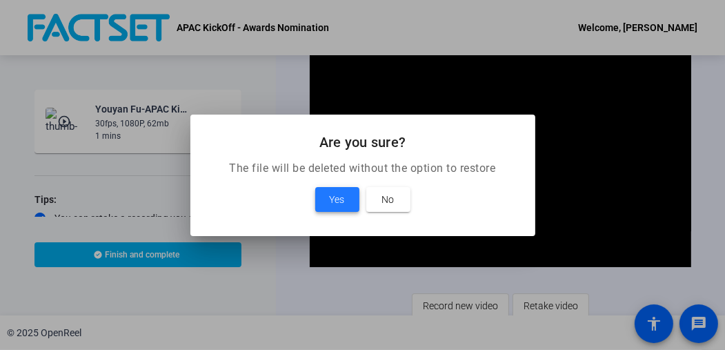
click at [337, 187] on span at bounding box center [337, 199] width 44 height 33
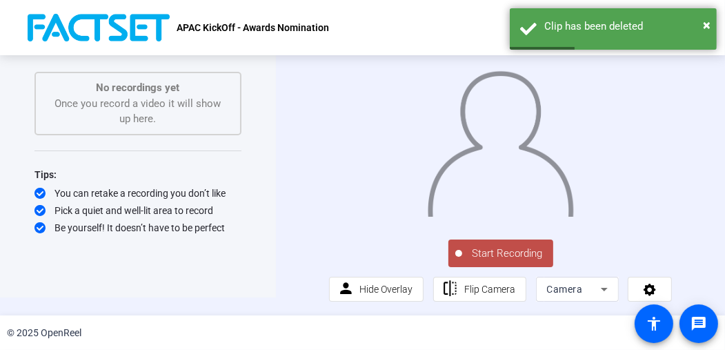
scroll to position [28, 0]
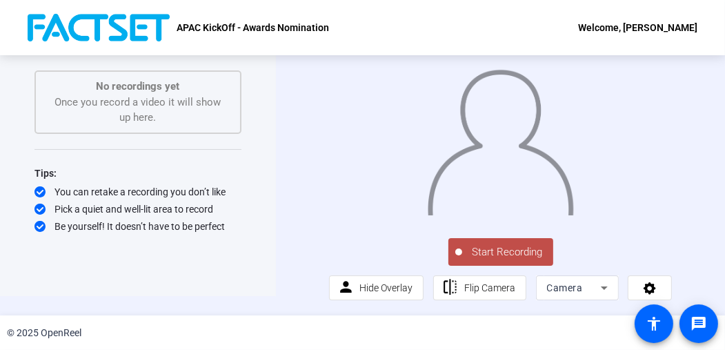
click at [524, 245] on span "Start Recording" at bounding box center [507, 252] width 91 height 16
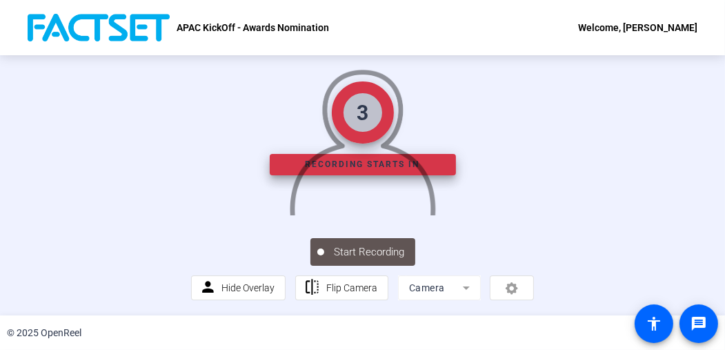
scroll to position [94, 0]
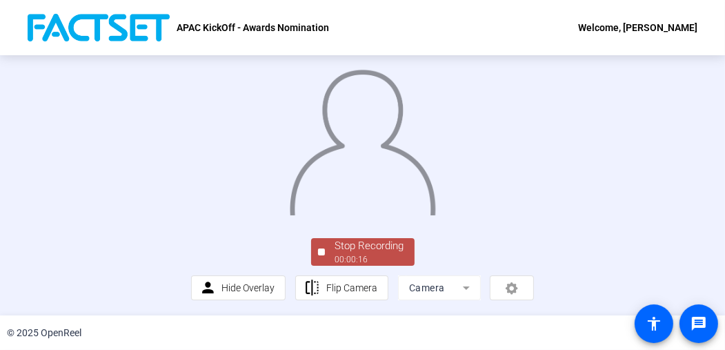
click at [317, 241] on button "Stop Recording 00:00:16" at bounding box center [362, 252] width 103 height 28
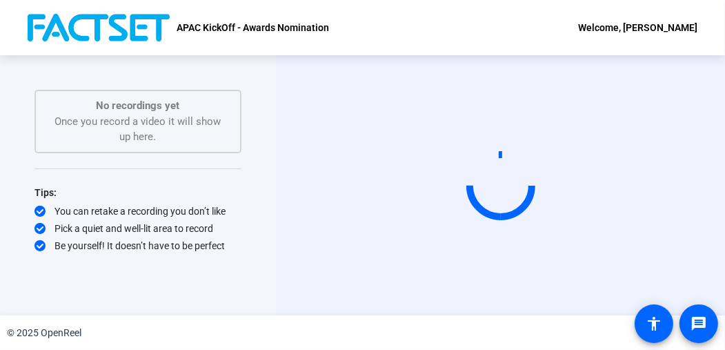
scroll to position [0, 0]
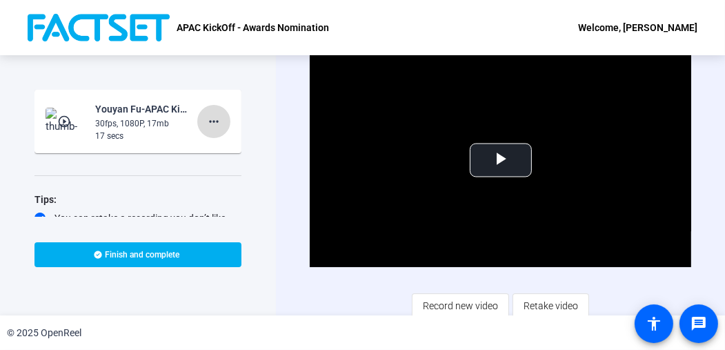
click at [211, 118] on mat-icon "more_horiz" at bounding box center [214, 121] width 17 height 17
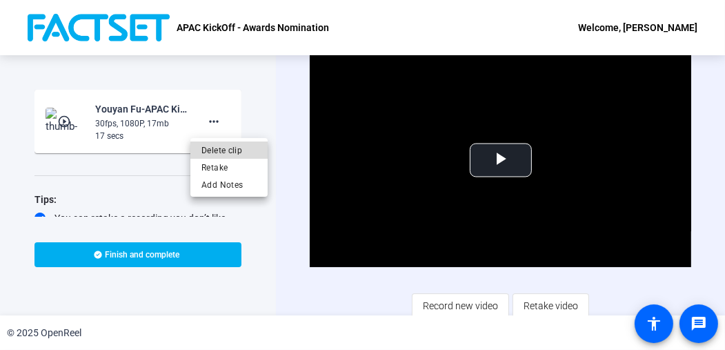
click at [212, 157] on span "Delete clip" at bounding box center [228, 150] width 55 height 17
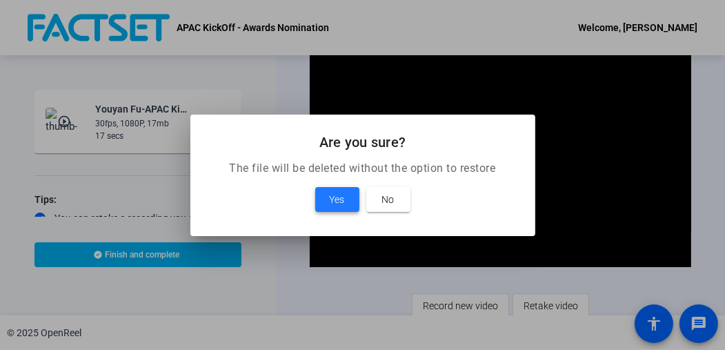
click at [347, 201] on span at bounding box center [337, 199] width 44 height 33
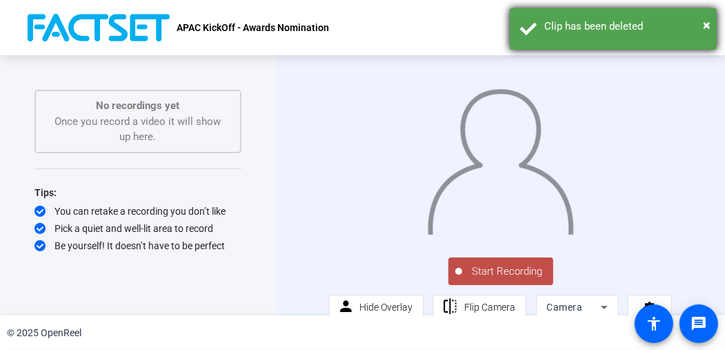
click at [711, 21] on div "× Clip has been deleted" at bounding box center [613, 28] width 207 height 41
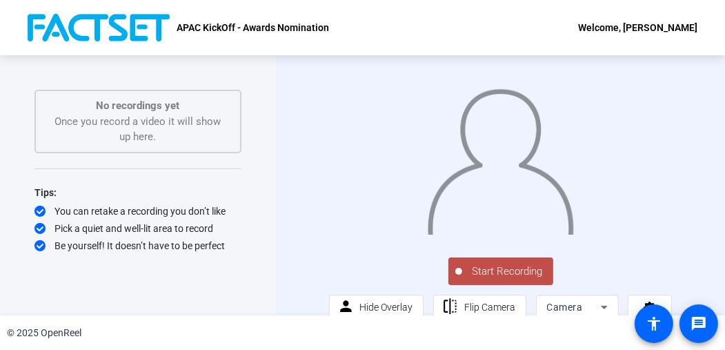
scroll to position [28, 0]
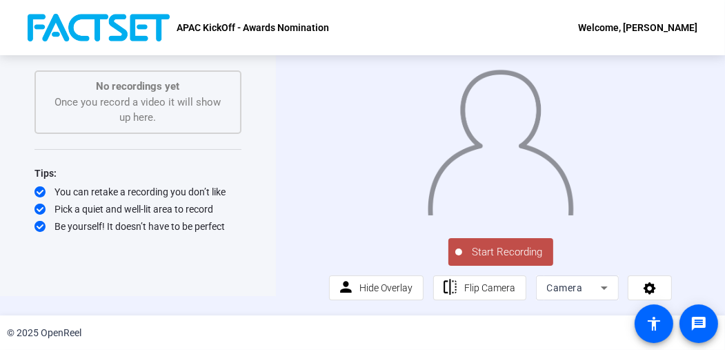
click at [492, 244] on span "Start Recording" at bounding box center [507, 252] width 91 height 16
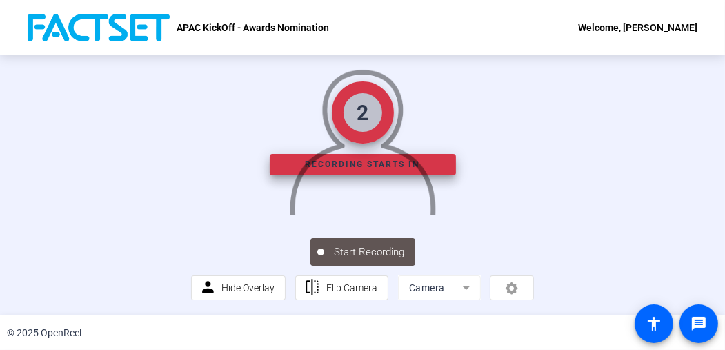
scroll to position [94, 0]
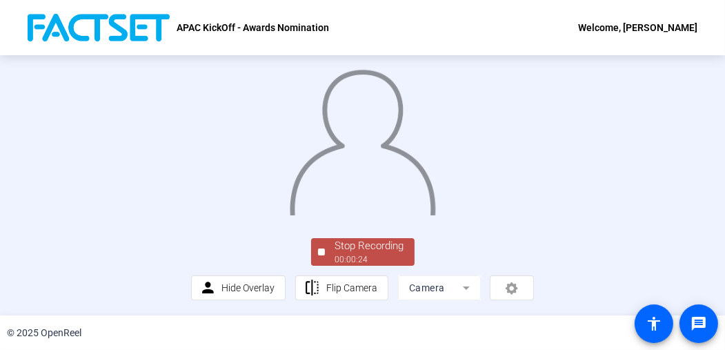
click at [391, 258] on div "00:00:24" at bounding box center [369, 259] width 69 height 12
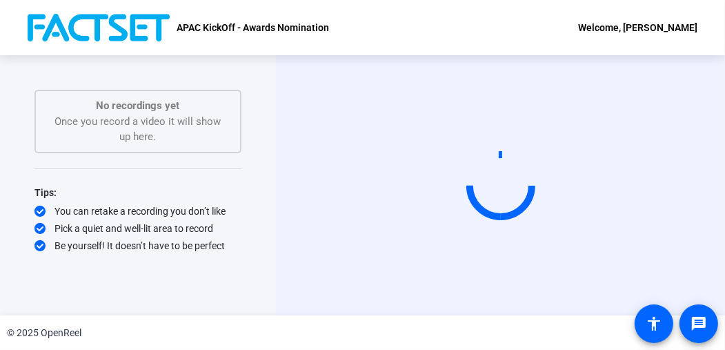
scroll to position [0, 0]
drag, startPoint x: 328, startPoint y: 14, endPoint x: 341, endPoint y: 19, distance: 13.3
click at [339, 19] on div "APAC KickOff - Awards Nomination Welcome, [PERSON_NAME]" at bounding box center [362, 27] width 725 height 55
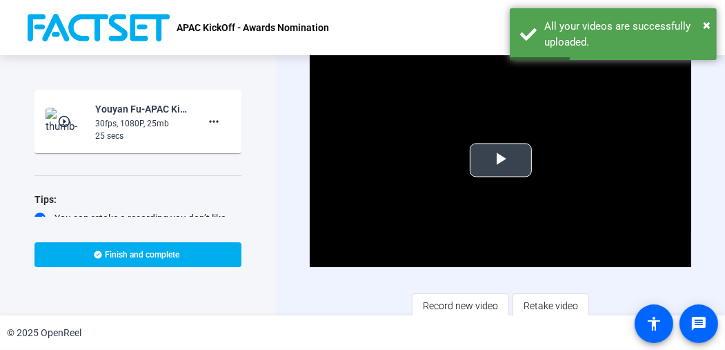
click at [501, 160] on span "Video Player" at bounding box center [501, 160] width 0 height 0
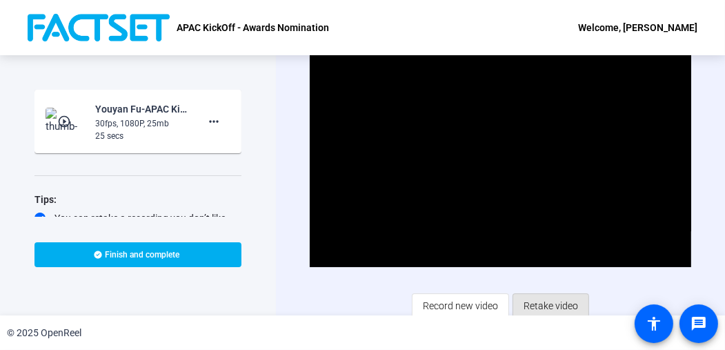
click at [518, 303] on span at bounding box center [550, 305] width 75 height 33
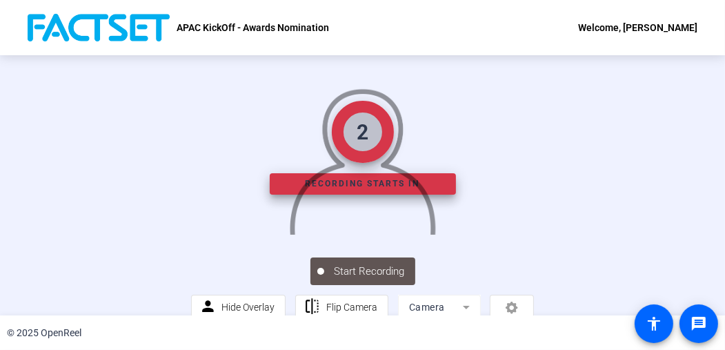
click at [343, 235] on img at bounding box center [362, 157] width 148 height 154
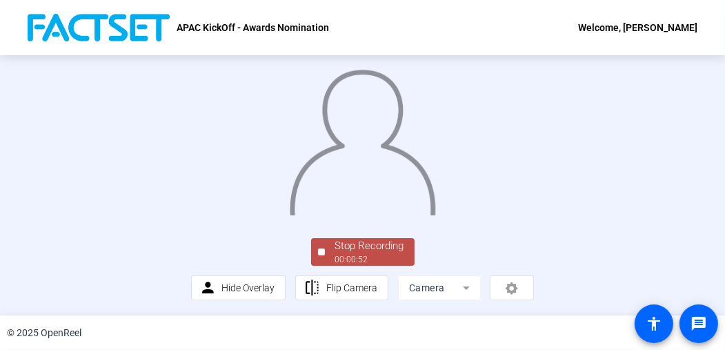
click at [370, 266] on div "00:00:52" at bounding box center [369, 259] width 69 height 12
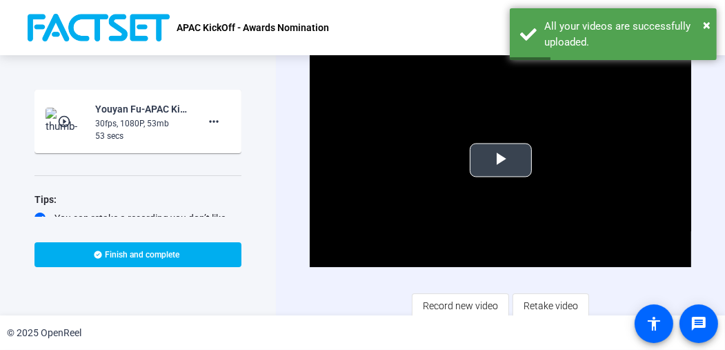
click at [501, 160] on span "Video Player" at bounding box center [501, 160] width 0 height 0
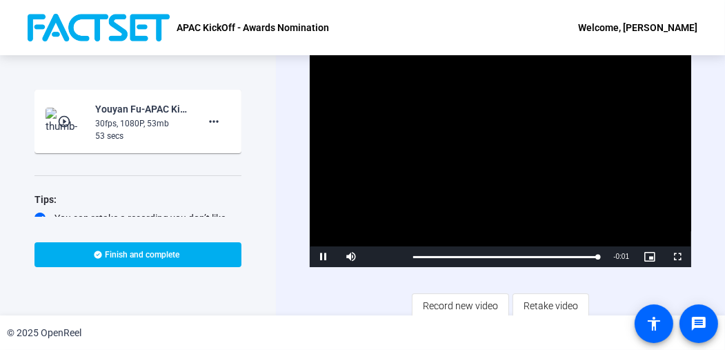
click at [274, 237] on div "Start Recording play_circle_outline [PERSON_NAME]-APAC KickOff - Top Deal- FY25…" at bounding box center [138, 185] width 276 height 260
click at [538, 299] on span "Retake video" at bounding box center [551, 305] width 54 height 26
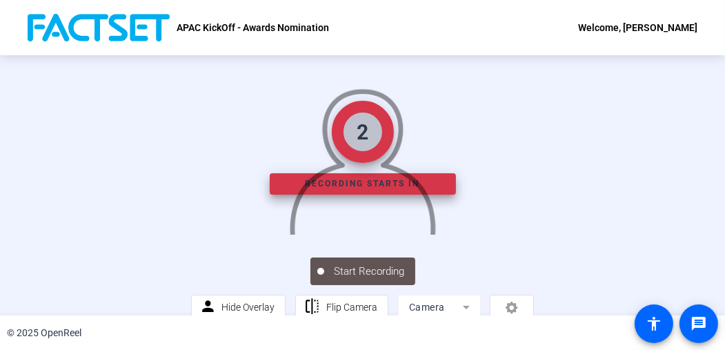
click at [341, 226] on img at bounding box center [362, 157] width 148 height 154
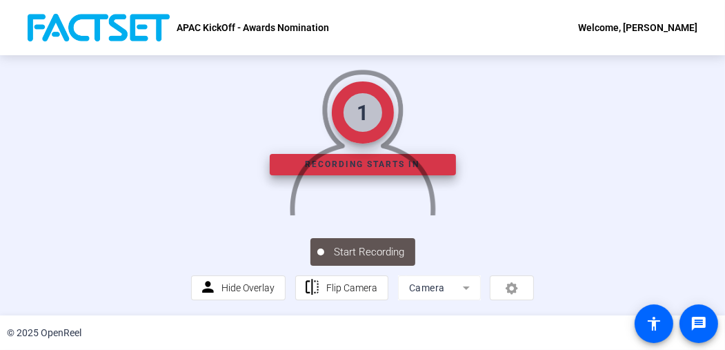
scroll to position [94, 0]
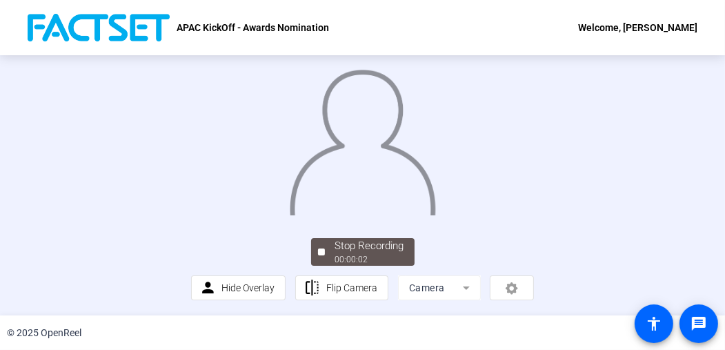
click at [331, 195] on img at bounding box center [362, 138] width 148 height 154
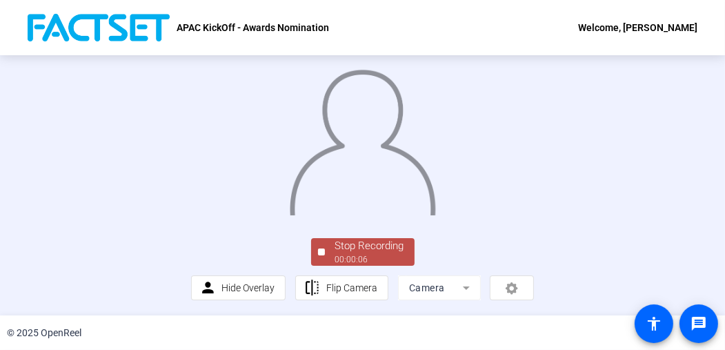
click at [366, 252] on div "Stop Recording" at bounding box center [369, 246] width 69 height 16
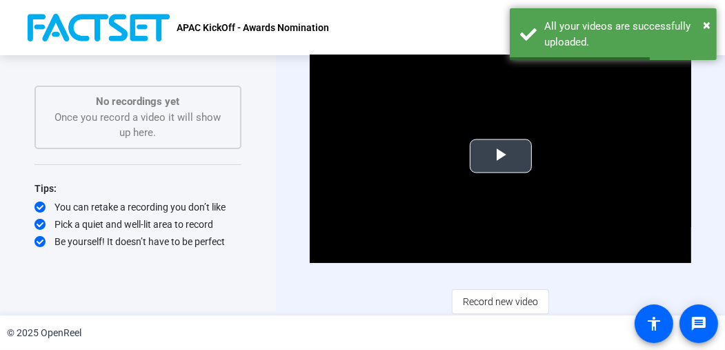
scroll to position [5, 0]
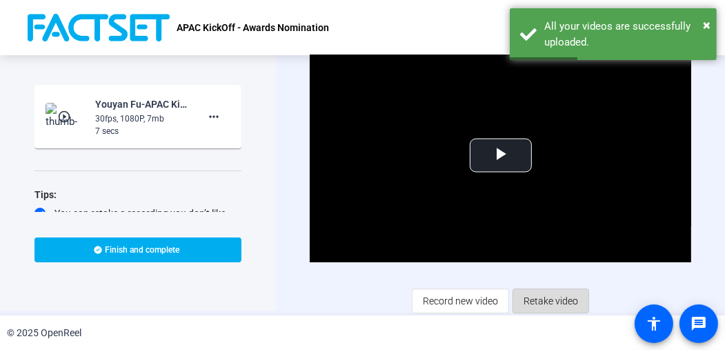
click at [544, 300] on span "Retake video" at bounding box center [551, 301] width 54 height 26
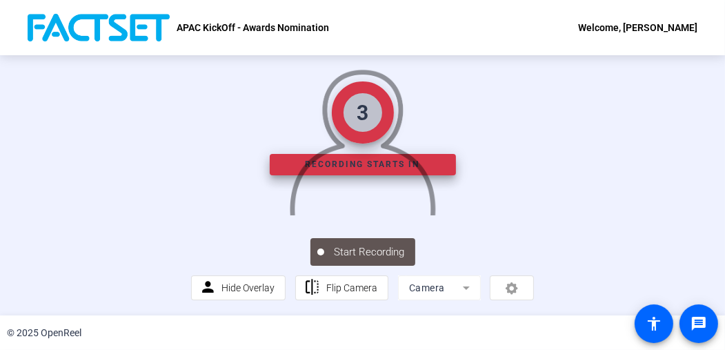
scroll to position [94, 0]
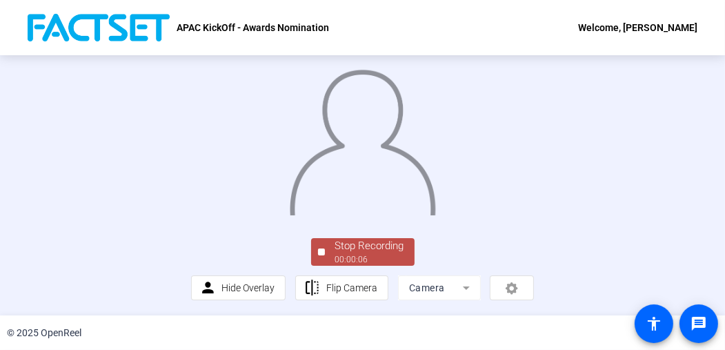
click at [391, 252] on div "Stop Recording" at bounding box center [369, 246] width 69 height 16
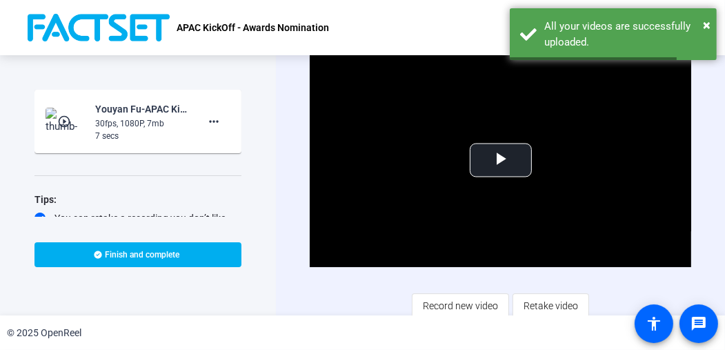
scroll to position [5, 0]
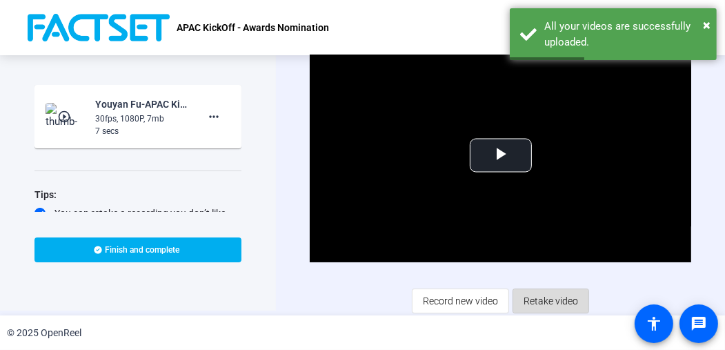
click at [532, 303] on span "Retake video" at bounding box center [551, 301] width 54 height 26
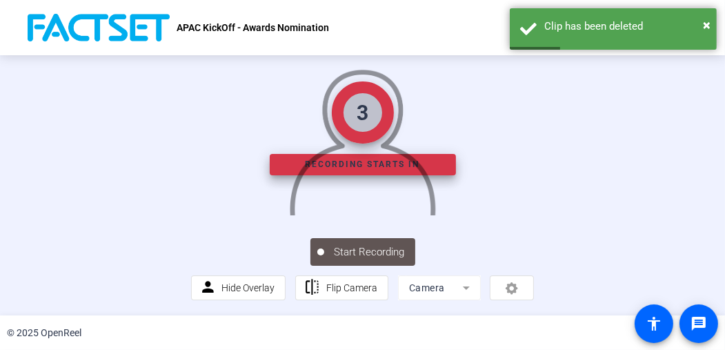
scroll to position [94, 0]
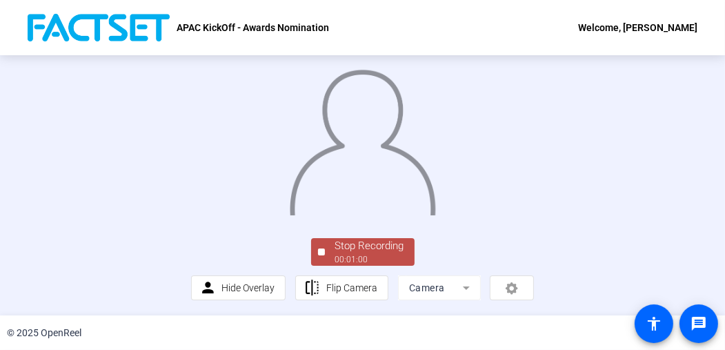
click at [390, 248] on div "Stop Recording" at bounding box center [369, 246] width 69 height 16
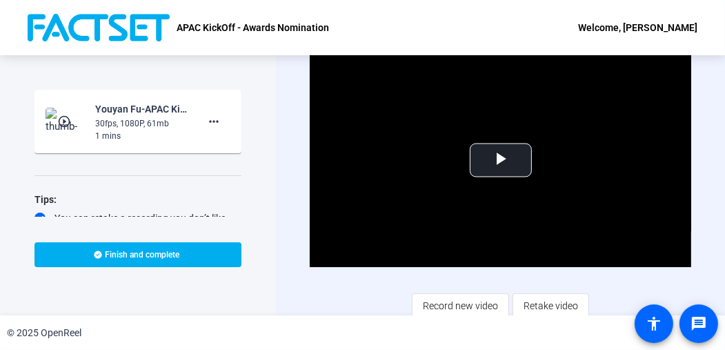
click at [373, 283] on div "Video Player is loading. Play Video Play Mute Current Time 0:00 / Duration 1:01…" at bounding box center [500, 185] width 381 height 266
click at [541, 292] on span "Retake video" at bounding box center [551, 305] width 54 height 26
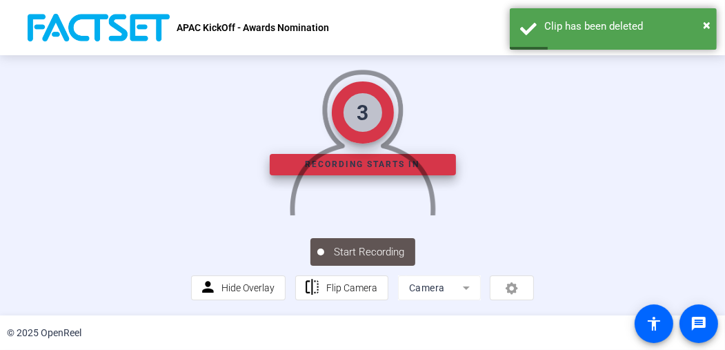
scroll to position [93, 0]
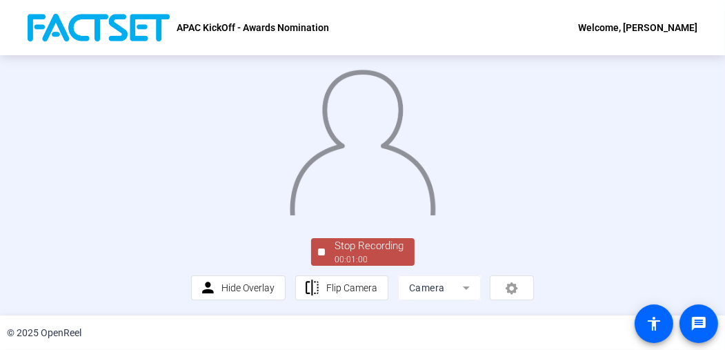
click at [353, 256] on div "00:01:00" at bounding box center [369, 259] width 69 height 12
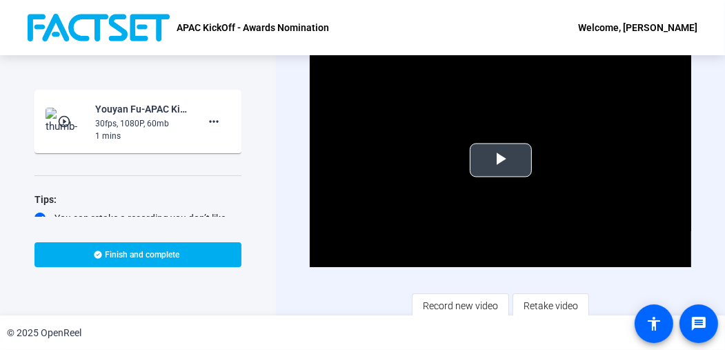
click at [501, 160] on span "Video Player" at bounding box center [501, 160] width 0 height 0
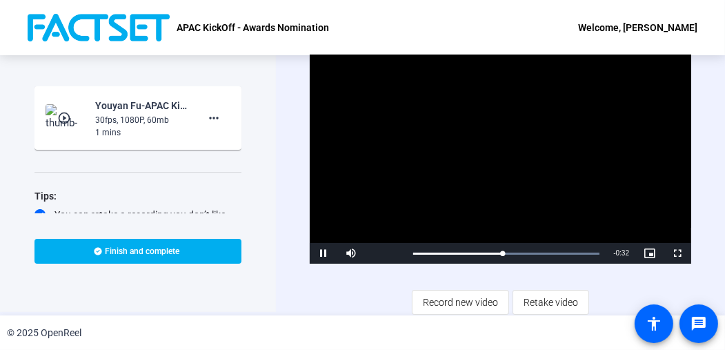
scroll to position [5, 0]
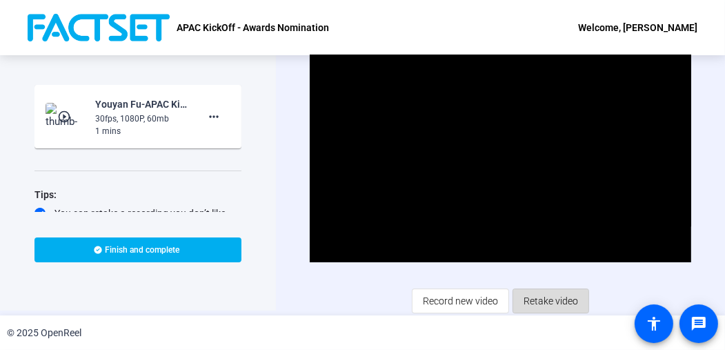
click at [527, 308] on span "Retake video" at bounding box center [551, 301] width 54 height 26
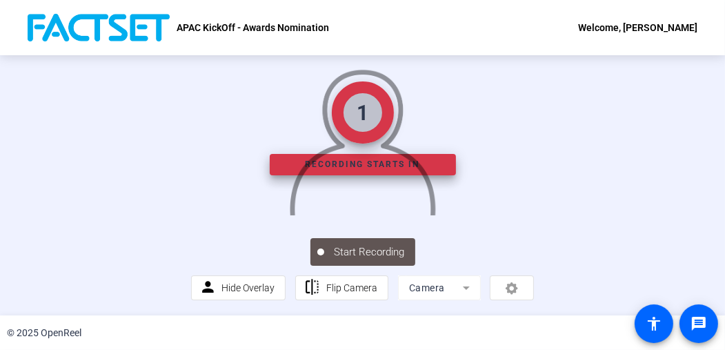
scroll to position [94, 0]
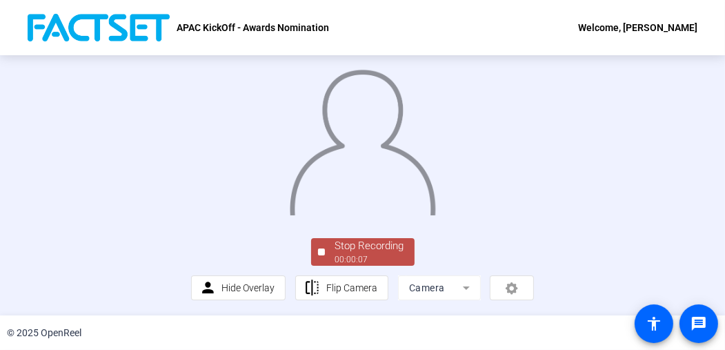
click at [362, 250] on div "Stop Recording" at bounding box center [369, 246] width 69 height 16
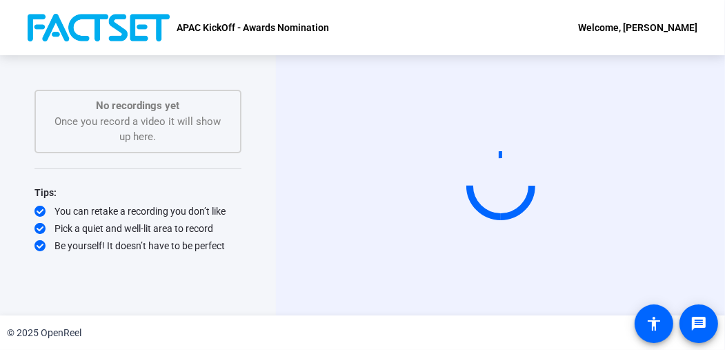
scroll to position [0, 0]
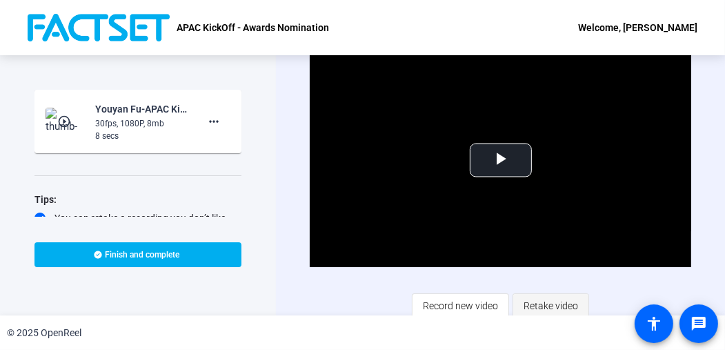
click at [555, 301] on span "Retake video" at bounding box center [551, 305] width 54 height 26
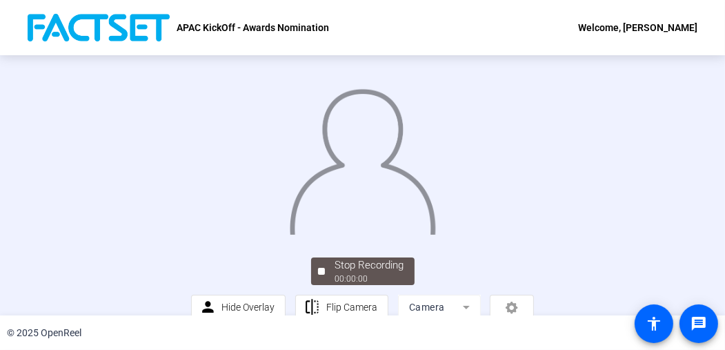
drag, startPoint x: 360, startPoint y: 245, endPoint x: 372, endPoint y: 246, distance: 12.5
click at [361, 235] on img at bounding box center [362, 157] width 148 height 154
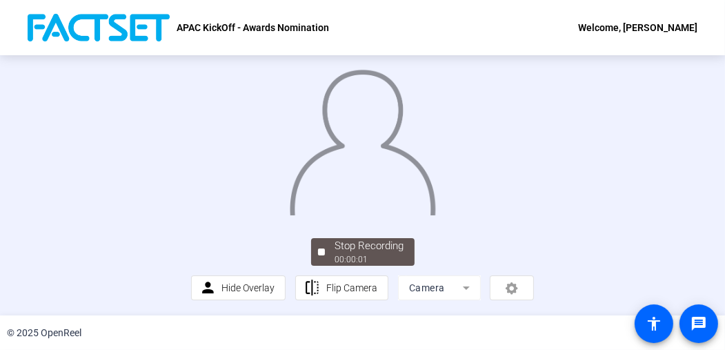
scroll to position [94, 0]
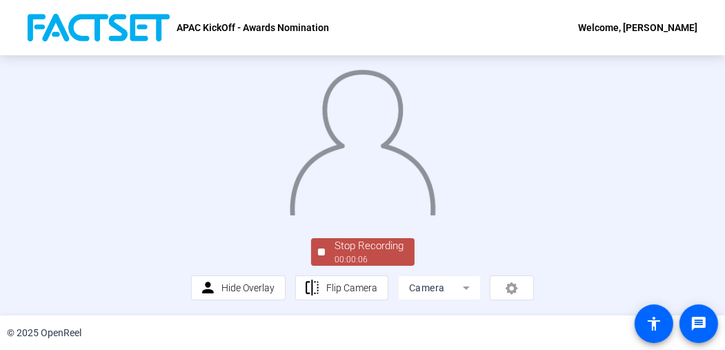
click at [386, 250] on div "Stop Recording" at bounding box center [369, 246] width 69 height 16
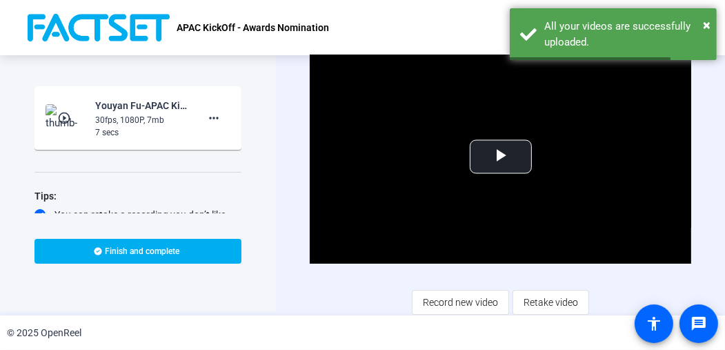
scroll to position [5, 0]
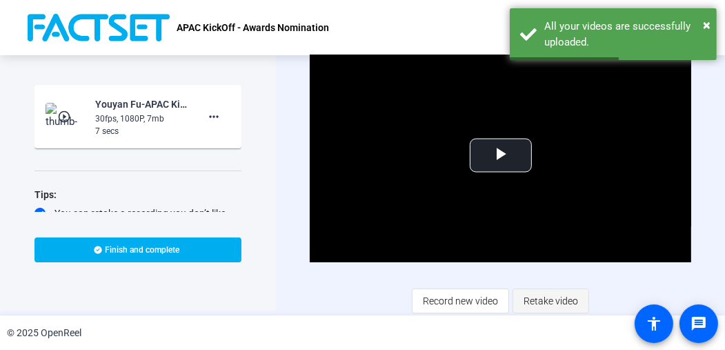
click at [532, 306] on span "Retake video" at bounding box center [551, 301] width 54 height 26
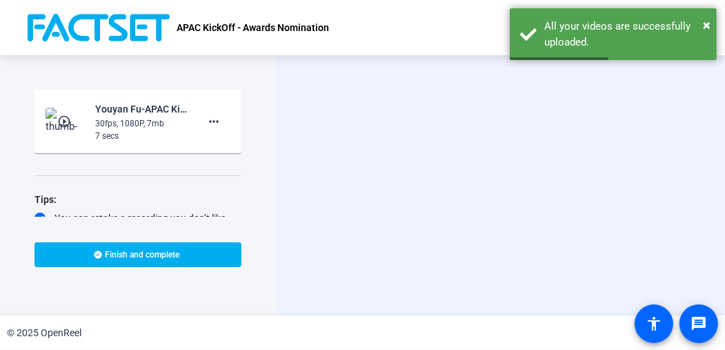
scroll to position [0, 0]
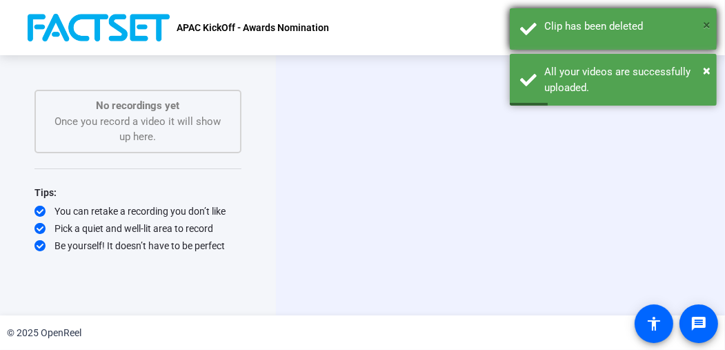
click at [709, 21] on span "×" at bounding box center [707, 25] width 8 height 17
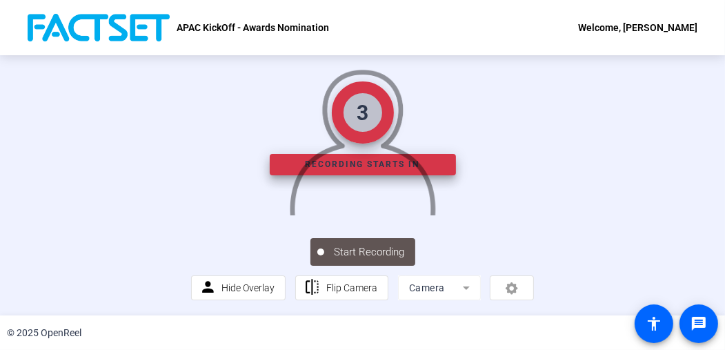
scroll to position [94, 0]
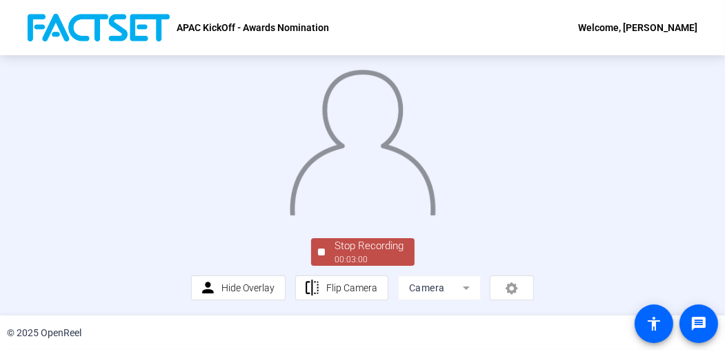
click at [404, 259] on span "Stop Recording 00:03:00" at bounding box center [370, 252] width 90 height 28
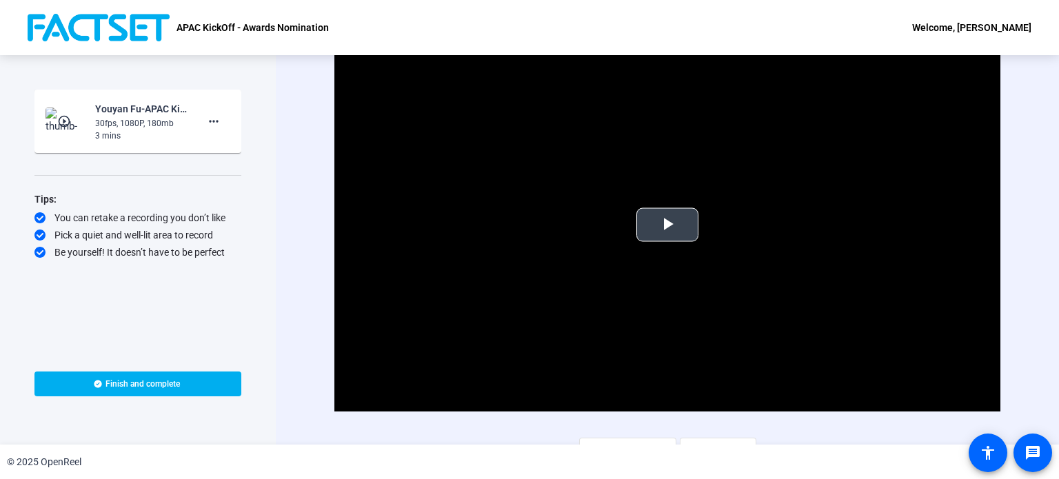
click at [668, 225] on span "Video Player" at bounding box center [668, 225] width 0 height 0
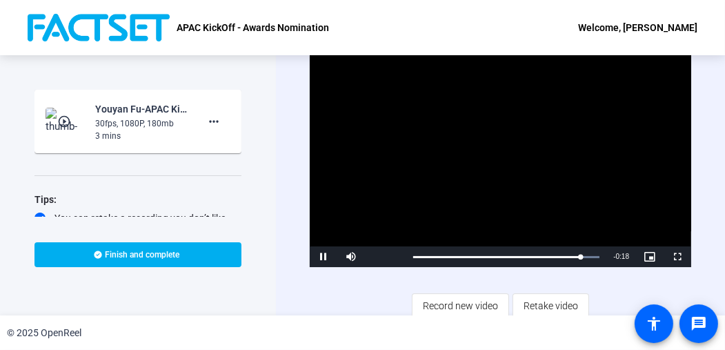
click at [366, 322] on div "© 2025 OpenReel" at bounding box center [362, 332] width 725 height 34
click at [345, 307] on div "Video Player is loading. Play Video Replay Mute 26% Current Time 3:00 / Duratio…" at bounding box center [500, 185] width 381 height 266
click at [450, 300] on span "Record new video" at bounding box center [460, 305] width 75 height 26
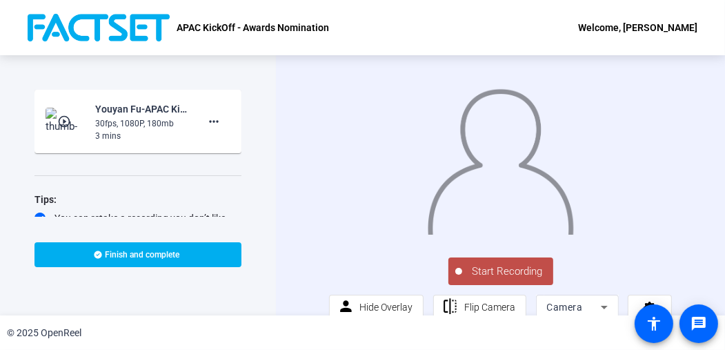
click at [530, 279] on span "Start Recording" at bounding box center [507, 271] width 91 height 16
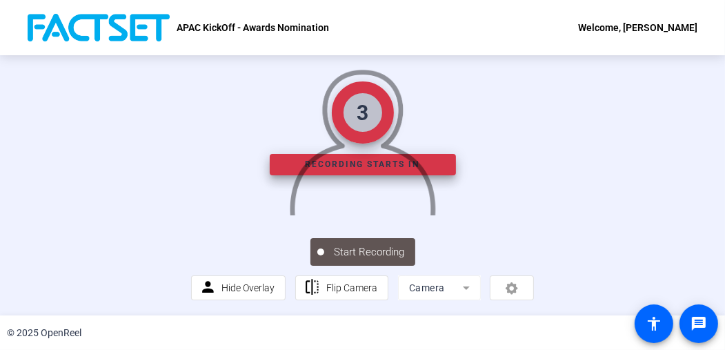
scroll to position [94, 0]
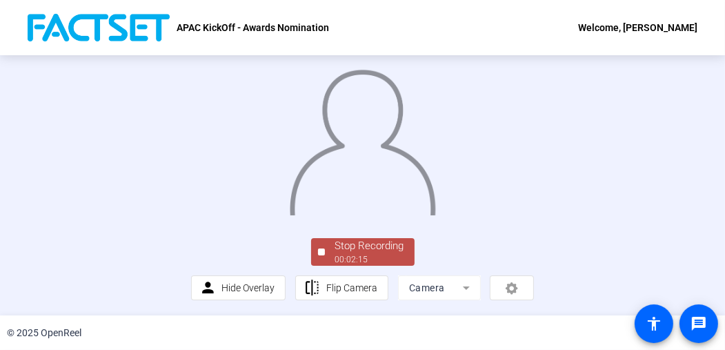
click at [383, 241] on div "Stop Recording" at bounding box center [369, 246] width 69 height 16
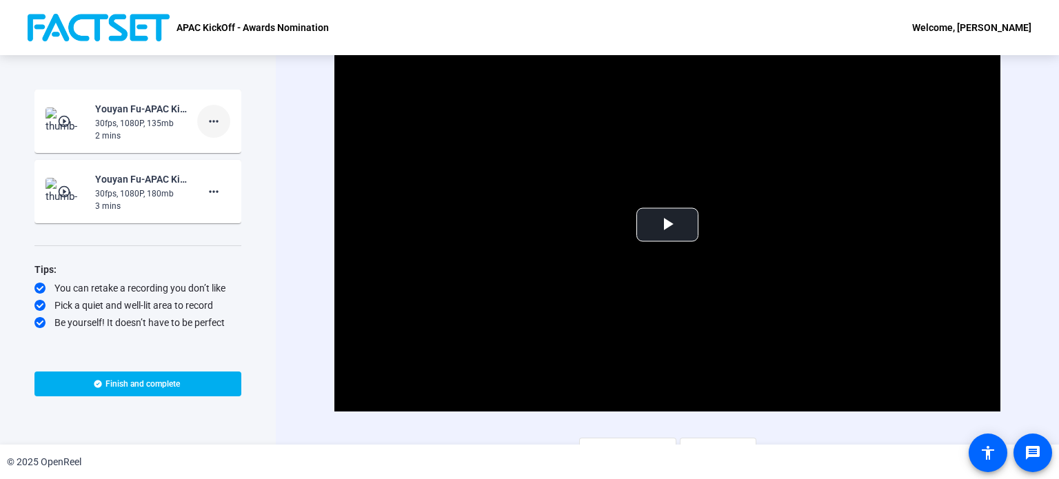
click at [222, 118] on span at bounding box center [213, 121] width 33 height 33
click at [234, 152] on span "Delete clip" at bounding box center [235, 150] width 55 height 17
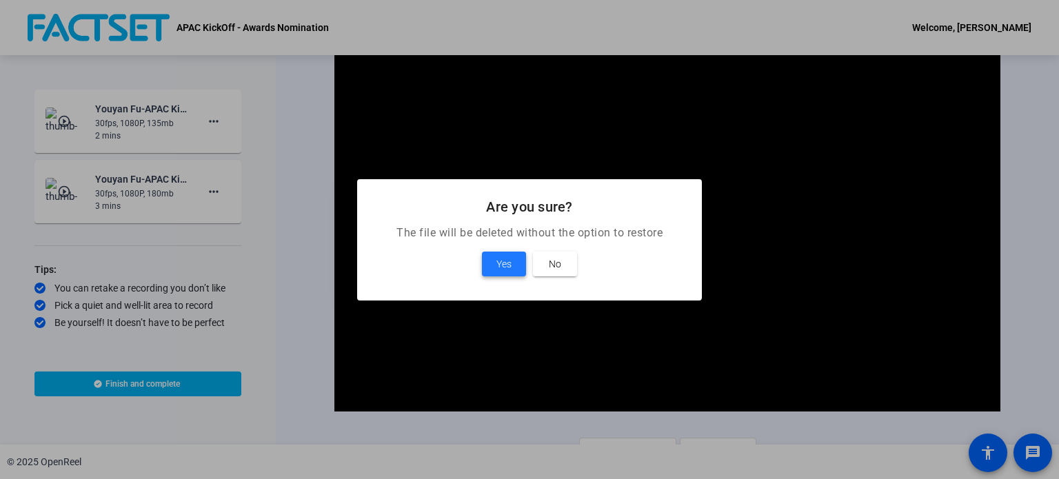
click at [492, 258] on span at bounding box center [504, 264] width 44 height 33
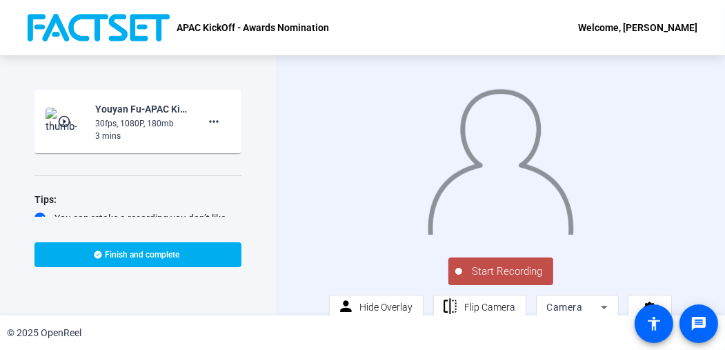
click at [501, 275] on span "Start Recording" at bounding box center [507, 271] width 91 height 16
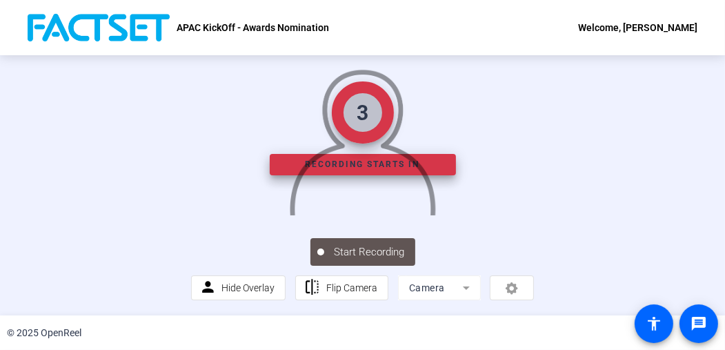
scroll to position [94, 0]
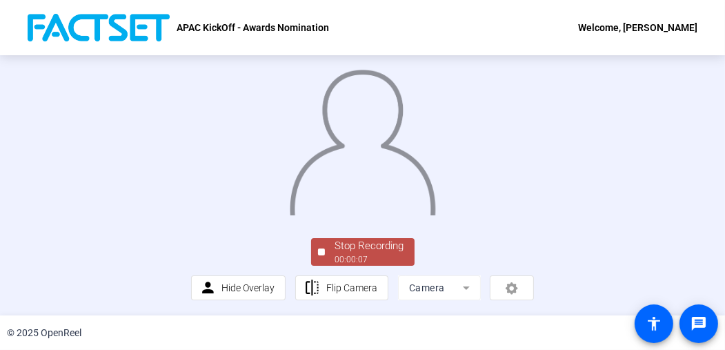
click at [388, 239] on div "Stop Recording" at bounding box center [369, 246] width 69 height 16
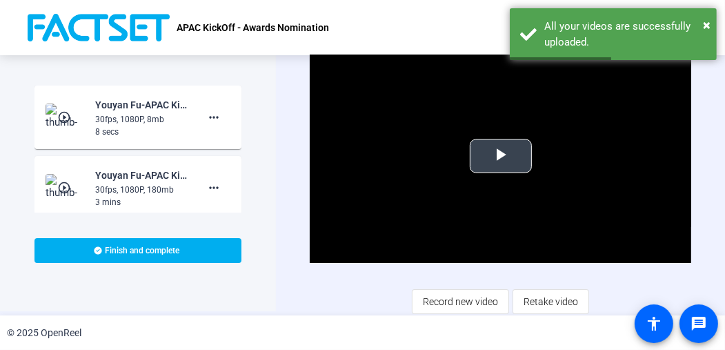
scroll to position [5, 0]
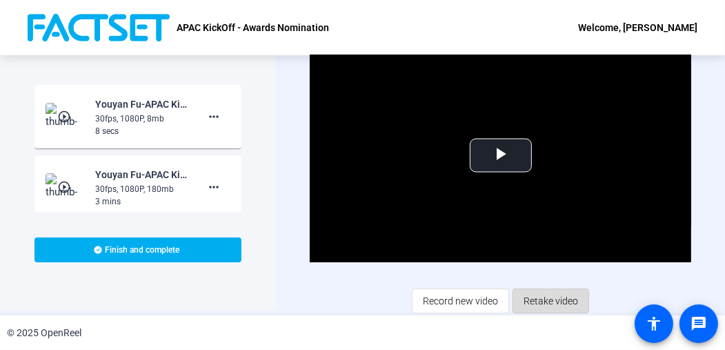
click at [530, 302] on span "Retake video" at bounding box center [551, 301] width 54 height 26
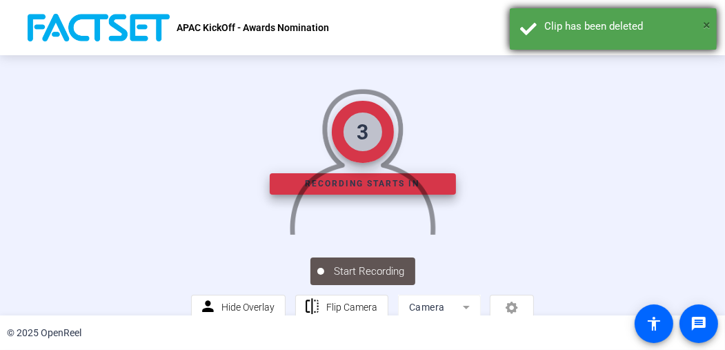
click at [706, 28] on span "×" at bounding box center [707, 25] width 8 height 17
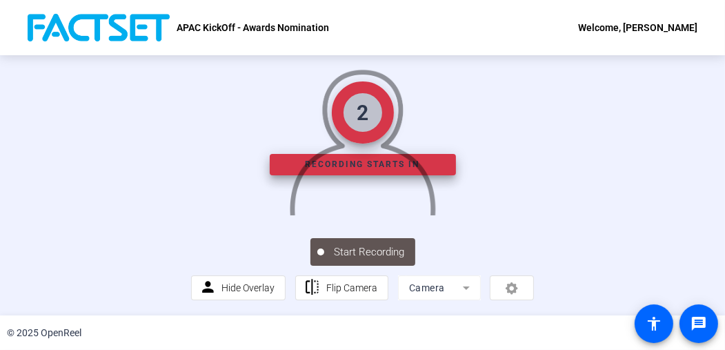
scroll to position [94, 0]
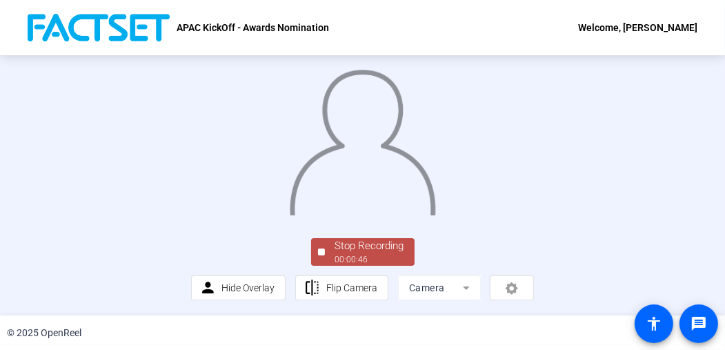
click at [401, 251] on span "Stop Recording 00:00:46" at bounding box center [370, 252] width 90 height 28
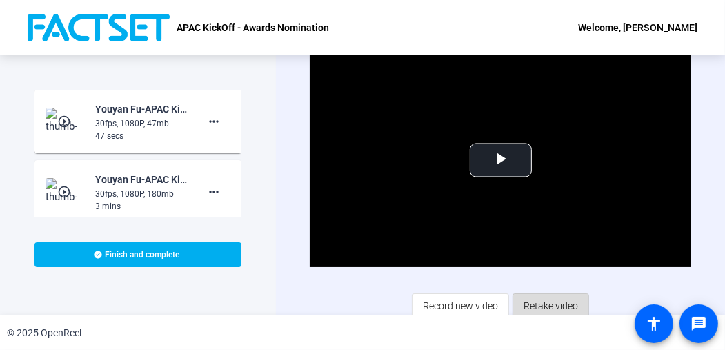
click at [574, 300] on span "Retake video" at bounding box center [551, 305] width 54 height 26
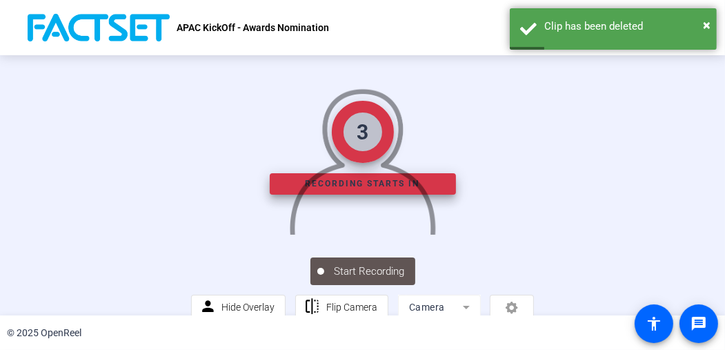
click at [412, 197] on img at bounding box center [362, 157] width 148 height 154
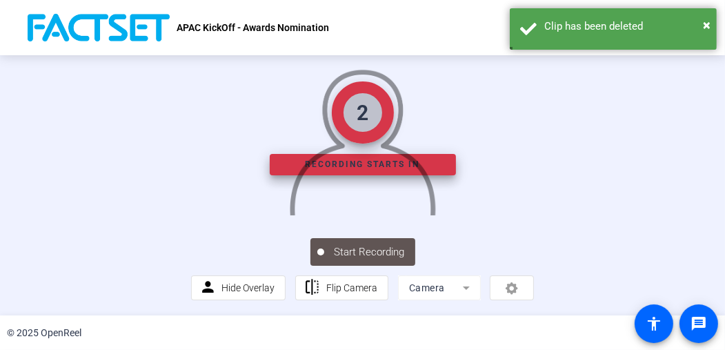
scroll to position [69, 0]
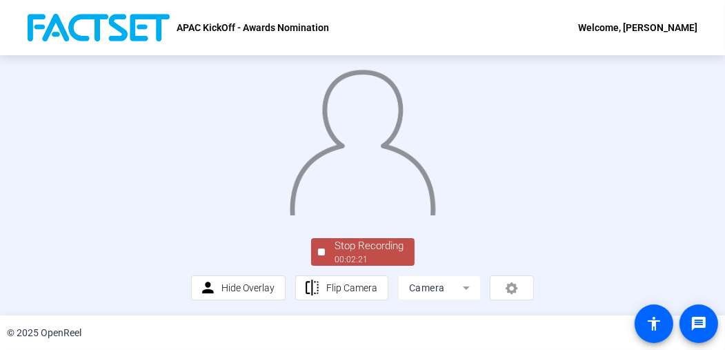
click at [386, 266] on div "00:02:21" at bounding box center [369, 259] width 69 height 12
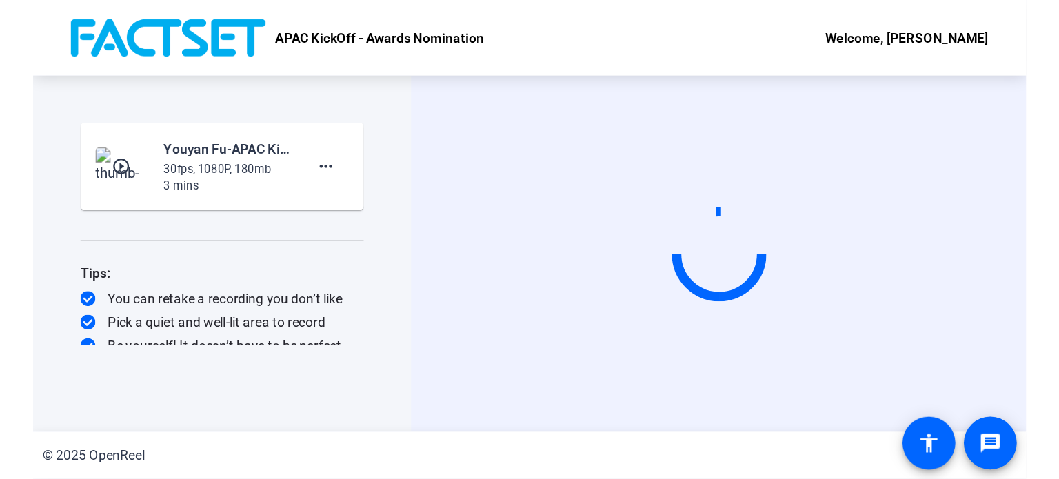
scroll to position [0, 0]
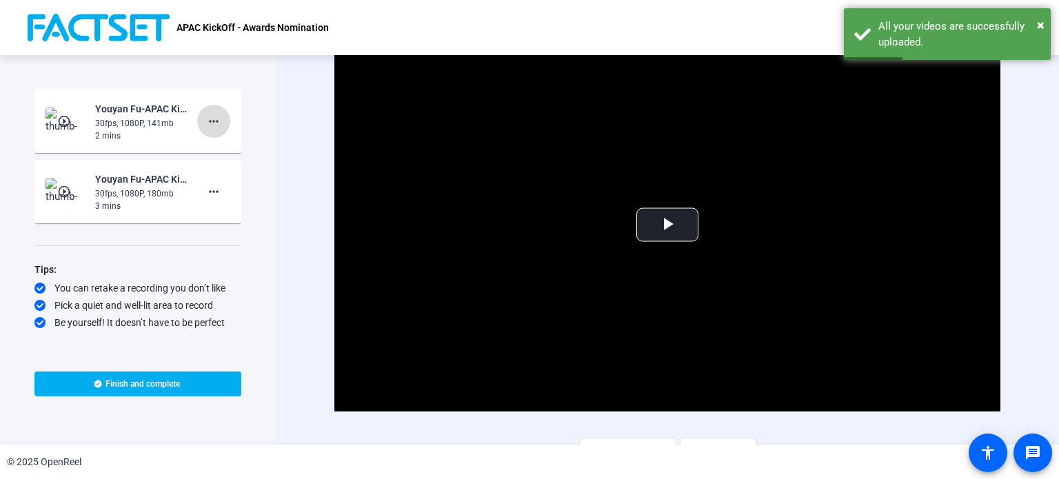
click at [223, 120] on span at bounding box center [213, 121] width 33 height 33
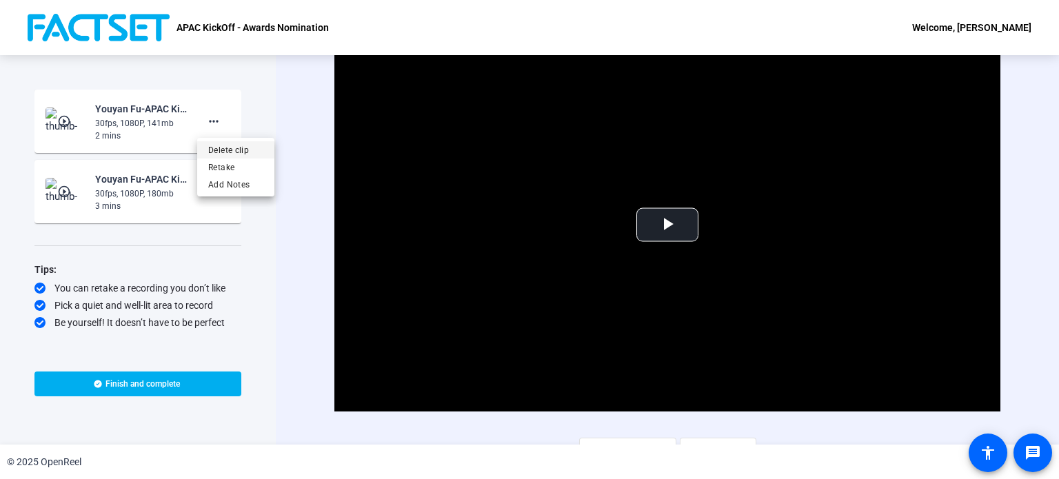
click at [243, 154] on span "Delete clip" at bounding box center [235, 150] width 55 height 17
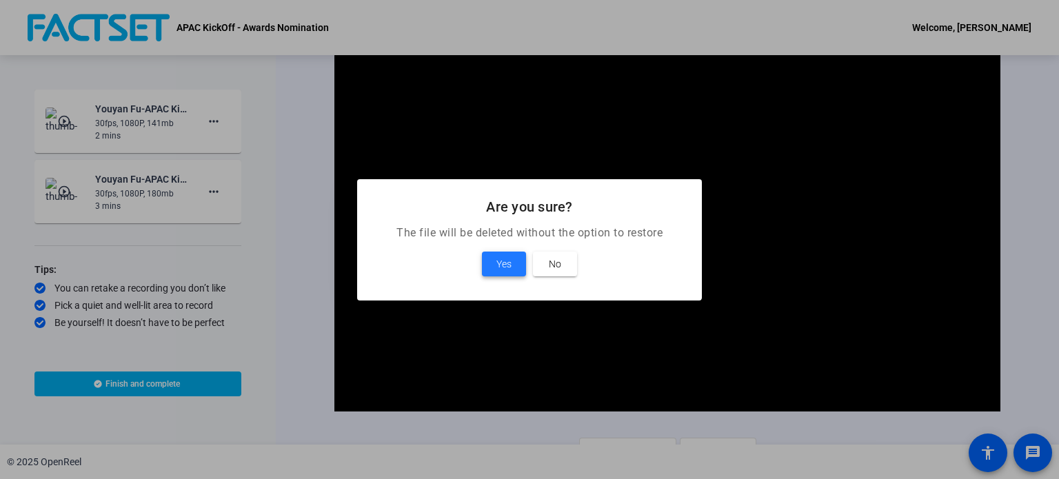
click at [490, 260] on span at bounding box center [504, 264] width 44 height 33
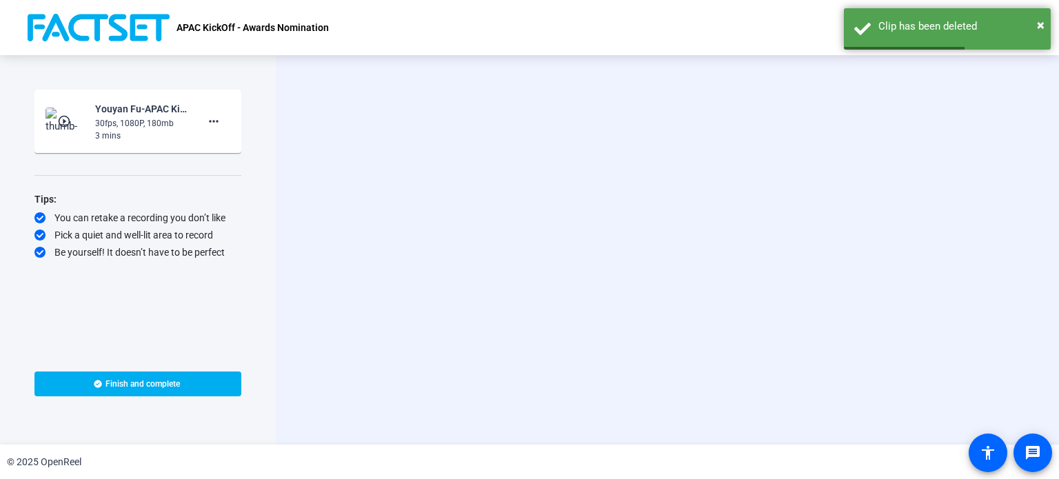
click at [143, 126] on div "30fps, 1080P, 180mb" at bounding box center [141, 123] width 92 height 12
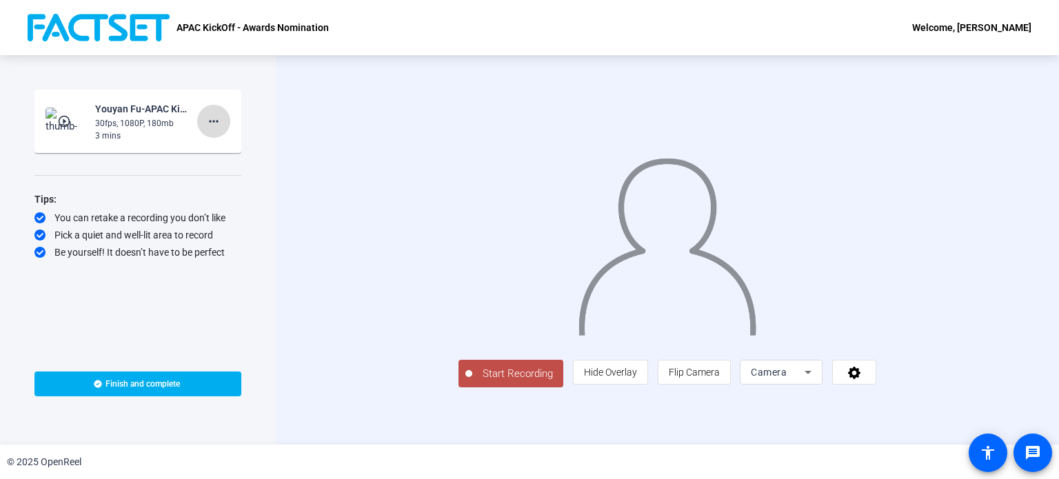
click at [228, 122] on span at bounding box center [213, 121] width 33 height 33
click at [62, 122] on div at bounding box center [529, 239] width 1059 height 479
click at [65, 126] on mat-icon "play_circle_outline" at bounding box center [65, 121] width 17 height 14
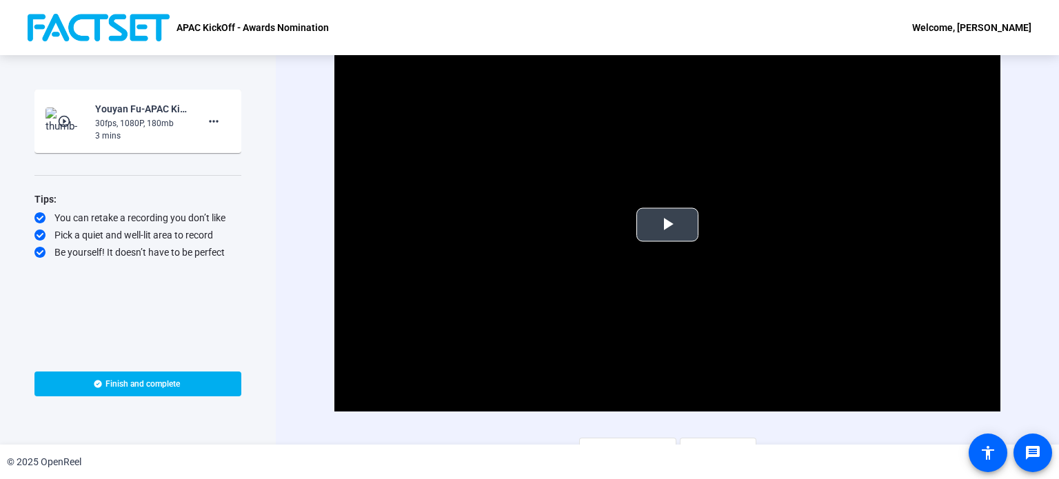
click at [668, 225] on span "Video Player" at bounding box center [668, 225] width 0 height 0
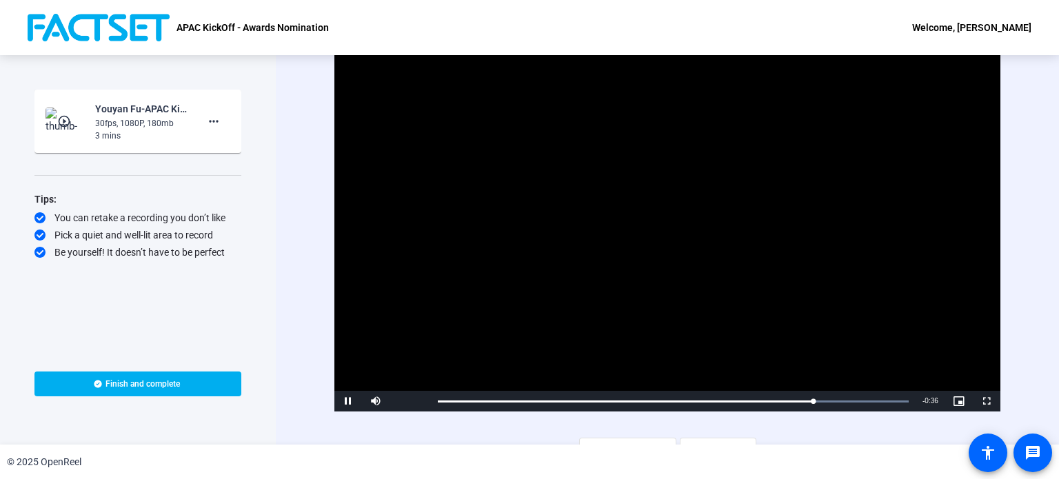
scroll to position [19, 0]
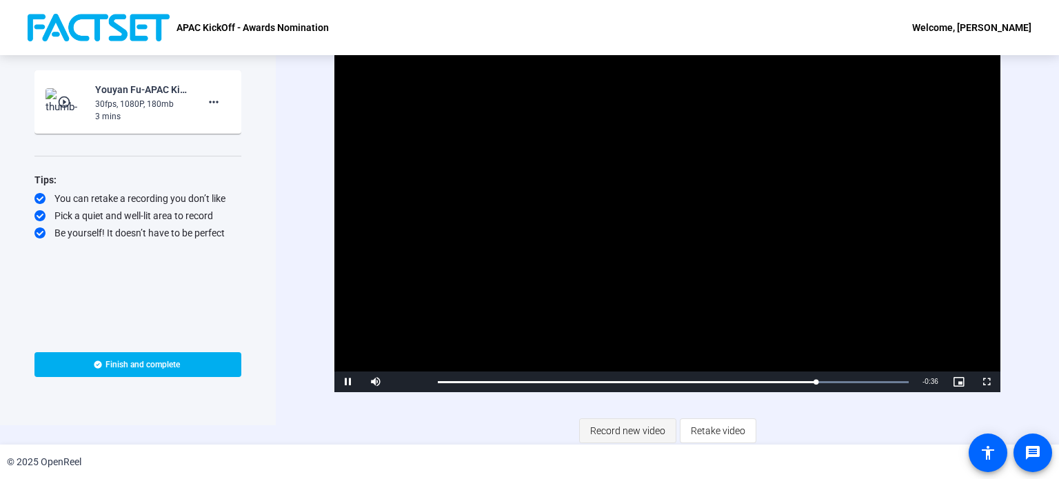
click at [609, 429] on span "Record new video" at bounding box center [627, 431] width 75 height 26
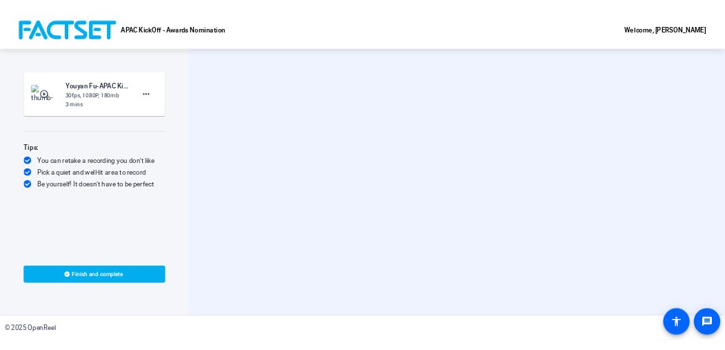
scroll to position [0, 0]
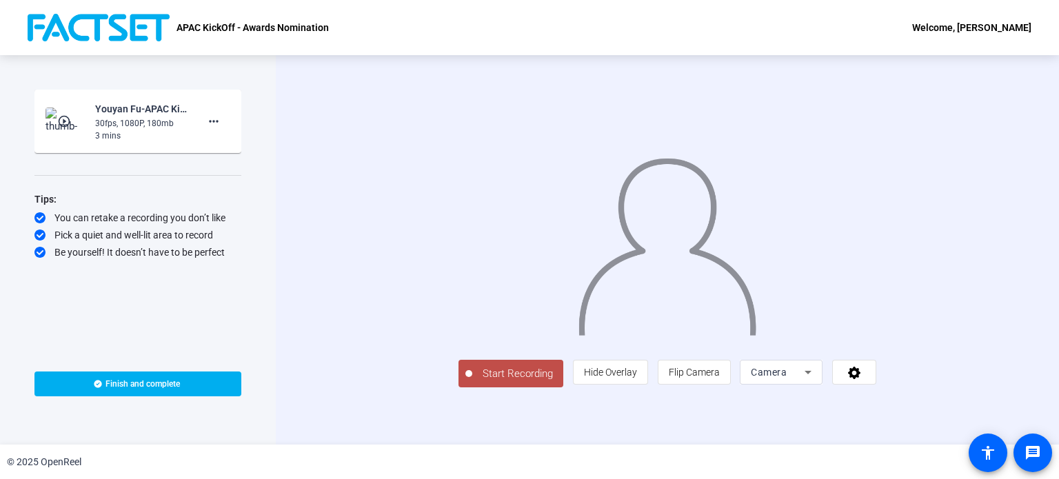
click at [0, 263] on div "Start Recording play_circle_outline [PERSON_NAME]-APAC KickOff - Top Deal- FY25…" at bounding box center [138, 250] width 276 height 390
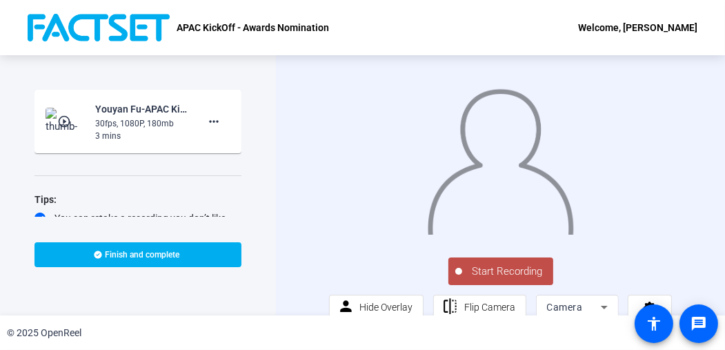
click at [370, 30] on div "APAC KickOff - Awards Nomination Welcome, [PERSON_NAME]" at bounding box center [362, 27] width 725 height 55
click at [534, 274] on span "Start Recording" at bounding box center [507, 271] width 91 height 16
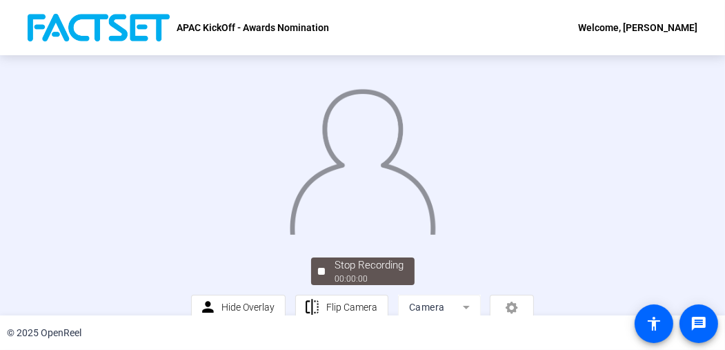
click at [336, 168] on img at bounding box center [362, 157] width 148 height 154
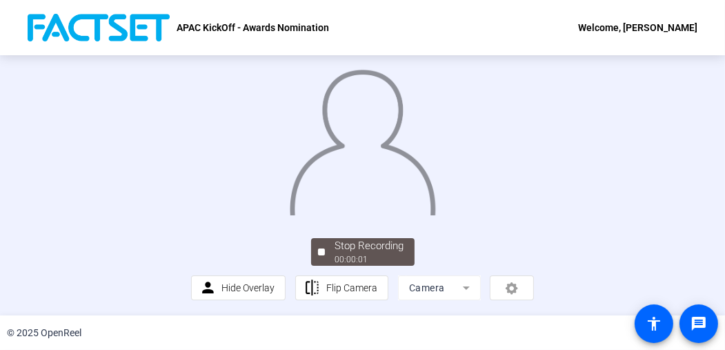
scroll to position [94, 0]
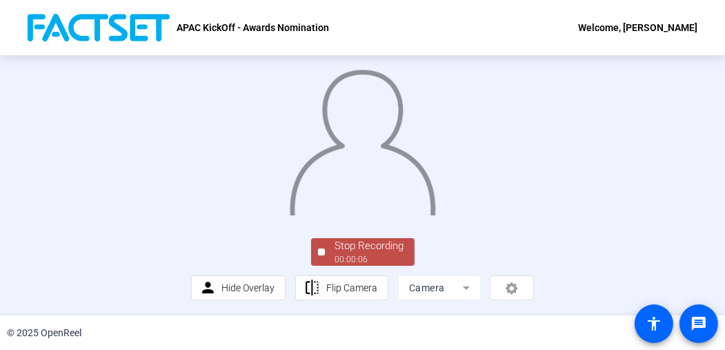
click at [335, 250] on div "Stop Recording" at bounding box center [369, 246] width 69 height 16
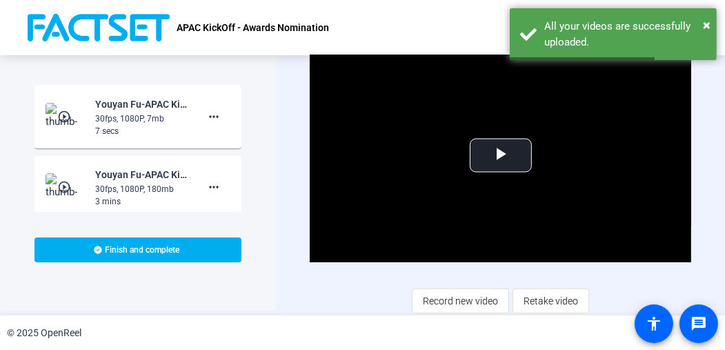
scroll to position [4, 0]
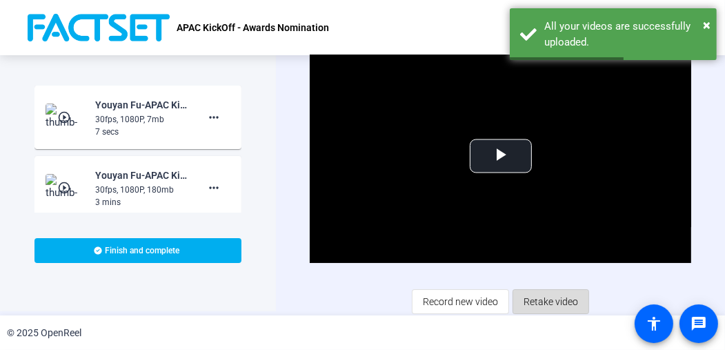
click at [540, 292] on span "Retake video" at bounding box center [551, 301] width 54 height 26
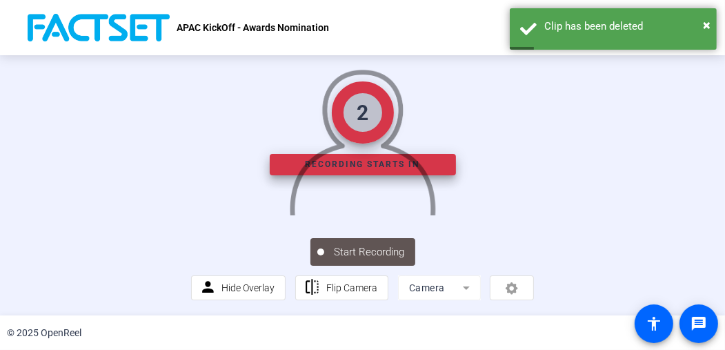
scroll to position [94, 0]
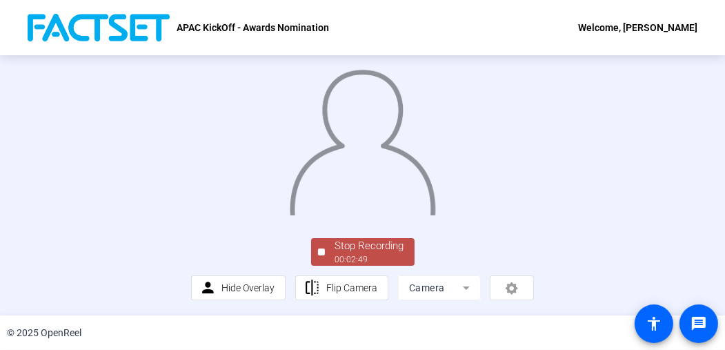
click at [377, 245] on div "Stop Recording" at bounding box center [369, 246] width 69 height 16
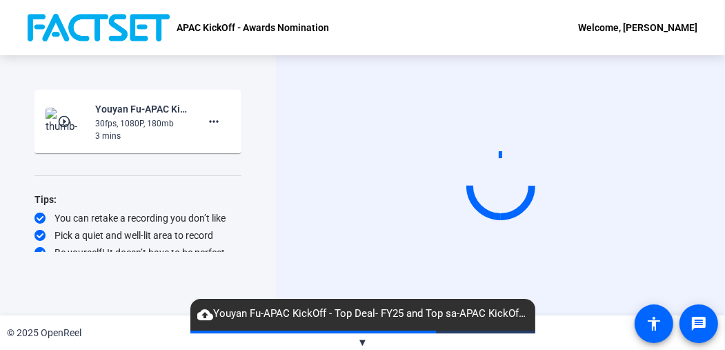
click at [379, 14] on div "APAC KickOff - Awards Nomination Welcome, [PERSON_NAME]" at bounding box center [362, 27] width 725 height 55
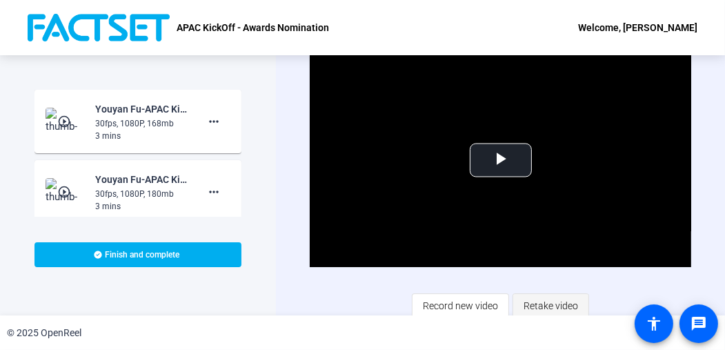
click at [562, 303] on span "Retake video" at bounding box center [551, 305] width 54 height 26
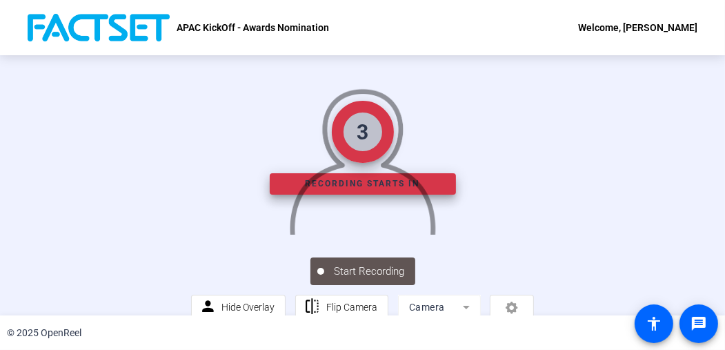
scroll to position [94, 0]
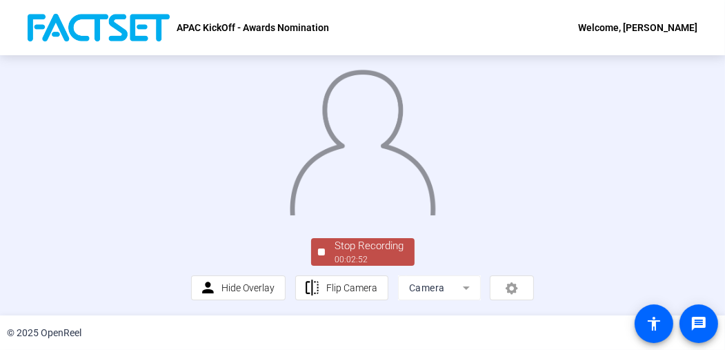
click at [337, 251] on div "Stop Recording" at bounding box center [369, 246] width 69 height 16
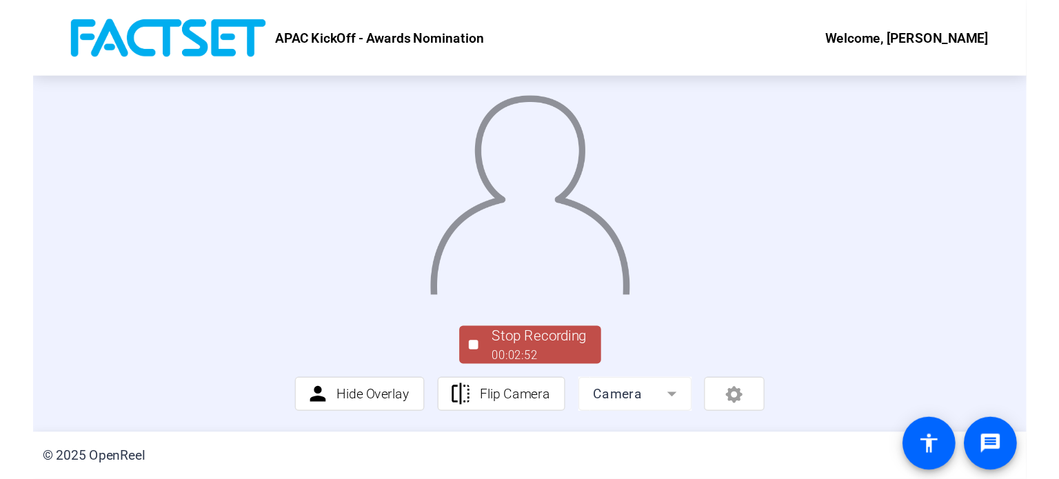
scroll to position [0, 0]
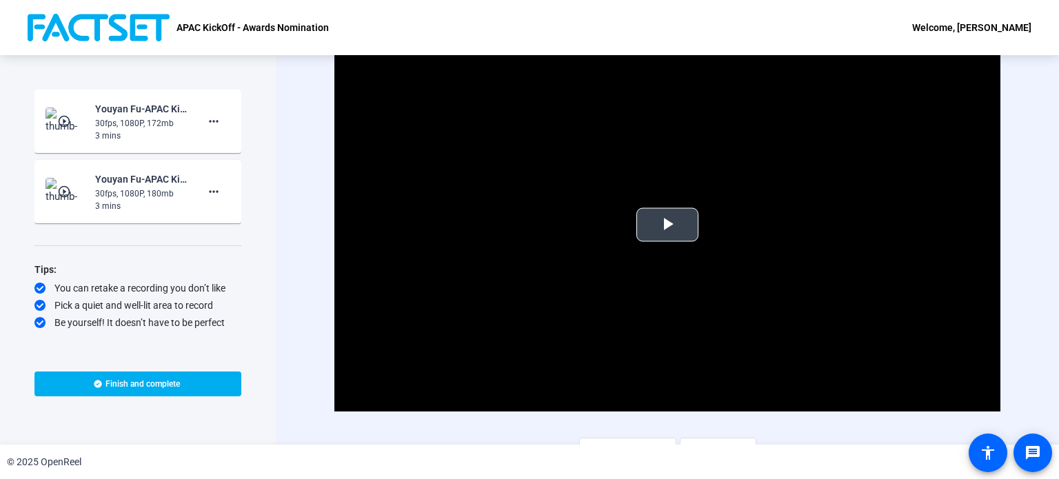
drag, startPoint x: 696, startPoint y: 239, endPoint x: 693, endPoint y: 295, distance: 55.2
click at [695, 295] on video "Video Player" at bounding box center [668, 224] width 666 height 375
click at [210, 188] on mat-icon "more_horiz" at bounding box center [214, 191] width 17 height 17
click at [234, 223] on span "Delete clip" at bounding box center [235, 220] width 55 height 17
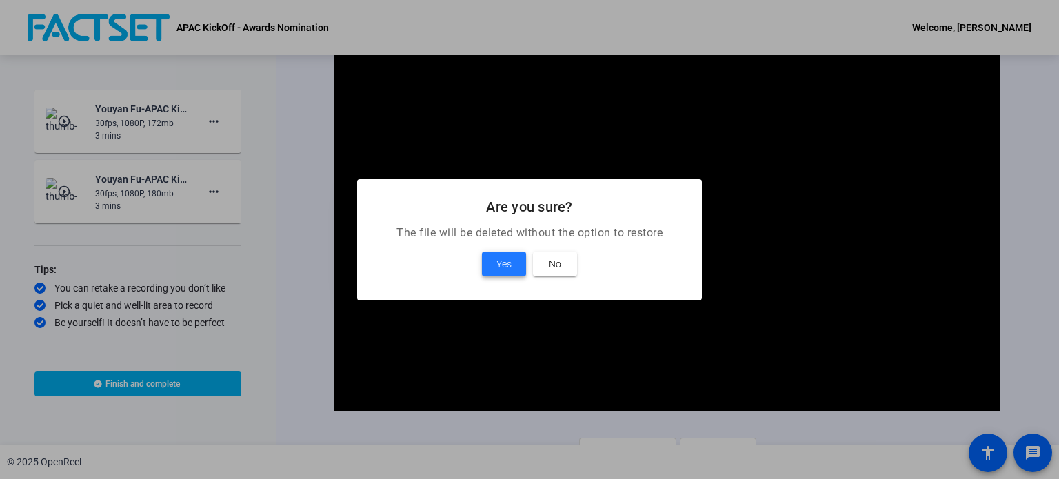
click at [505, 261] on span "Yes" at bounding box center [504, 264] width 15 height 17
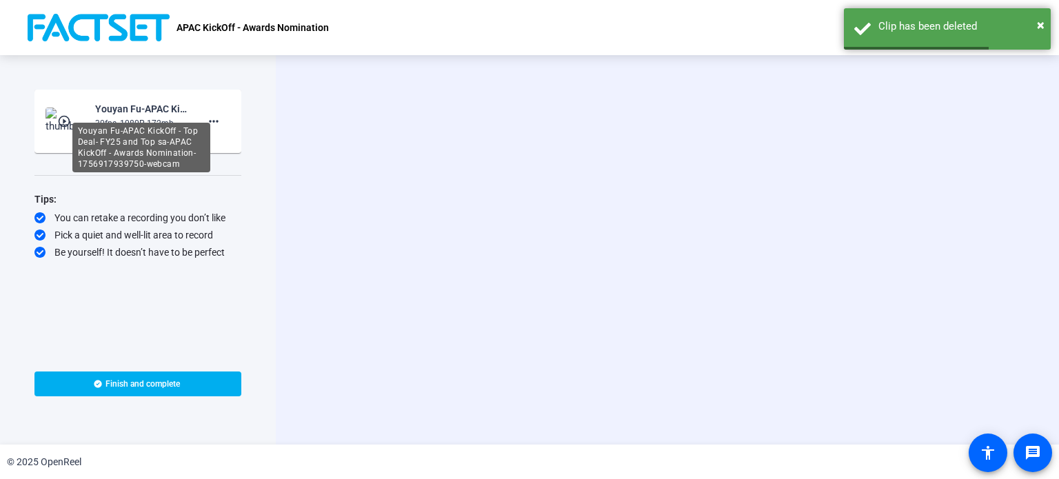
click at [157, 110] on div "Youyan Fu-APAC KickOff - Top Deal- FY25 and Top sa-APAC KickOff - Awards Nomina…" at bounding box center [141, 109] width 92 height 17
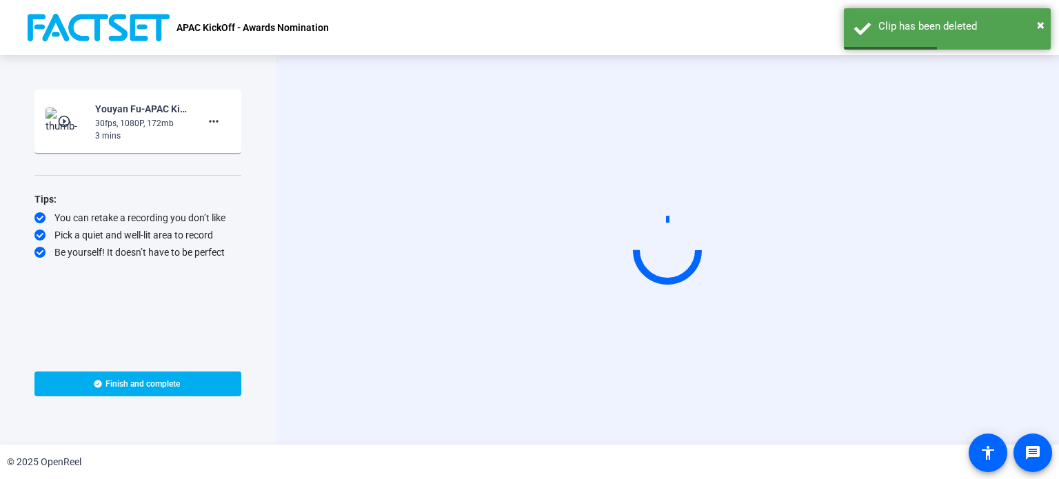
click at [66, 118] on mat-icon "play_circle_outline" at bounding box center [65, 121] width 17 height 14
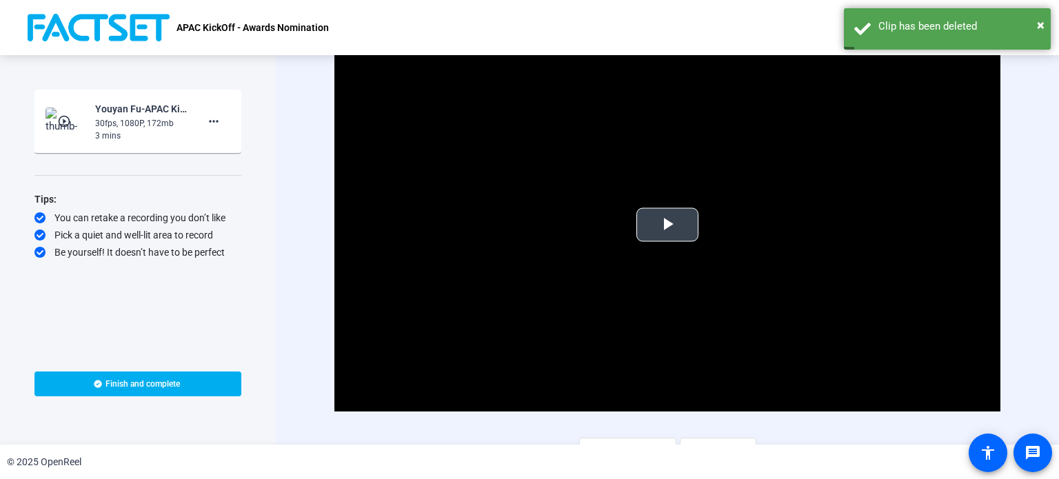
click at [668, 225] on span "Video Player" at bounding box center [668, 225] width 0 height 0
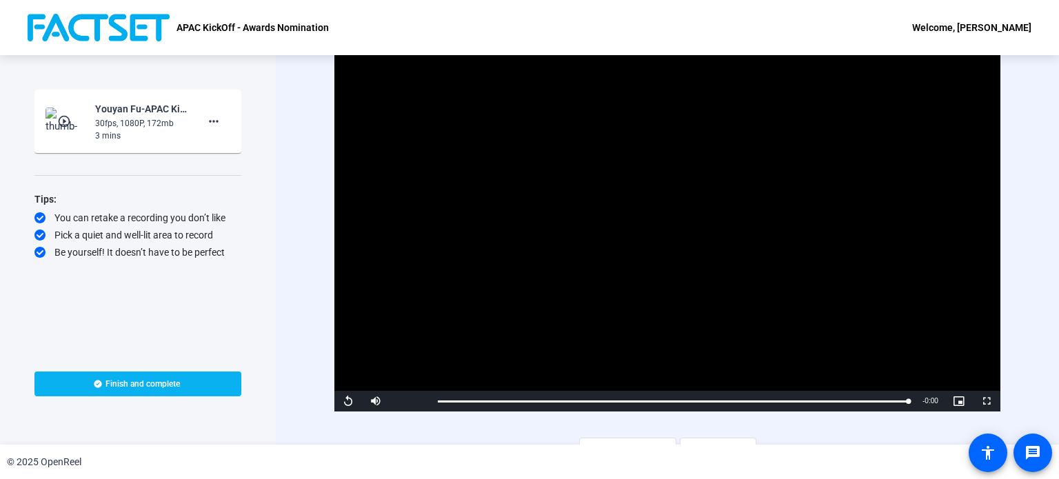
click at [127, 388] on span "Finish and complete" at bounding box center [143, 384] width 74 height 11
